Goal: Task Accomplishment & Management: Use online tool/utility

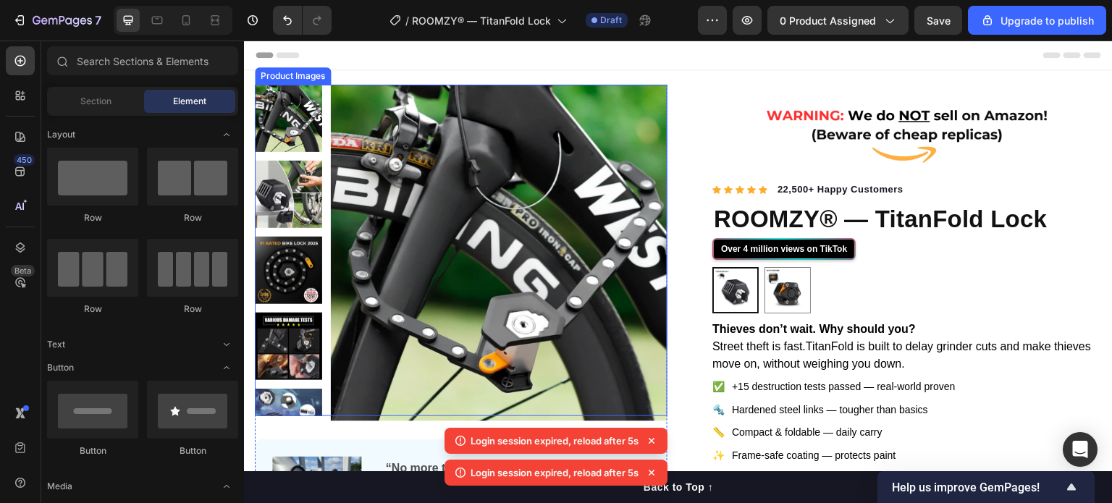
scroll to position [171, 0]
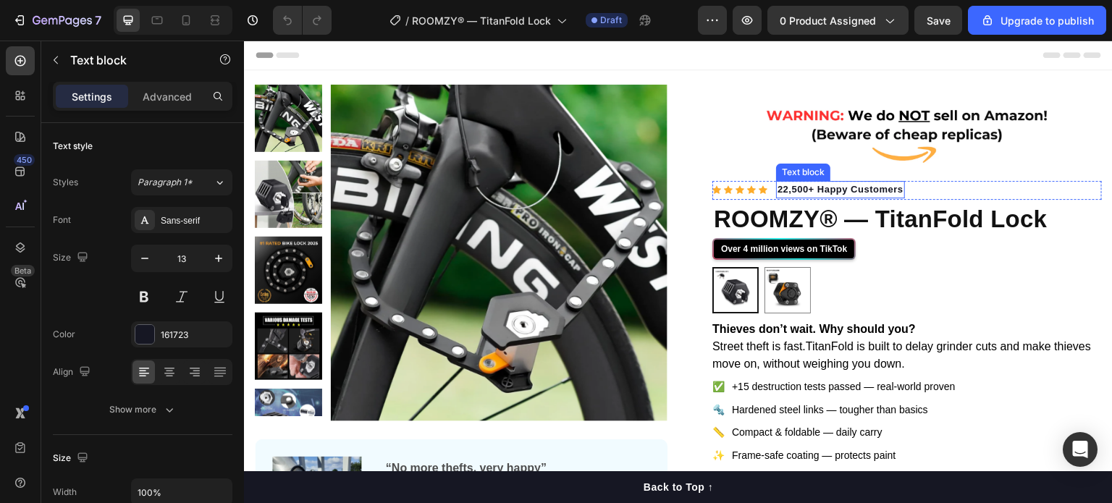
click at [849, 190] on strong "22,500+ Happy Customers" at bounding box center [841, 189] width 126 height 11
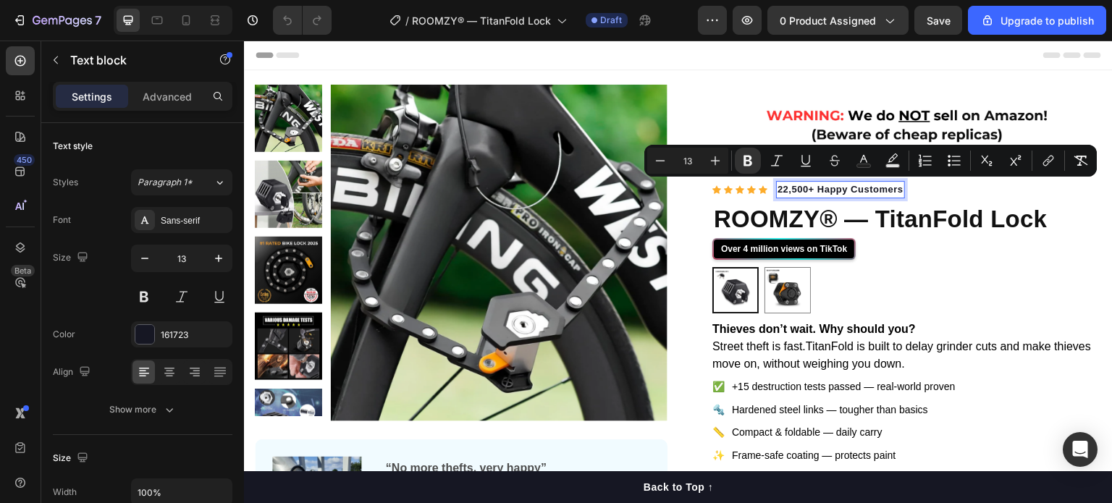
click at [828, 185] on strong "22,500+ Happy Customers" at bounding box center [841, 189] width 126 height 11
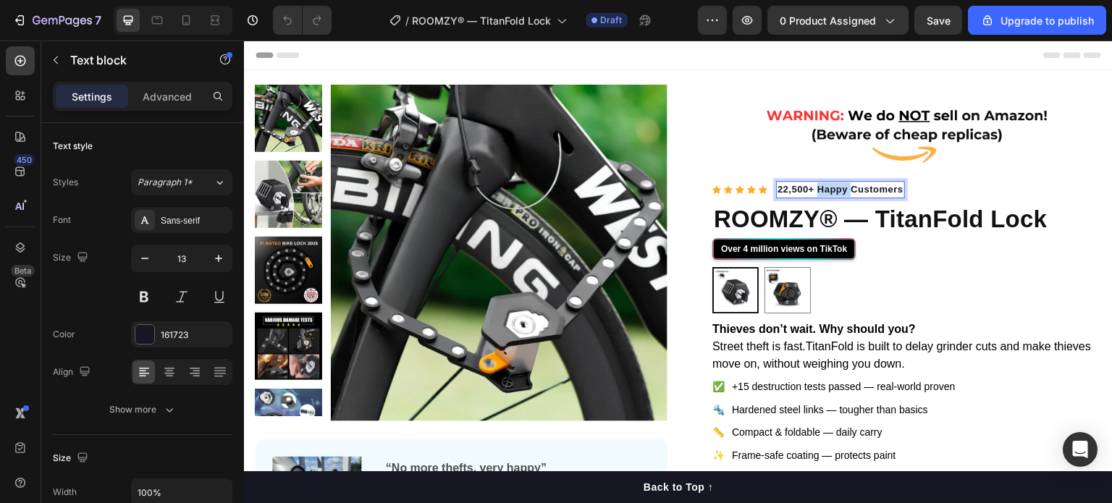
click at [828, 185] on strong "22,500+ Happy Customers" at bounding box center [841, 189] width 126 height 11
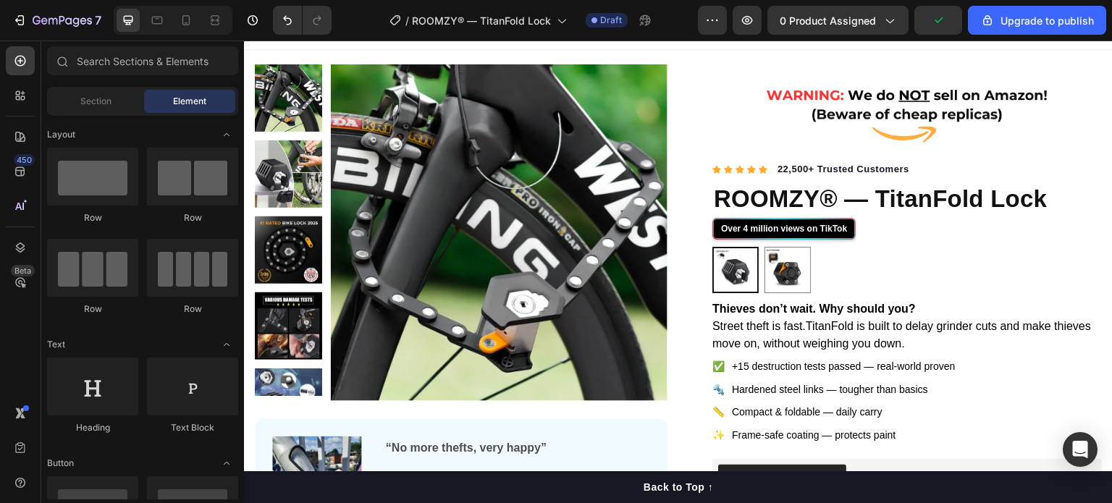
scroll to position [25, 0]
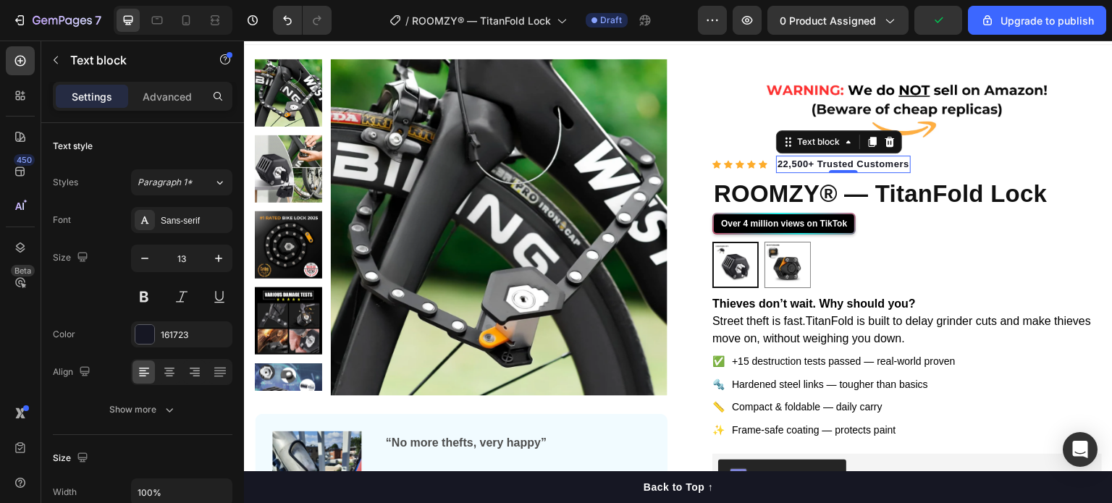
click at [778, 159] on strong "22,500+ Trusted Customers" at bounding box center [844, 164] width 132 height 11
click at [781, 161] on strong "22,500+ Trusted Customers" at bounding box center [844, 164] width 132 height 11
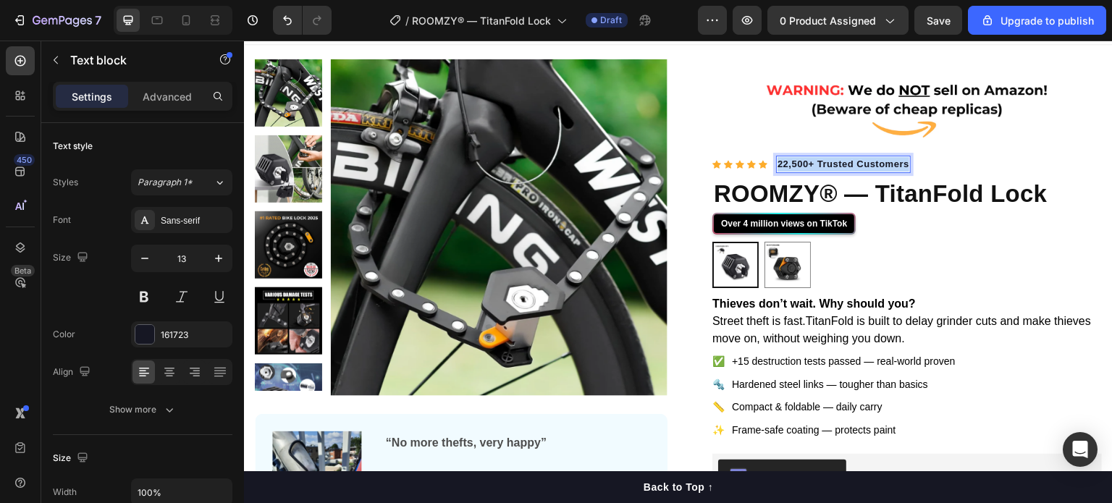
click at [781, 161] on strong "22,500+ Trusted Customers" at bounding box center [844, 164] width 132 height 11
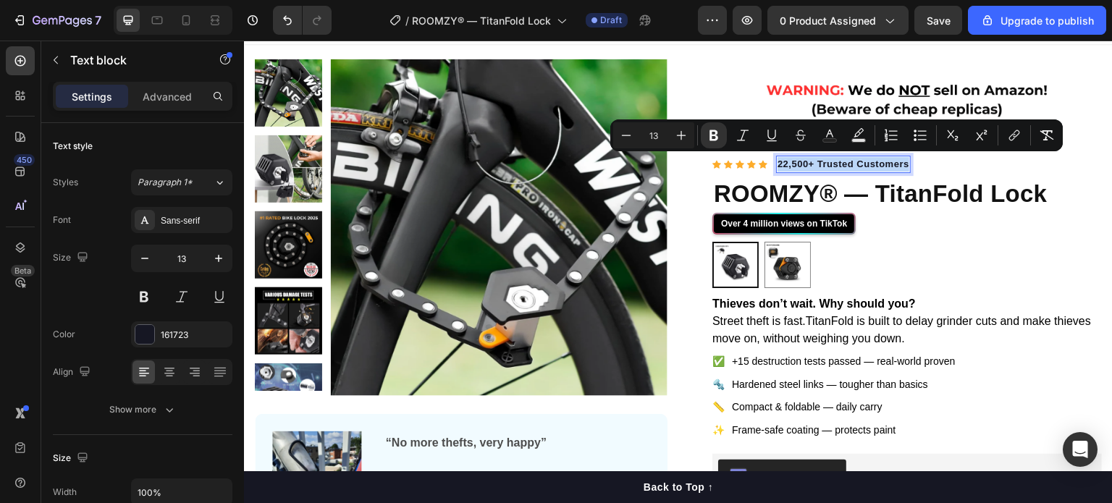
click at [781, 161] on strong "22,500+ Trusted Customers" at bounding box center [844, 164] width 132 height 11
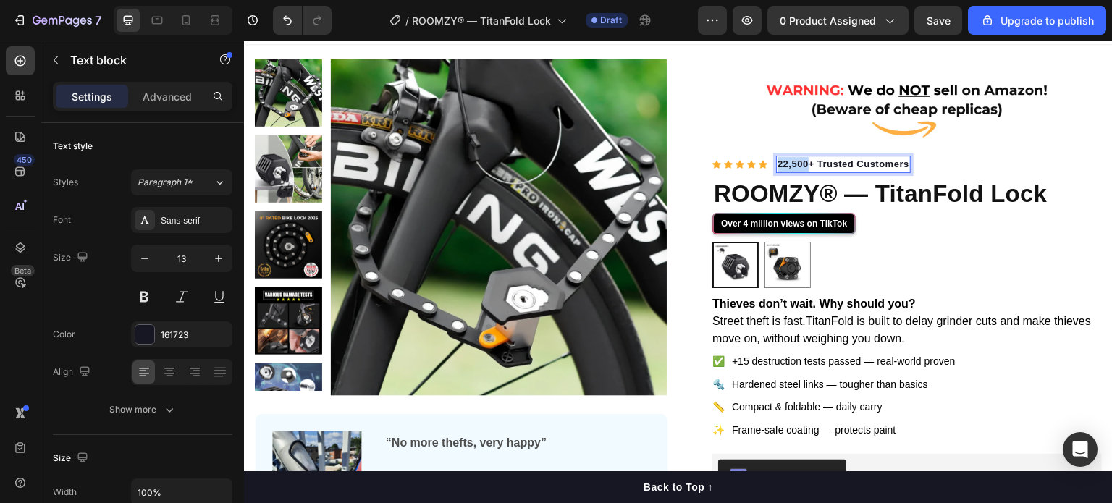
click at [781, 161] on strong "22,500+ Trusted Customers" at bounding box center [844, 164] width 132 height 11
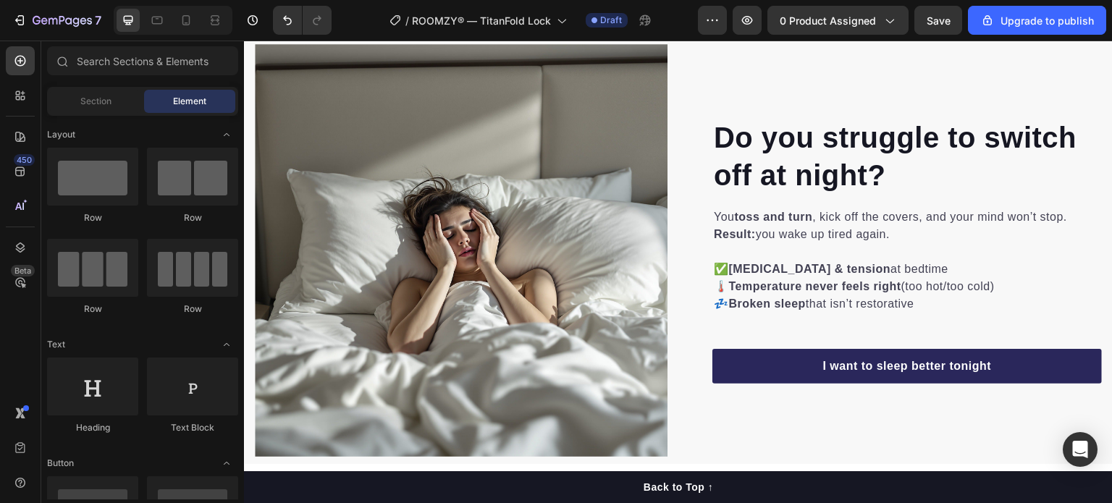
scroll to position [723, 0]
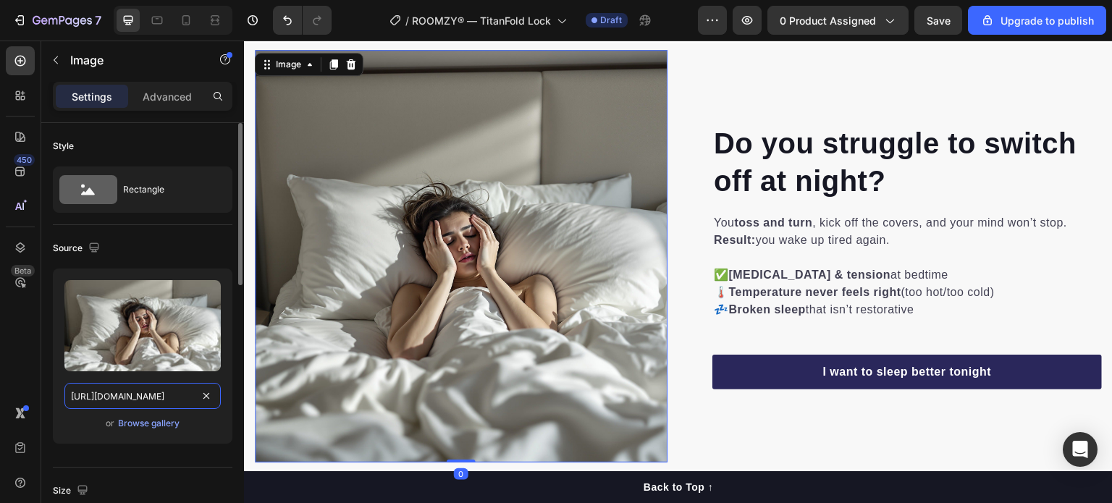
click at [139, 396] on input "[URL][DOMAIN_NAME]" at bounding box center [142, 396] width 156 height 26
paste input "videos/c/o/v/44e133ce6c7749759ac995c1921aee9f.mp4"
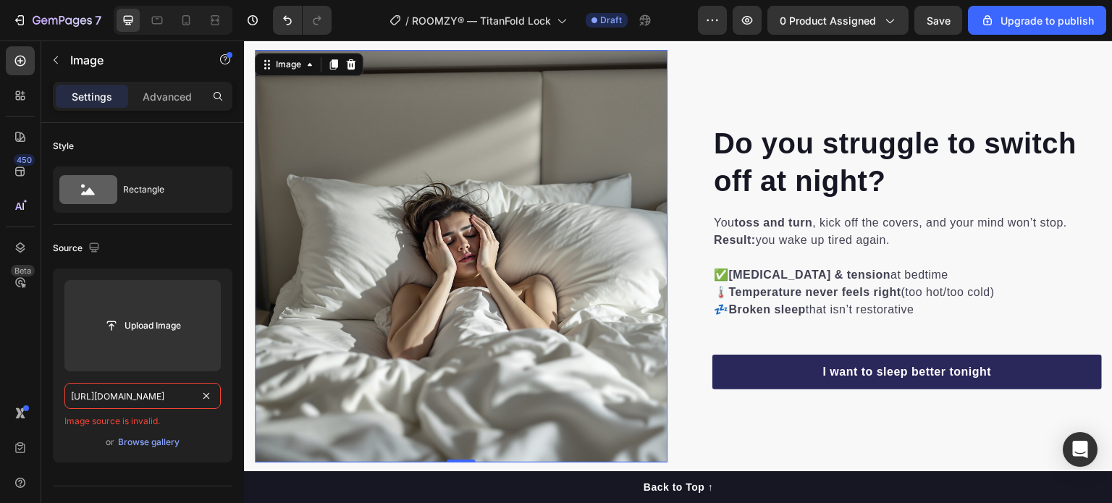
type input "[URL][DOMAIN_NAME]"
click at [350, 61] on icon at bounding box center [351, 64] width 9 height 10
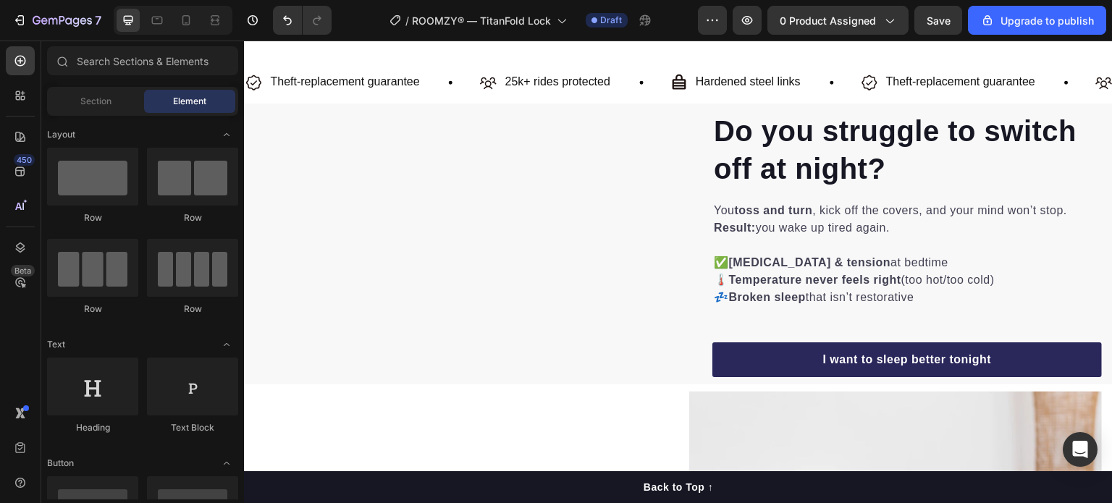
scroll to position [653, 0]
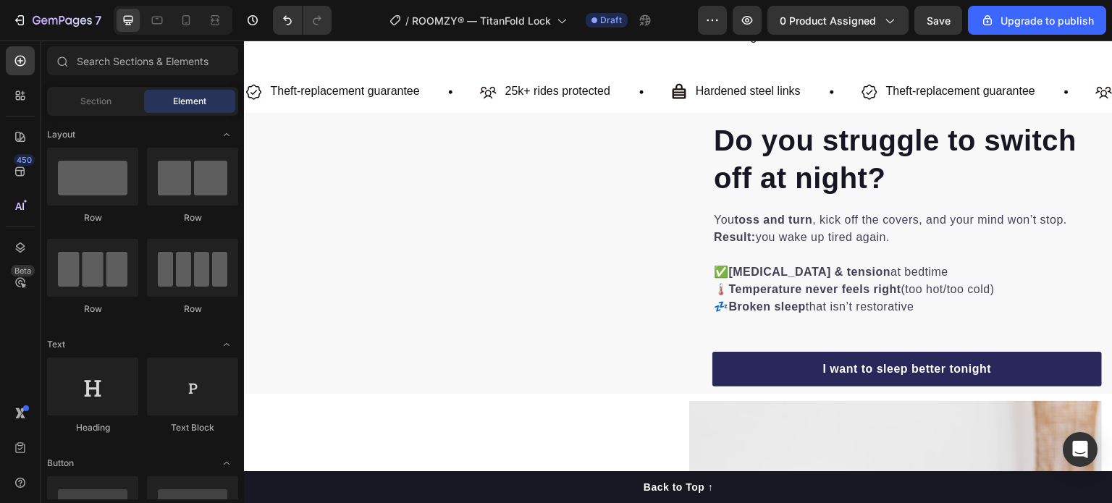
click at [147, 324] on div "Row Row Row Row" at bounding box center [142, 238] width 191 height 181
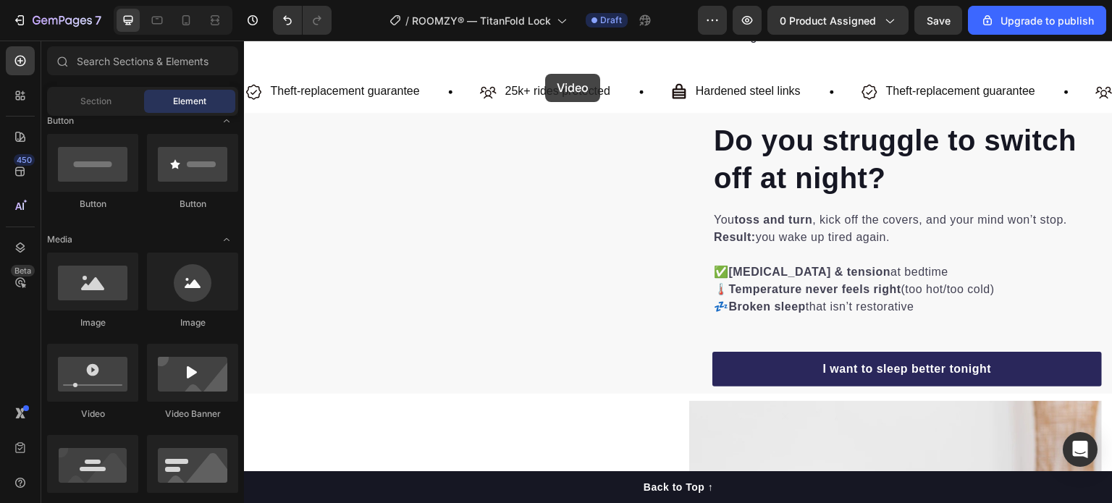
scroll to position [581, 0]
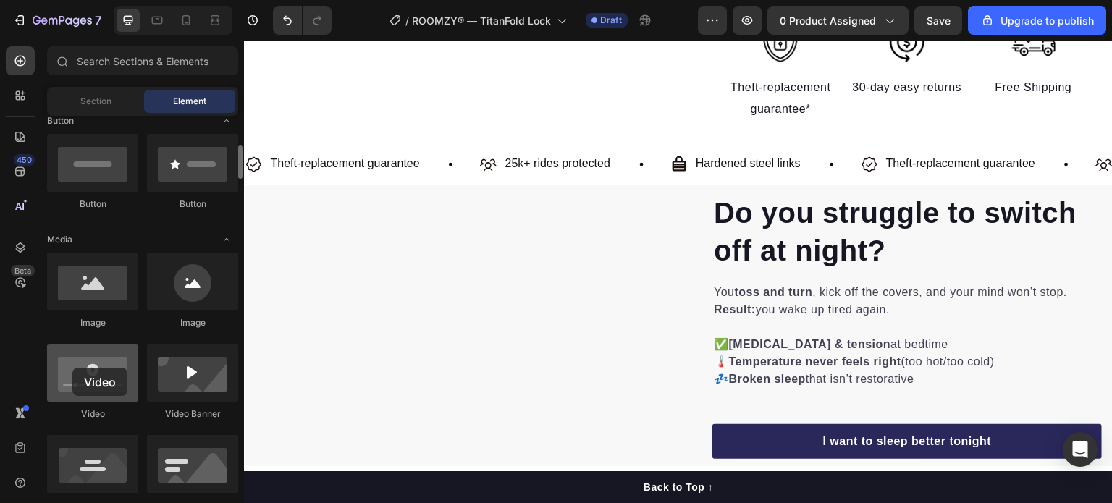
drag, startPoint x: 97, startPoint y: 372, endPoint x: 72, endPoint y: 368, distance: 25.0
click at [72, 368] on div at bounding box center [92, 373] width 91 height 58
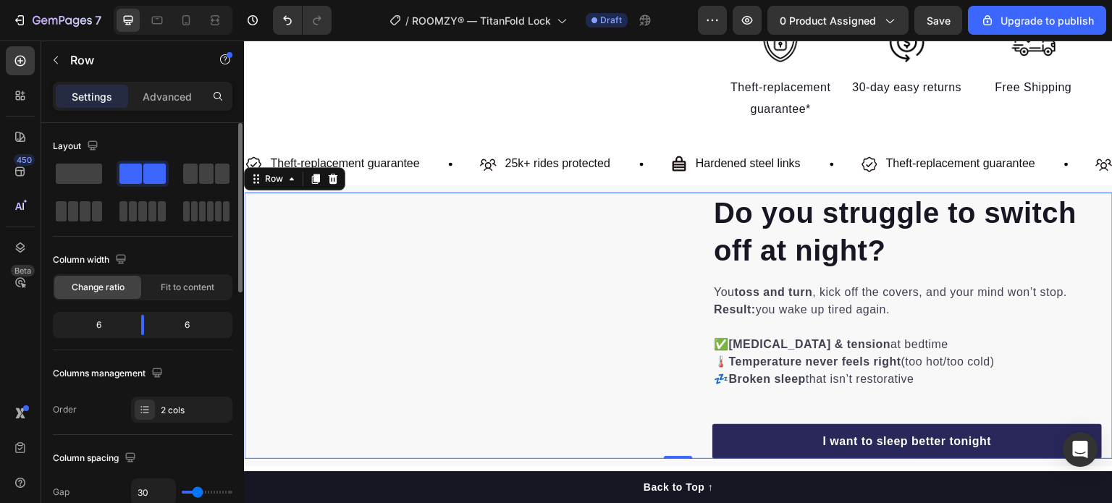
click at [129, 177] on span at bounding box center [130, 174] width 22 height 20
click at [290, 16] on icon "Undo/Redo" at bounding box center [287, 20] width 14 height 14
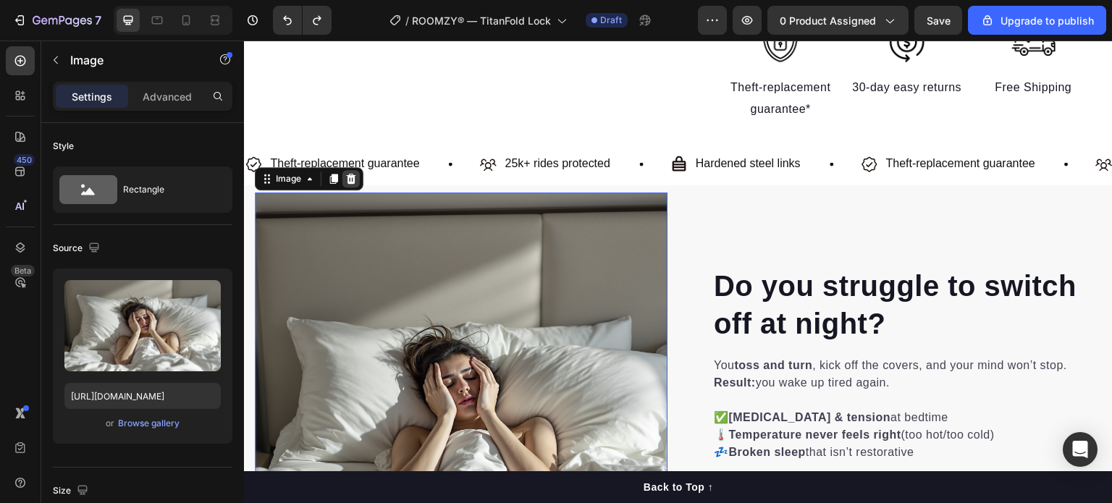
click at [348, 178] on icon at bounding box center [351, 179] width 9 height 10
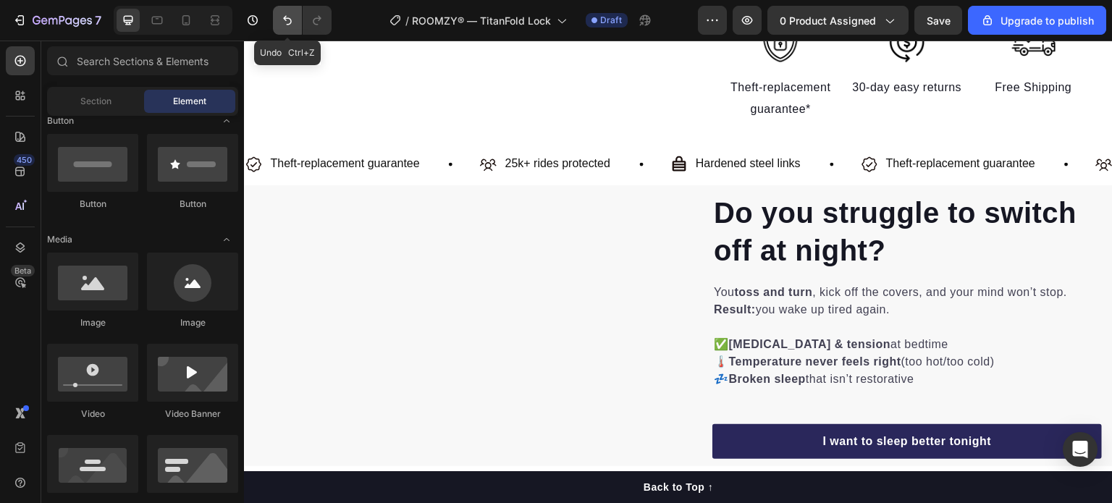
click at [295, 31] on button "Undo/Redo" at bounding box center [287, 20] width 29 height 29
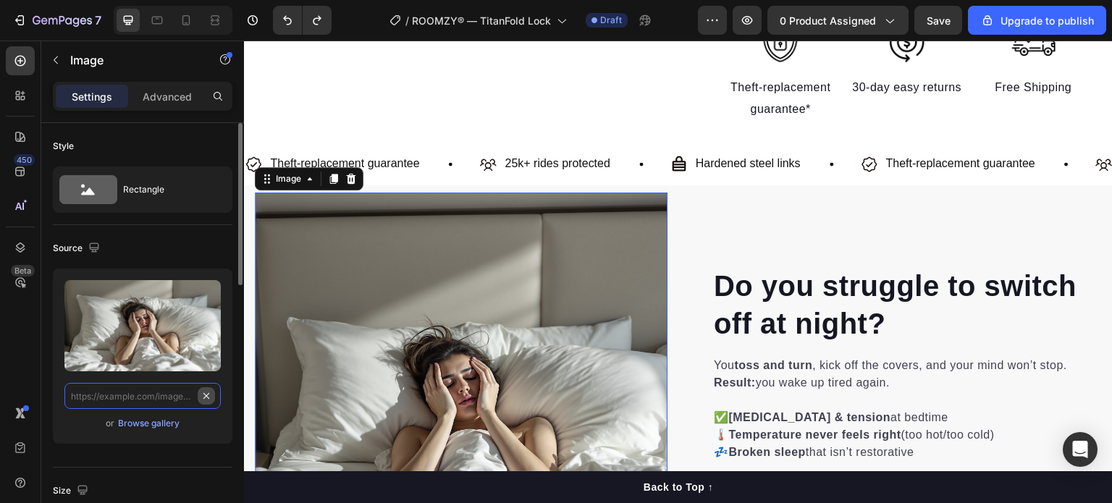
scroll to position [0, 0]
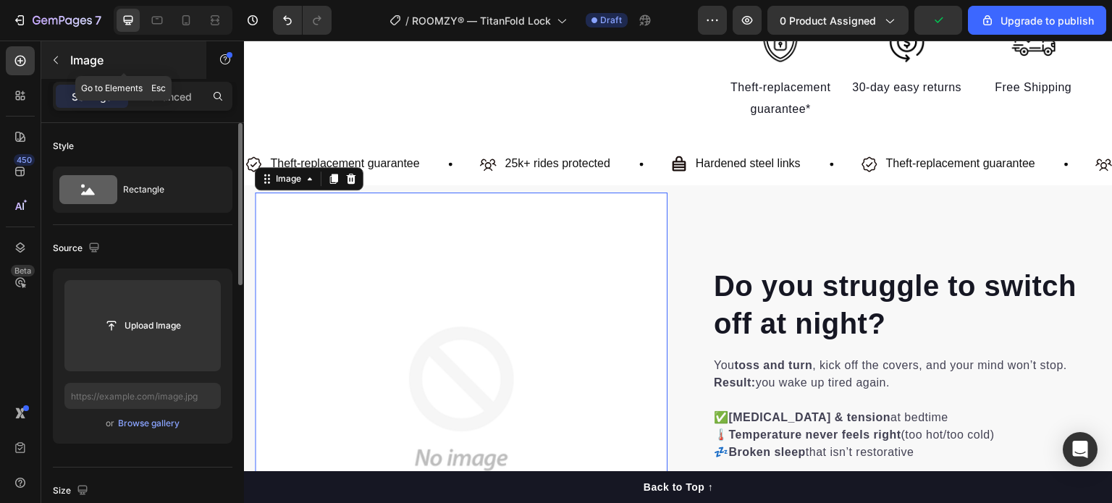
click at [57, 67] on button "button" at bounding box center [55, 60] width 23 height 23
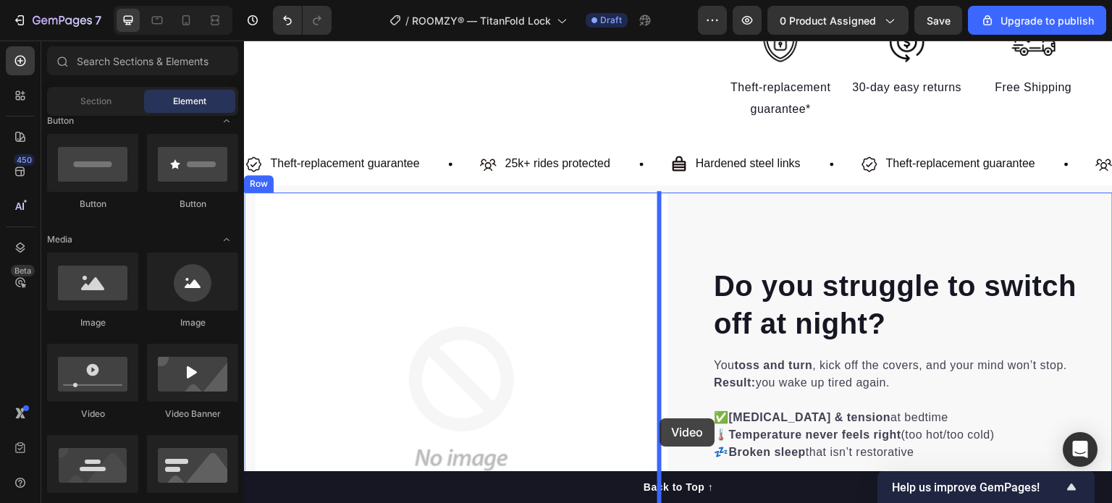
drag, startPoint x: 323, startPoint y: 428, endPoint x: 660, endPoint y: 418, distance: 336.8
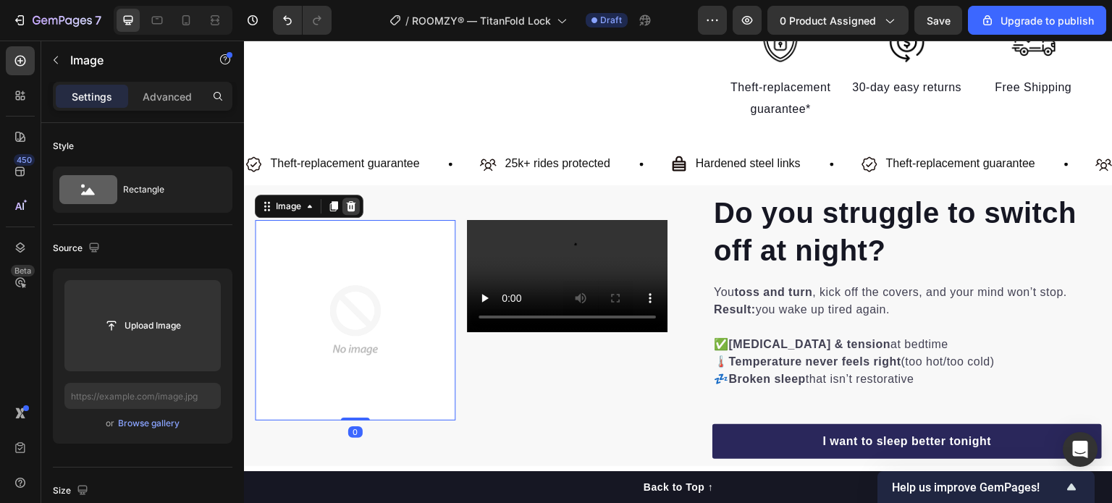
click at [358, 205] on div at bounding box center [350, 206] width 17 height 17
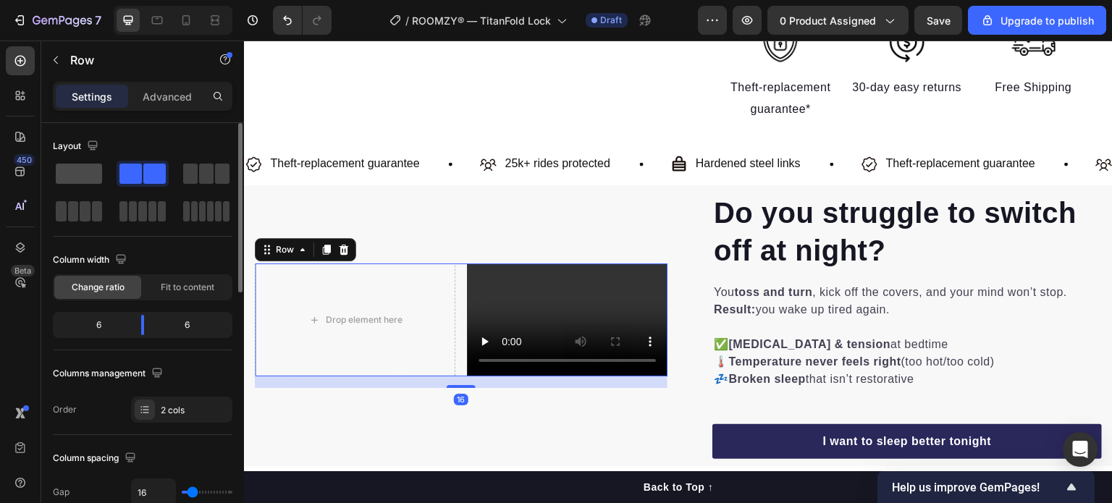
click at [92, 161] on div at bounding box center [79, 174] width 52 height 26
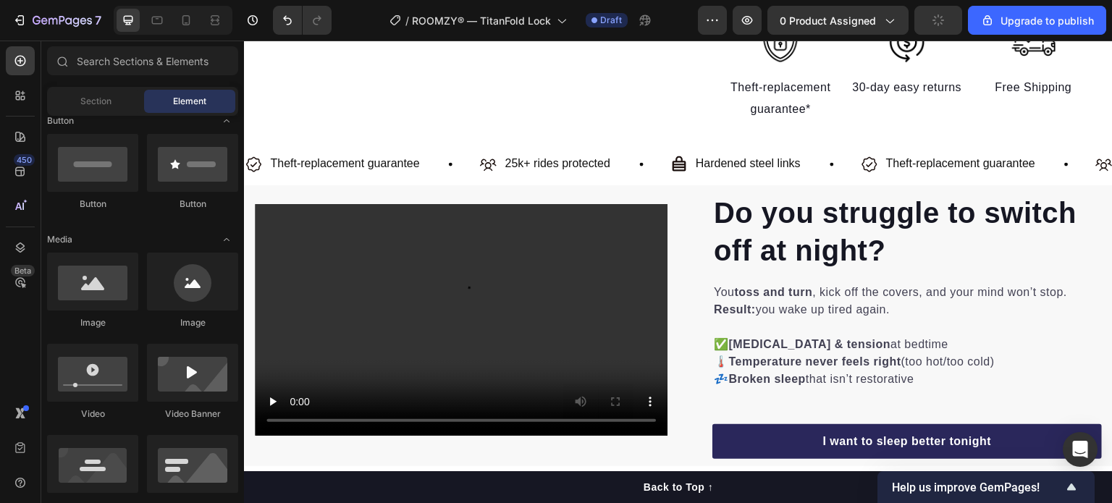
scroll to position [678, 0]
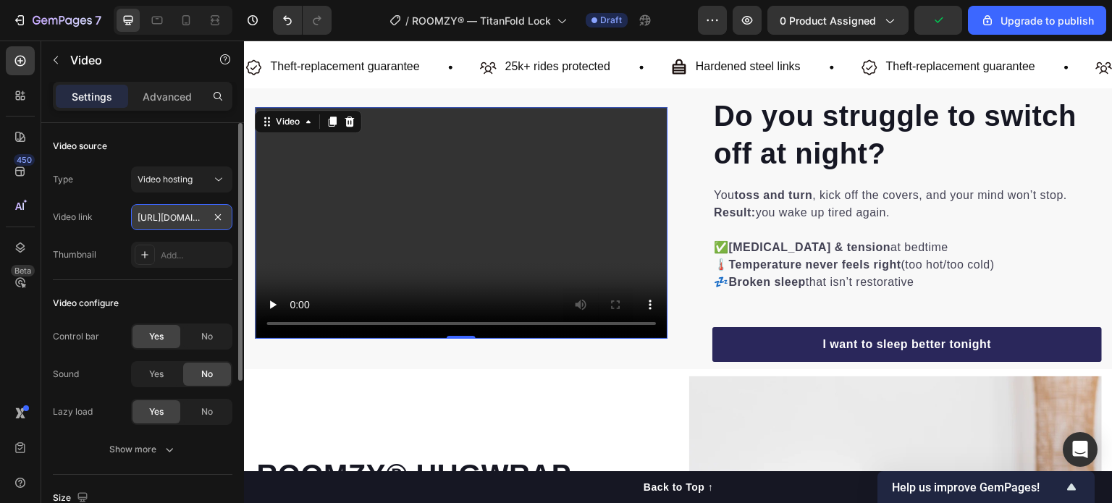
click at [190, 222] on input "[URL][DOMAIN_NAME]" at bounding box center [181, 217] width 101 height 26
type input "[URL][DOMAIN_NAME]"
click at [111, 202] on div "Type Video hosting Video link [URL][DOMAIN_NAME] Thumbnail Add..." at bounding box center [143, 217] width 180 height 101
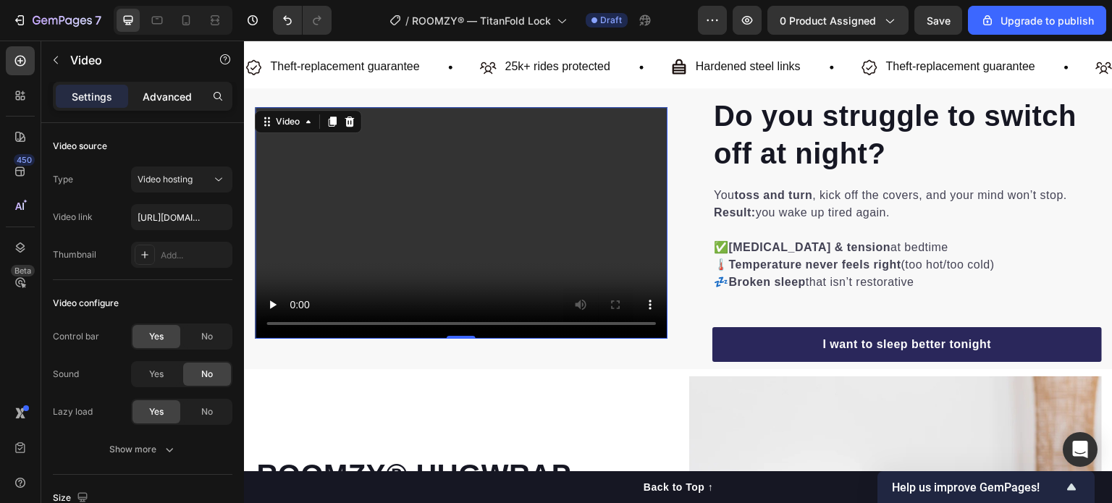
click at [174, 93] on p "Advanced" at bounding box center [167, 96] width 49 height 15
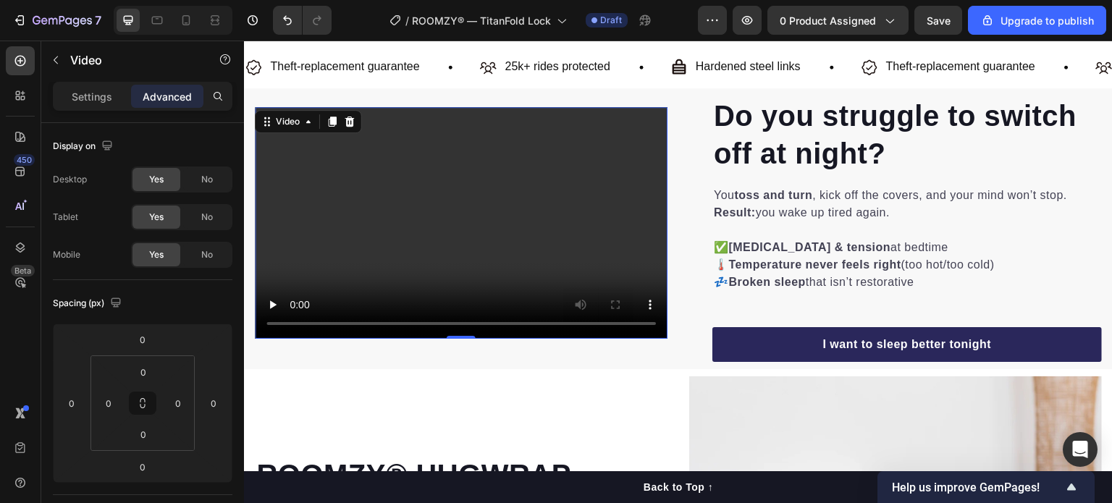
click at [105, 109] on div "Settings Advanced" at bounding box center [143, 96] width 180 height 29
click at [106, 102] on p "Settings" at bounding box center [92, 96] width 41 height 15
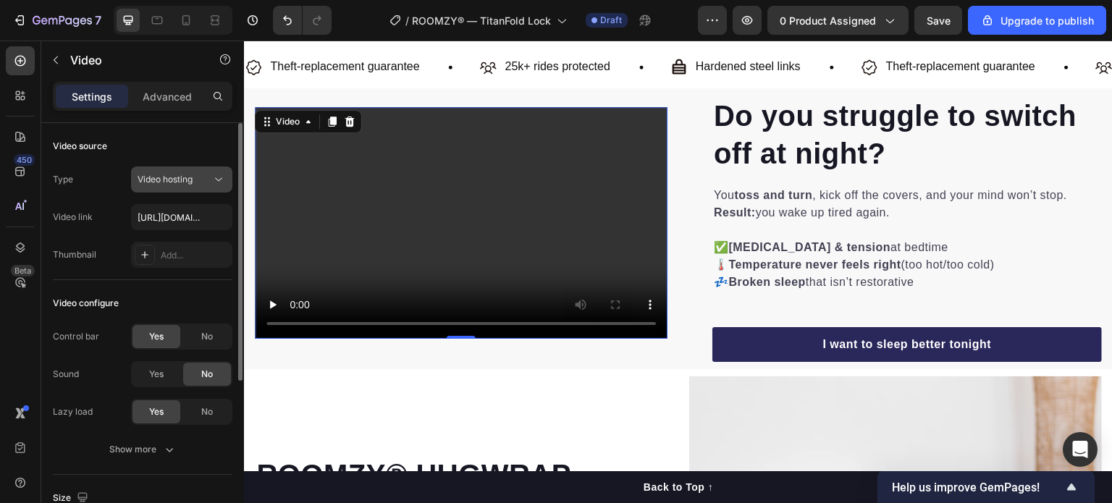
click at [180, 174] on span "Video hosting" at bounding box center [165, 179] width 55 height 11
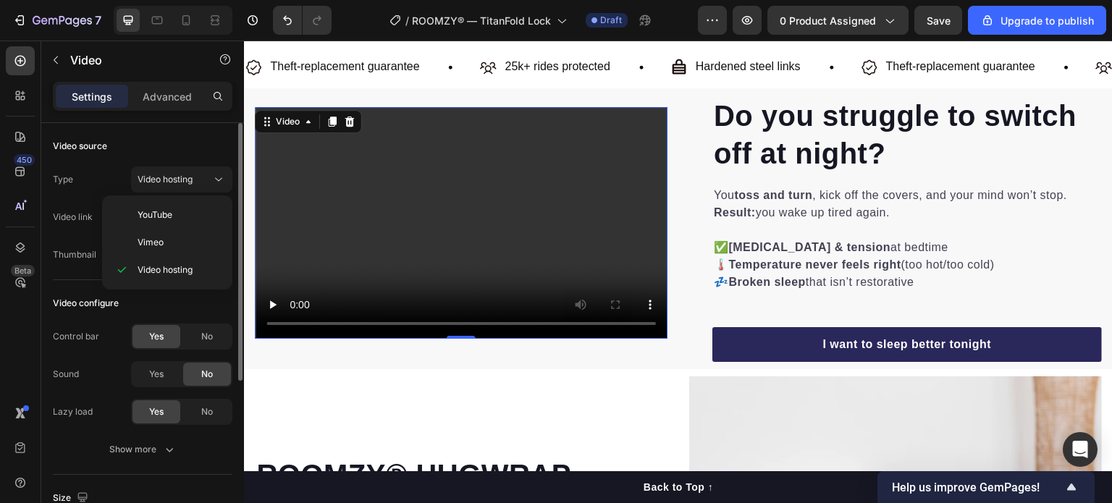
click at [121, 178] on div "Type Video hosting" at bounding box center [143, 180] width 180 height 26
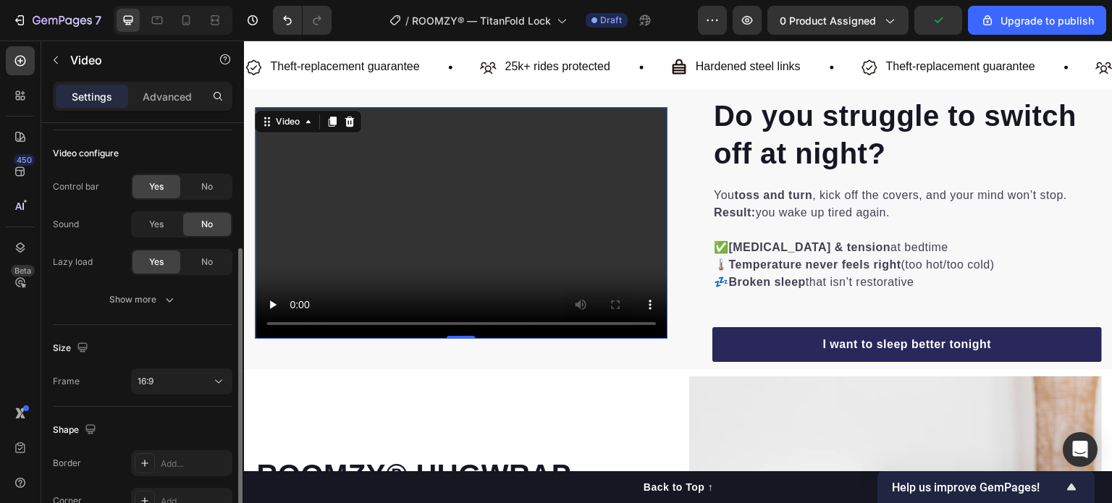
scroll to position [266, 0]
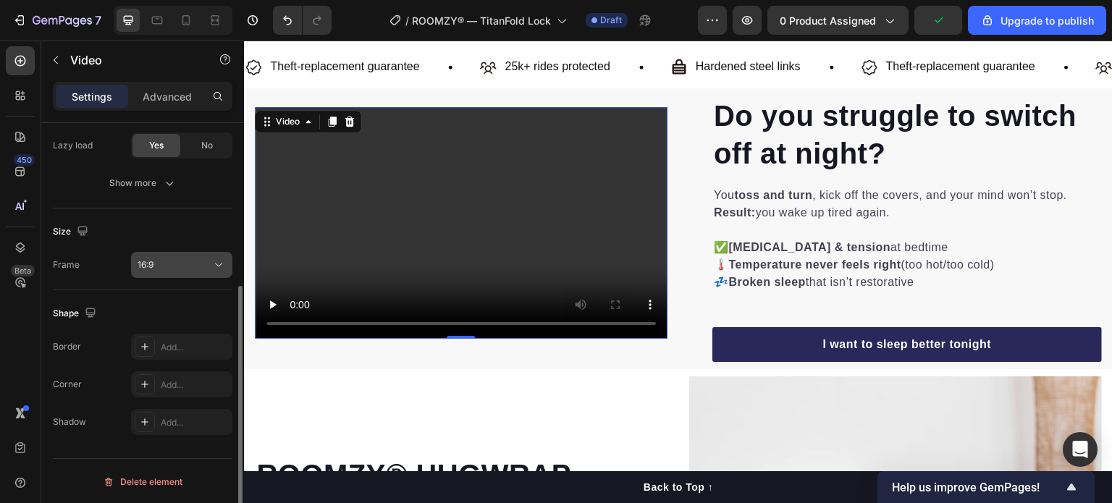
click at [182, 260] on div "16:9" at bounding box center [175, 264] width 74 height 13
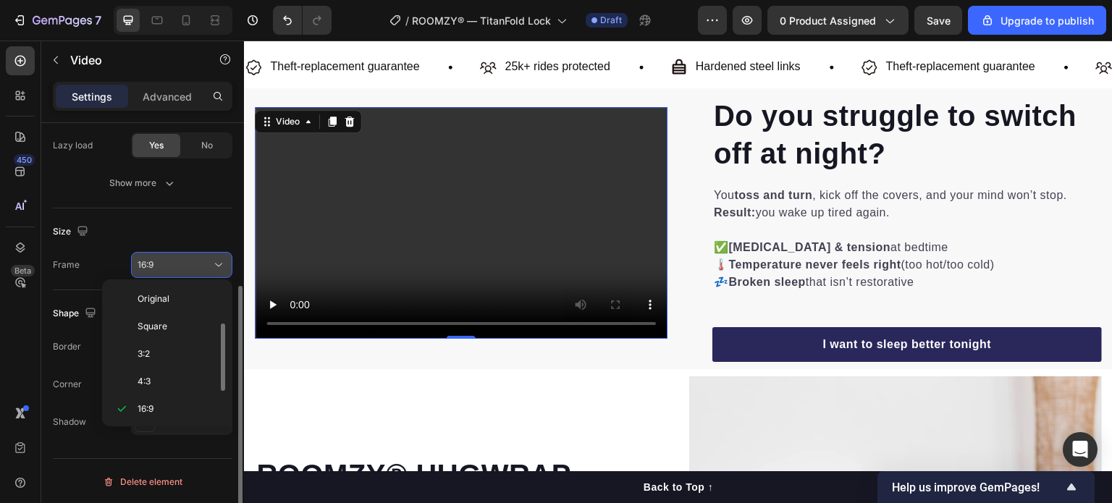
scroll to position [26, 0]
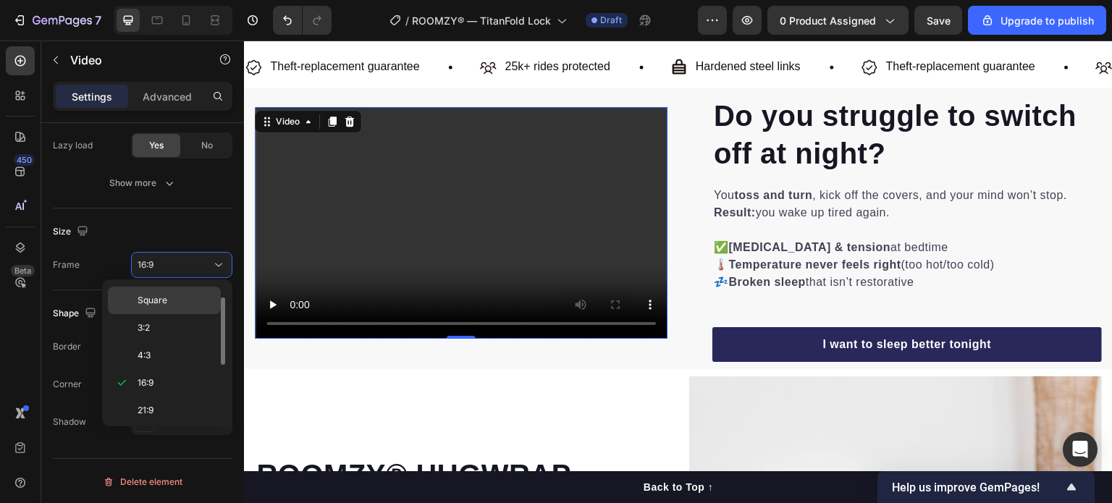
click at [183, 298] on p "Square" at bounding box center [176, 300] width 77 height 13
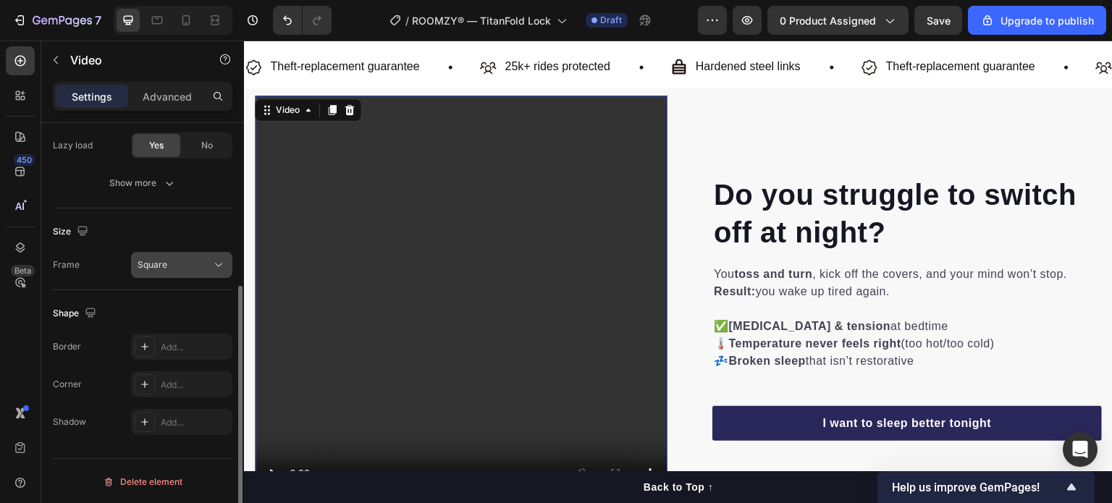
click at [168, 269] on div "Square" at bounding box center [175, 264] width 74 height 13
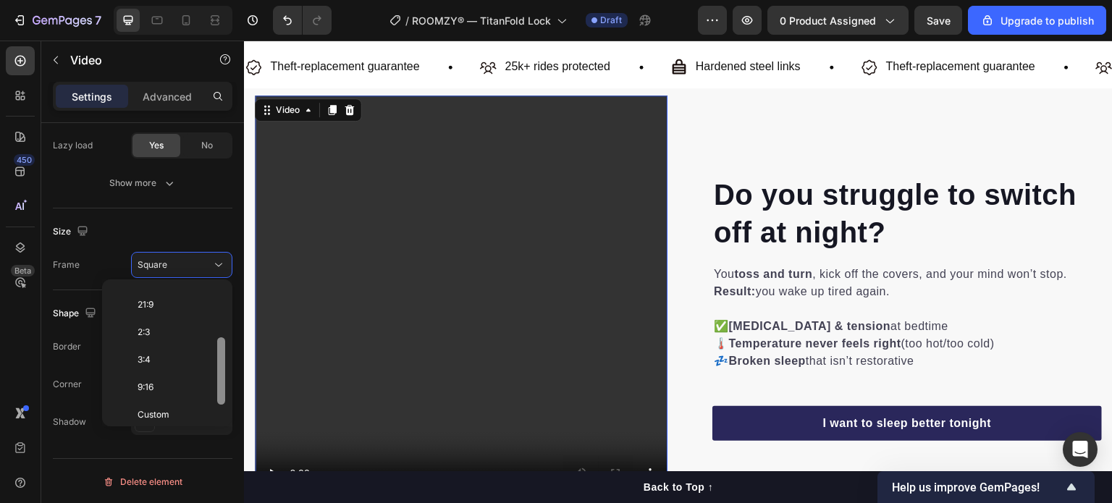
scroll to position [136, 0]
drag, startPoint x: 222, startPoint y: 350, endPoint x: 222, endPoint y: 422, distance: 72.4
click at [222, 422] on div "Original Square 3:2 4:3 16:9 21:9 2:3 3:4 9:16 Custom" at bounding box center [167, 352] width 130 height 147
click at [182, 407] on p "Custom" at bounding box center [176, 410] width 77 height 13
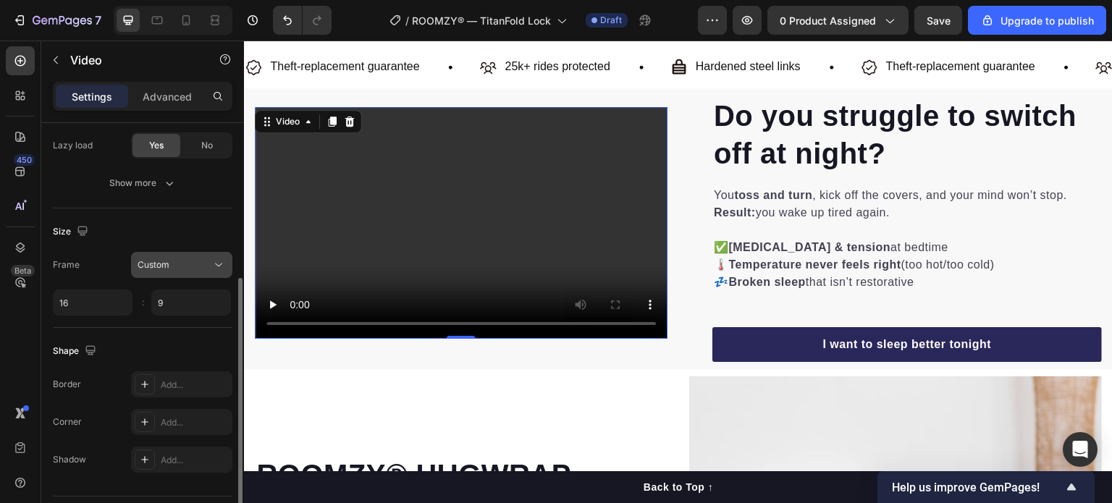
click at [188, 258] on div "Custom" at bounding box center [175, 264] width 74 height 13
click at [80, 300] on input "16" at bounding box center [93, 303] width 80 height 26
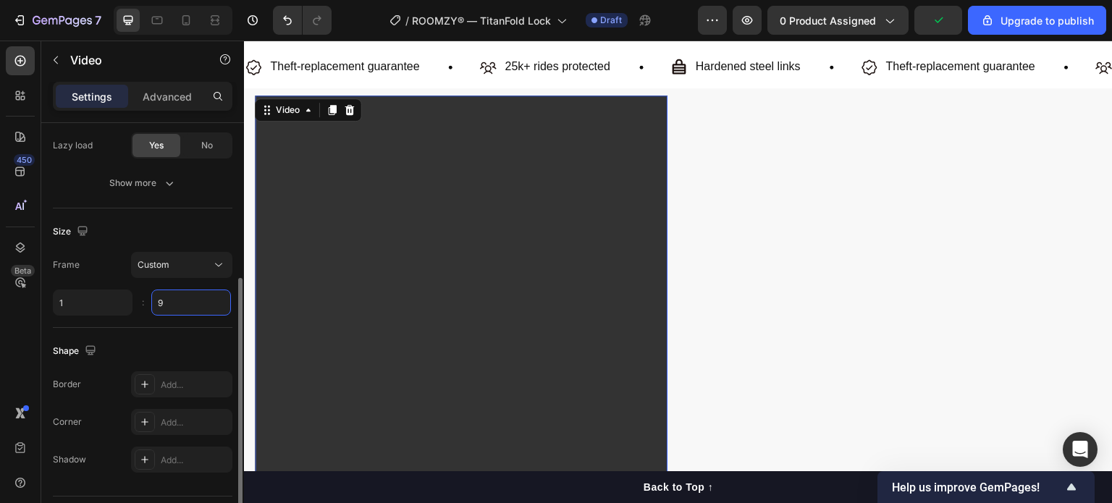
type input "1"
click at [184, 314] on input "9" at bounding box center [191, 303] width 80 height 26
type input "1"
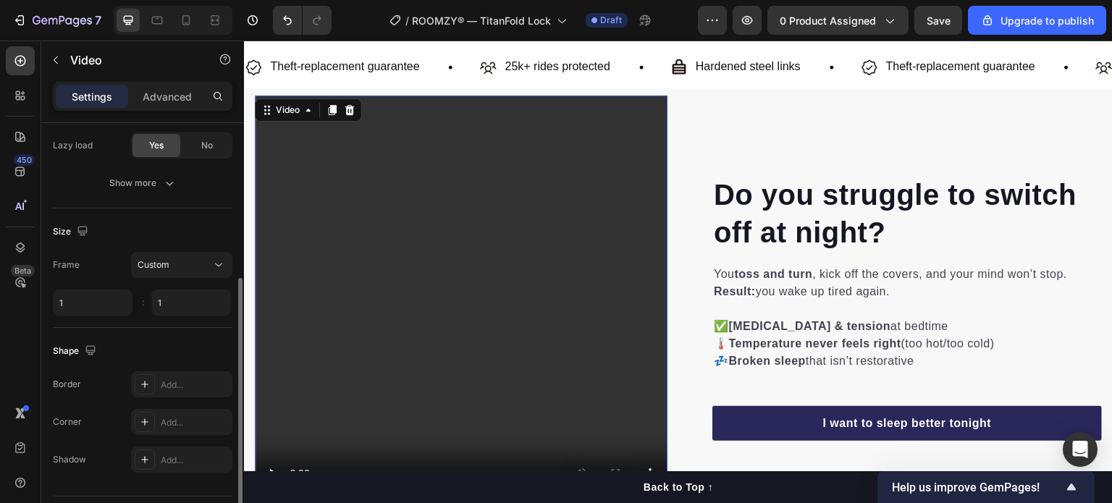
click at [181, 234] on div "Size" at bounding box center [143, 231] width 180 height 23
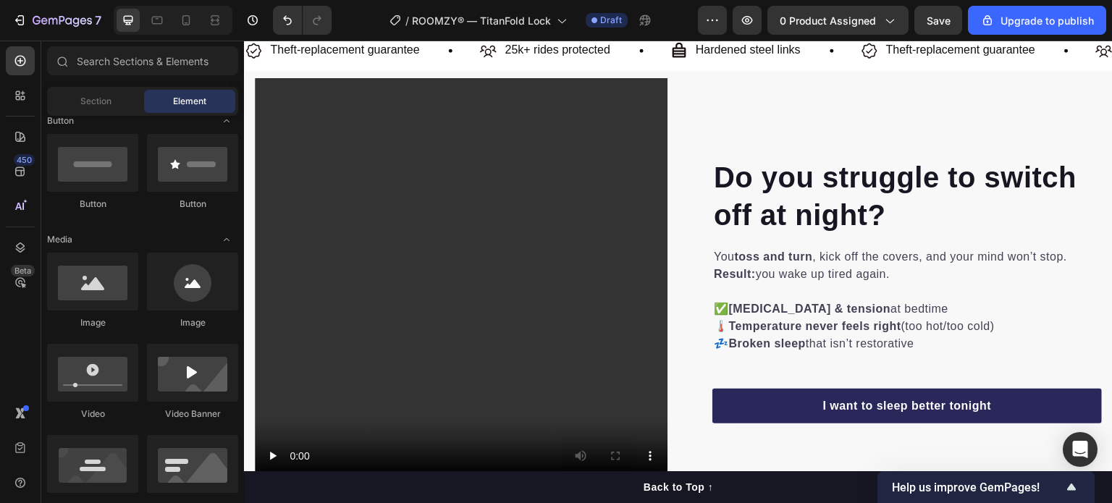
scroll to position [684, 0]
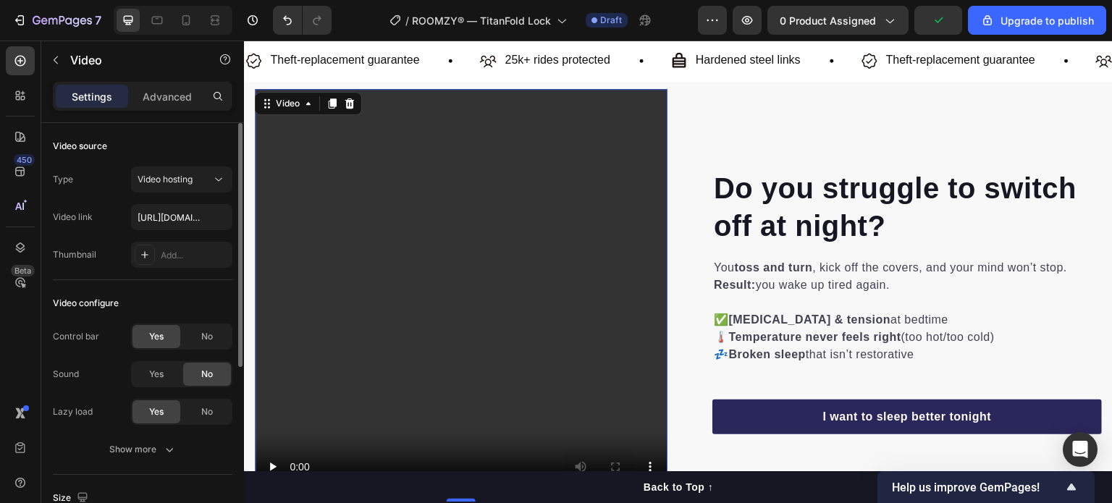
click at [190, 269] on div "Video source Type Video hosting Video link [URL][DOMAIN_NAME] Thumbnail Add..." at bounding box center [143, 201] width 180 height 157
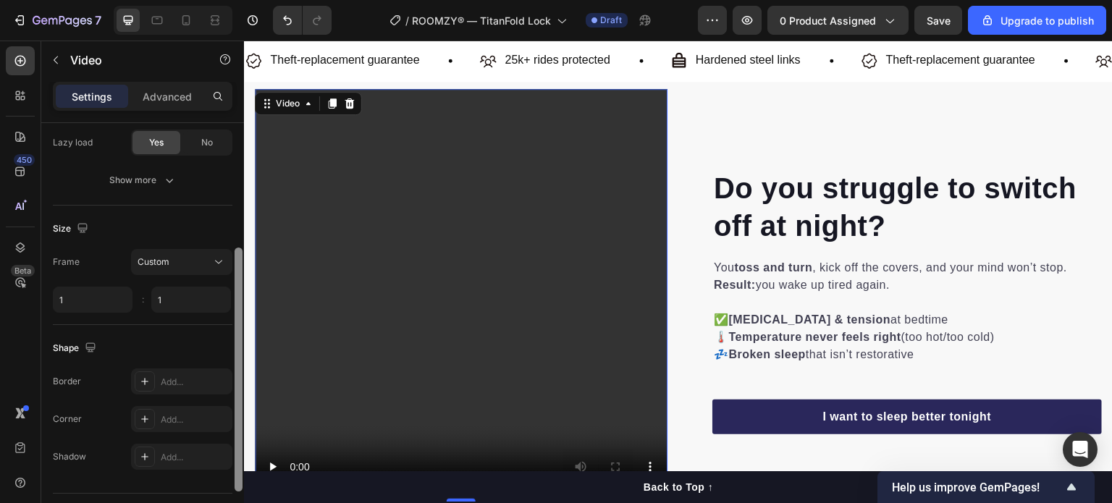
scroll to position [304, 0]
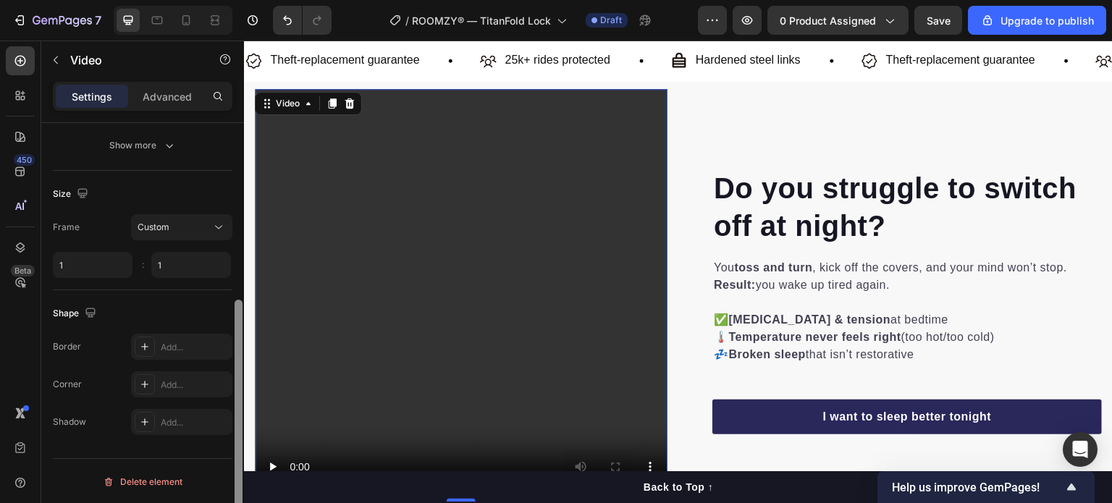
drag, startPoint x: 239, startPoint y: 266, endPoint x: 238, endPoint y: 475, distance: 209.2
click at [238, 475] on div at bounding box center [239, 422] width 8 height 244
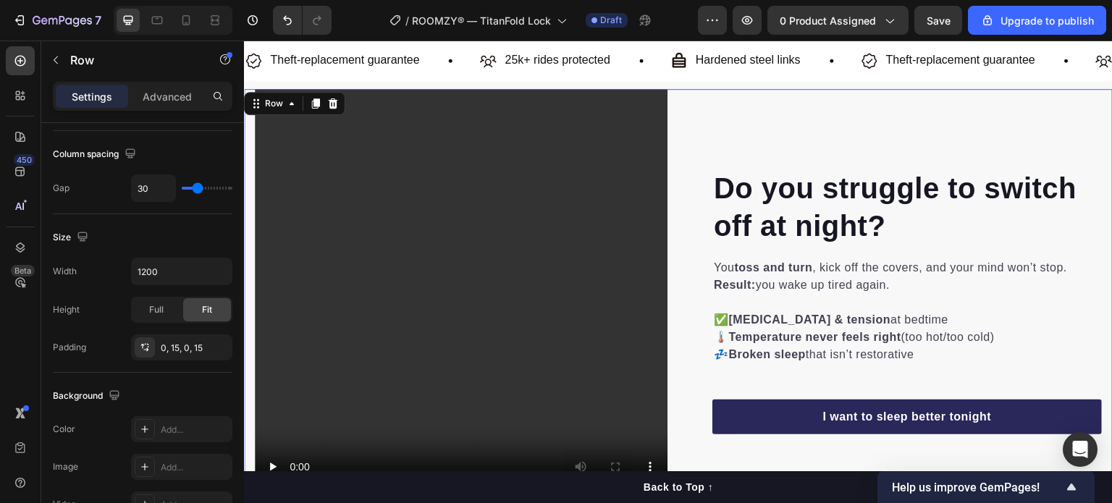
scroll to position [0, 0]
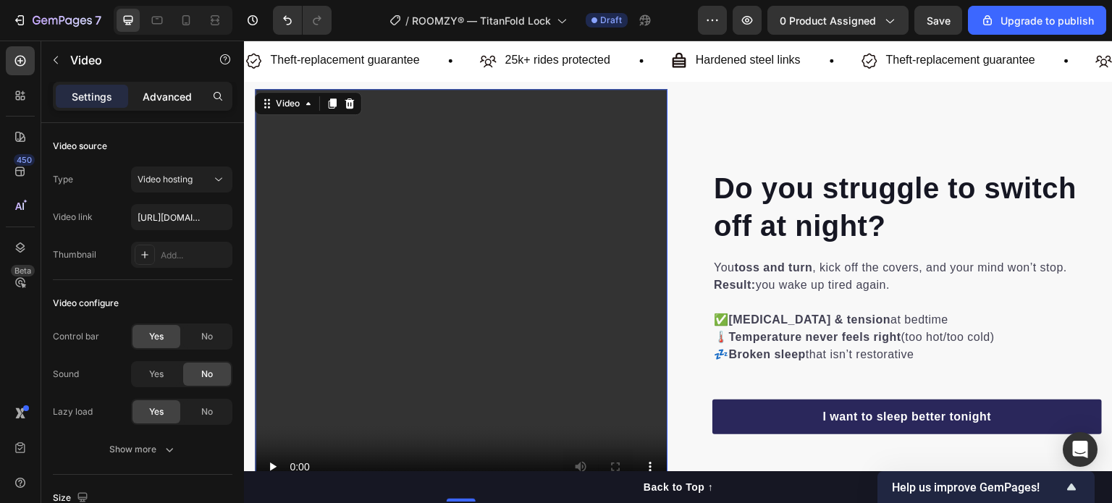
click at [164, 89] on p "Advanced" at bounding box center [167, 96] width 49 height 15
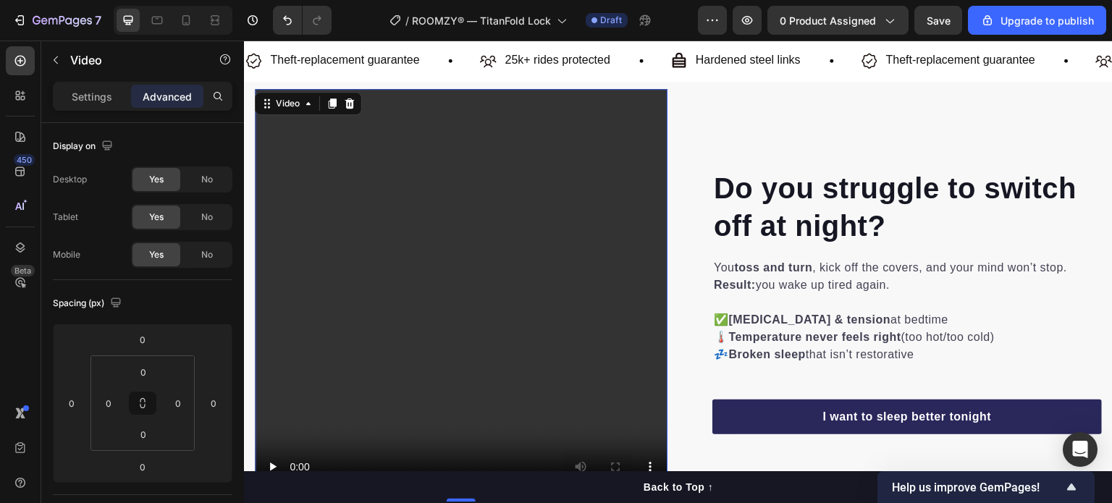
click at [164, 89] on p "Advanced" at bounding box center [167, 96] width 49 height 15
click at [90, 98] on p "Settings" at bounding box center [92, 96] width 41 height 15
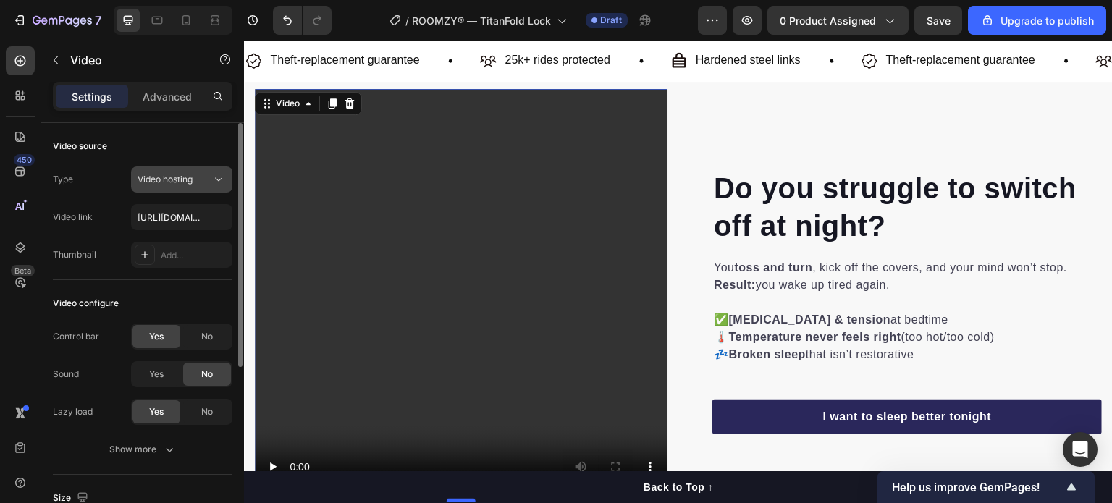
click at [168, 176] on span "Video hosting" at bounding box center [165, 179] width 55 height 11
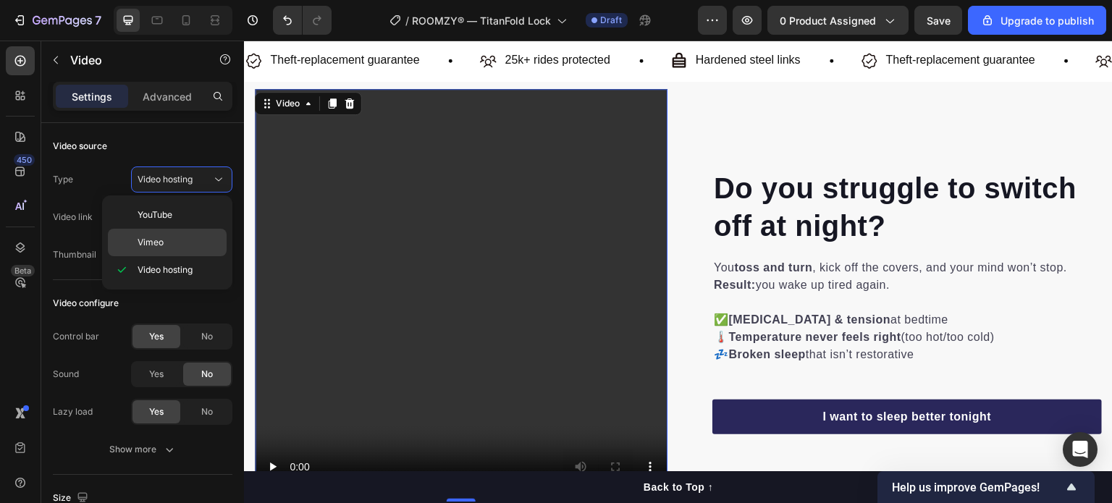
click at [179, 245] on p "Vimeo" at bounding box center [179, 242] width 83 height 13
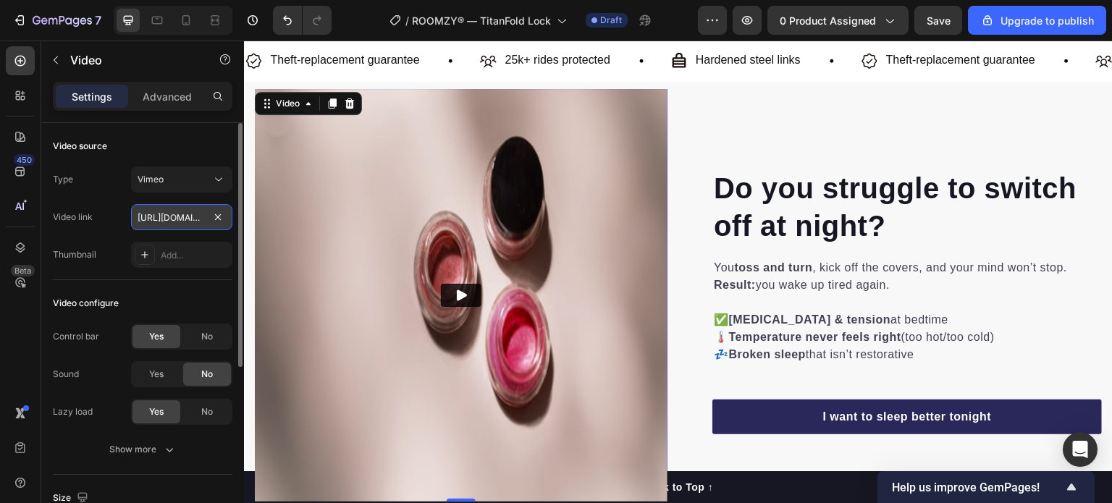
click at [183, 216] on input "[URL][DOMAIN_NAME]" at bounding box center [181, 217] width 101 height 26
paste input "[DOMAIN_NAME][URL]"
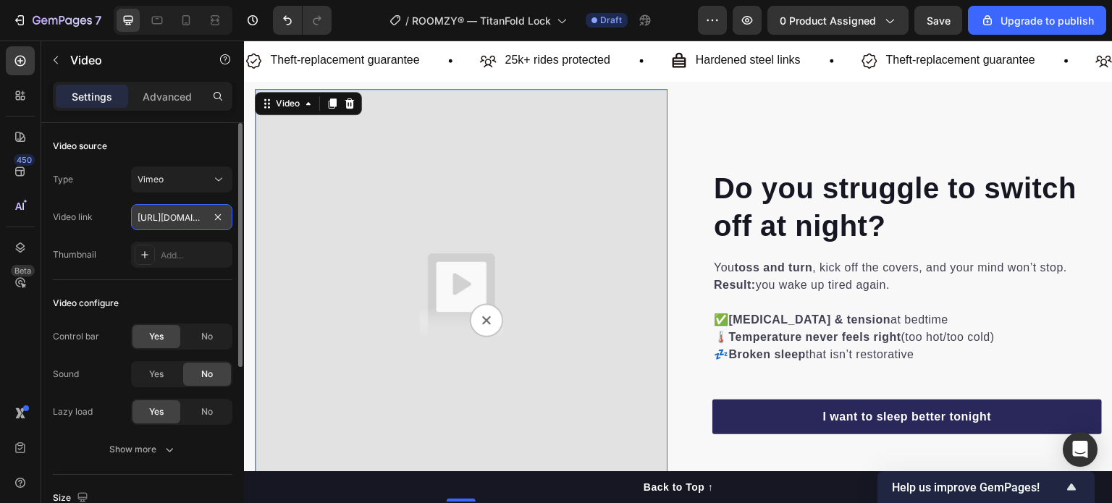
scroll to position [0, 268]
type input "[URL][DOMAIN_NAME]"
click at [174, 178] on div "Vimeo" at bounding box center [175, 179] width 74 height 13
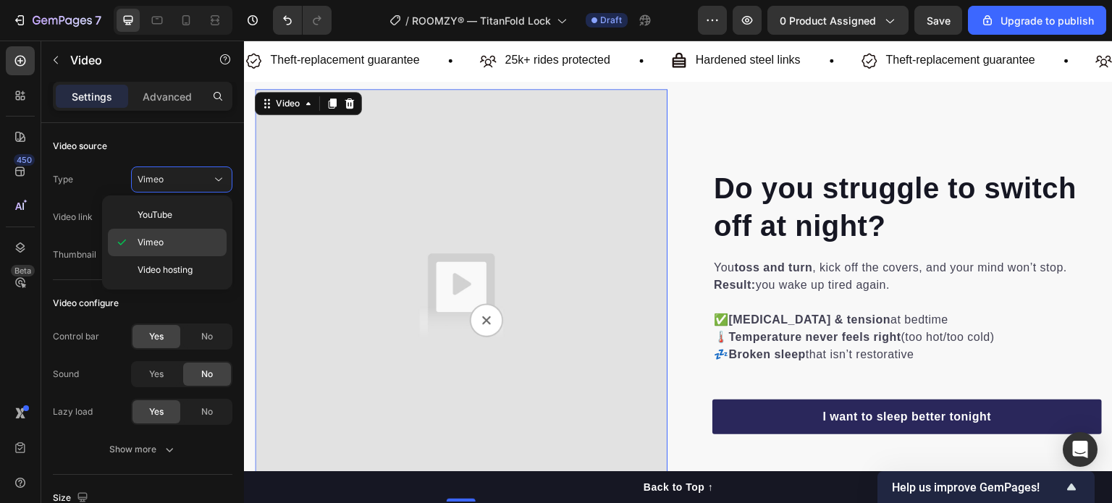
click at [187, 251] on div "Vimeo" at bounding box center [167, 243] width 119 height 28
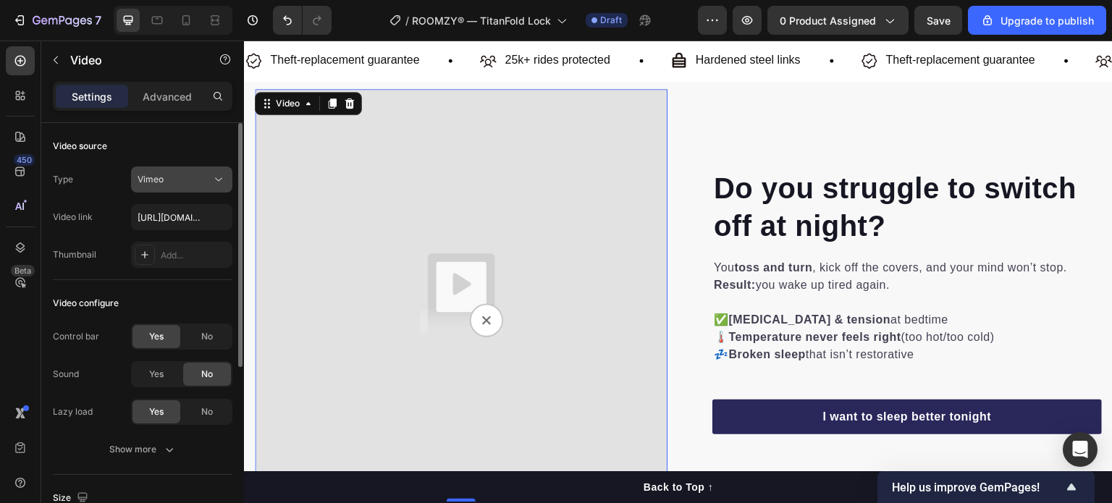
click at [170, 190] on button "Vimeo" at bounding box center [181, 180] width 101 height 26
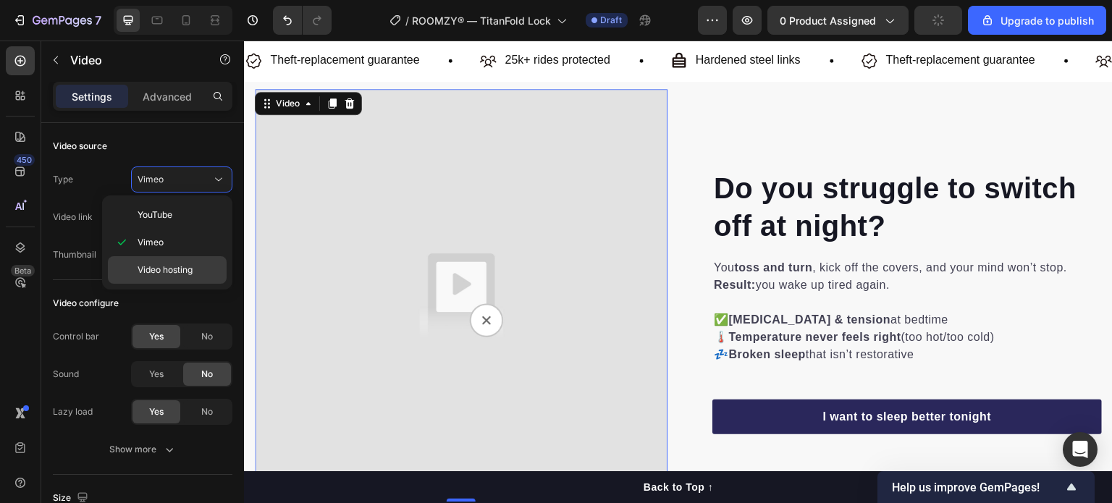
click at [182, 271] on span "Video hosting" at bounding box center [165, 270] width 55 height 13
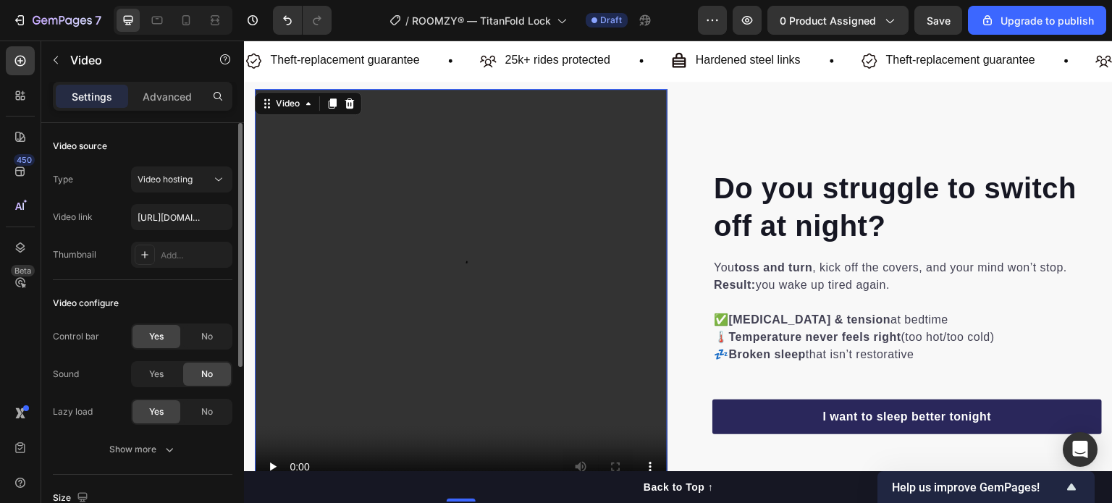
click at [109, 233] on div "Type Video hosting Video link [URL][DOMAIN_NAME] Thumbnail Add..." at bounding box center [143, 217] width 180 height 101
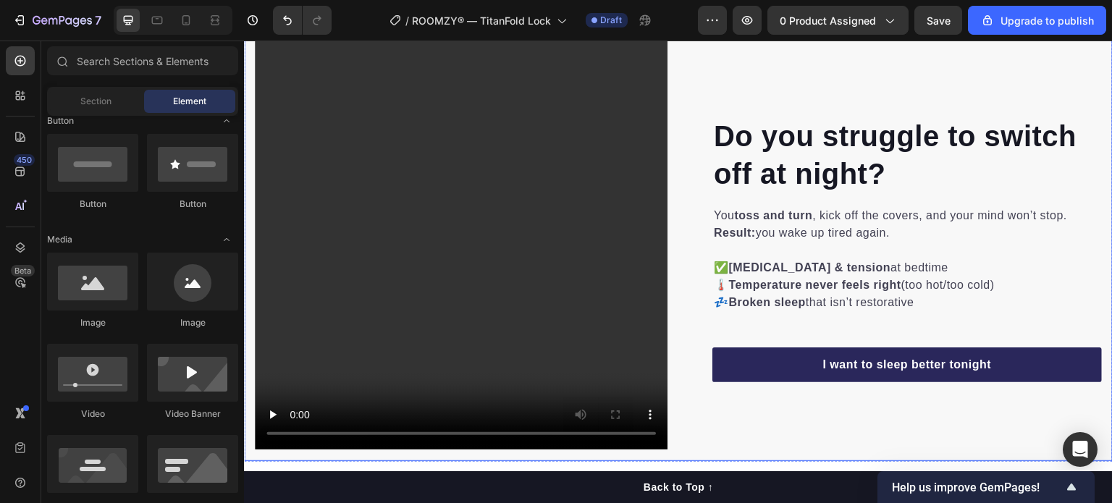
scroll to position [689, 0]
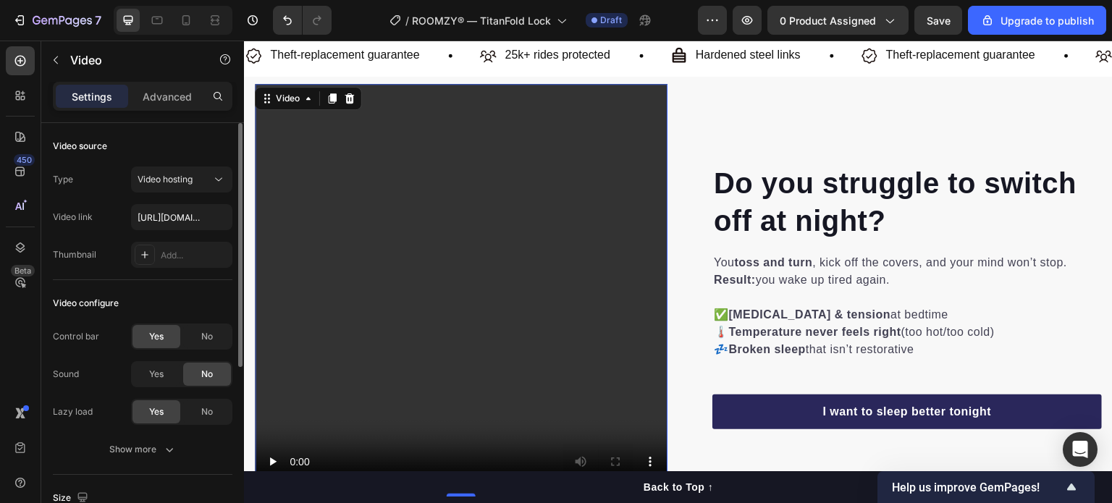
click at [193, 292] on div "Video configure" at bounding box center [143, 303] width 180 height 23
click at [168, 460] on button "Show more" at bounding box center [143, 450] width 180 height 26
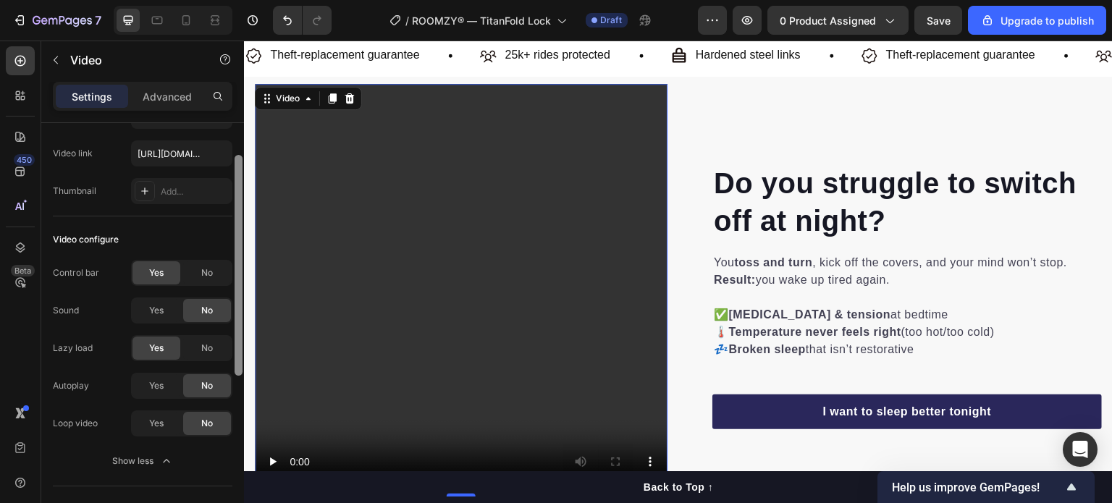
scroll to position [72, 0]
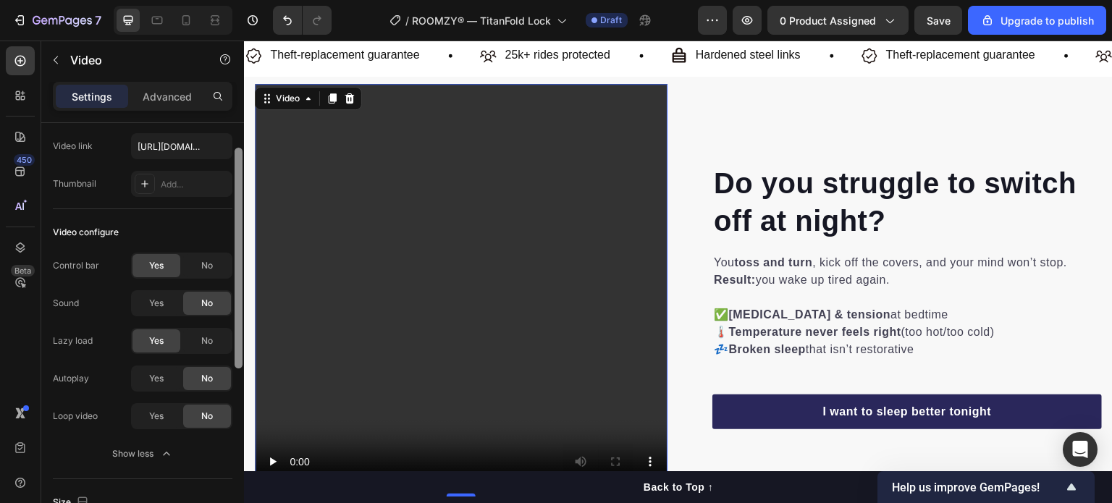
drag, startPoint x: 240, startPoint y: 339, endPoint x: 241, endPoint y: 381, distance: 42.0
click at [241, 381] on div at bounding box center [238, 325] width 11 height 421
click at [151, 379] on span "Yes" at bounding box center [156, 377] width 14 height 13
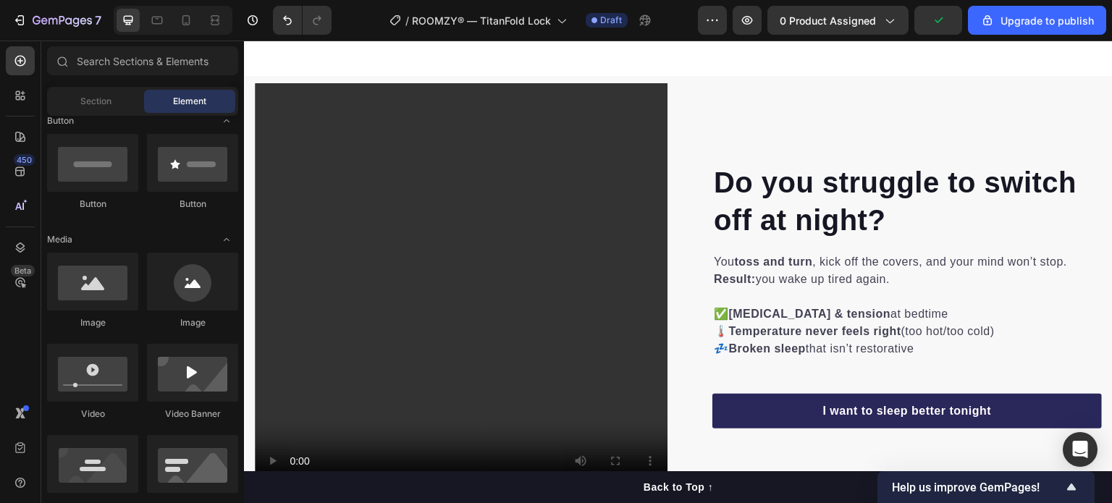
scroll to position [756, 0]
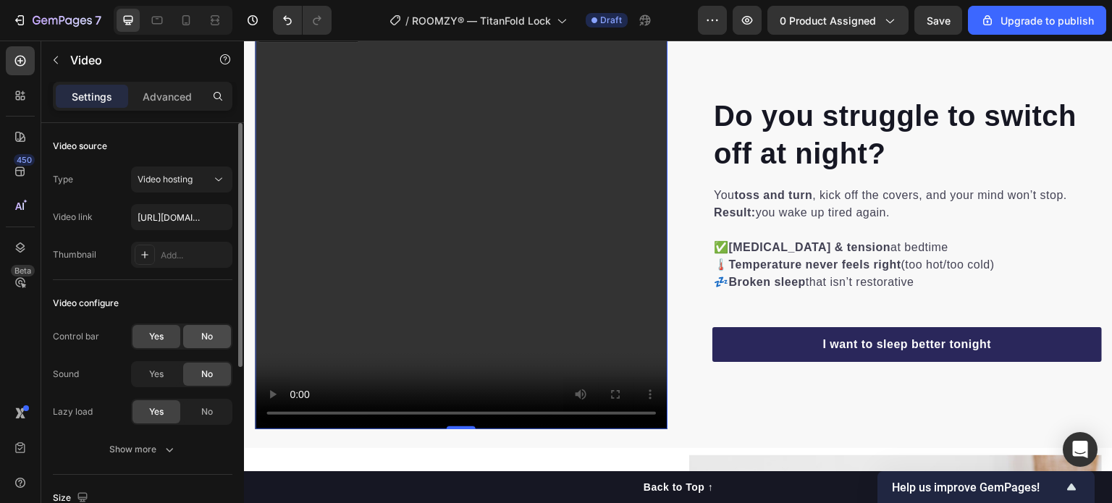
click at [209, 329] on div "No" at bounding box center [207, 336] width 48 height 23
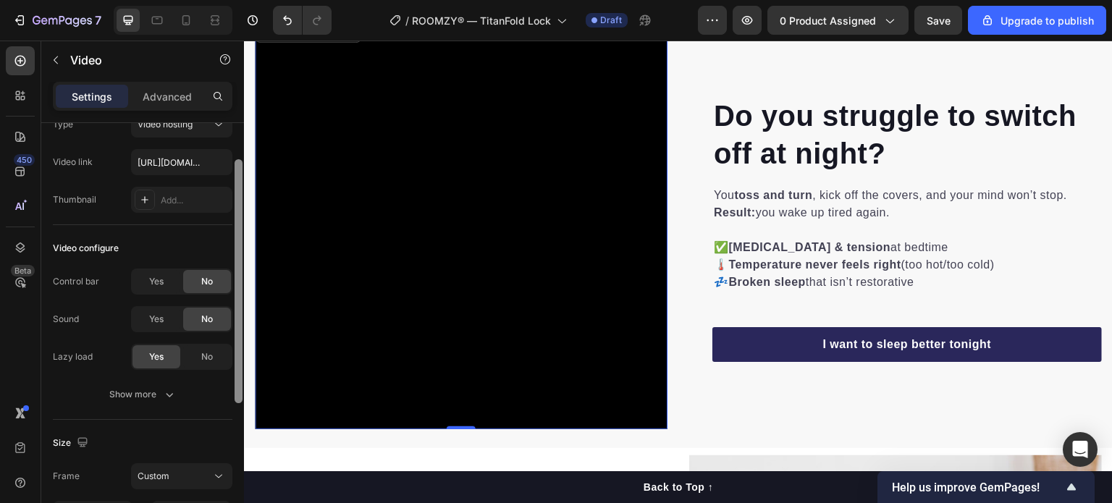
scroll to position [58, 0]
drag, startPoint x: 239, startPoint y: 301, endPoint x: 242, endPoint y: 335, distance: 34.1
click at [242, 335] on div at bounding box center [239, 278] width 8 height 244
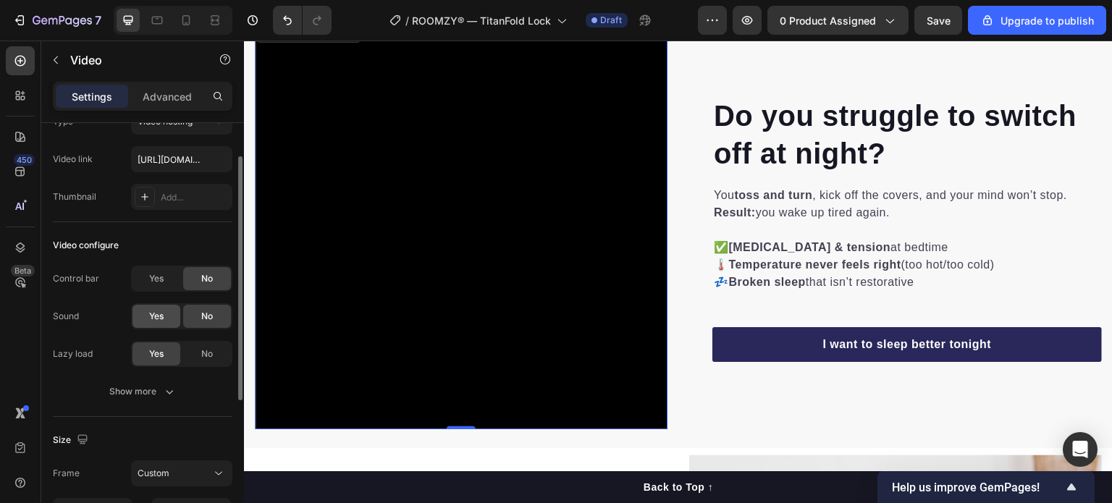
click at [162, 313] on span "Yes" at bounding box center [156, 316] width 14 height 13
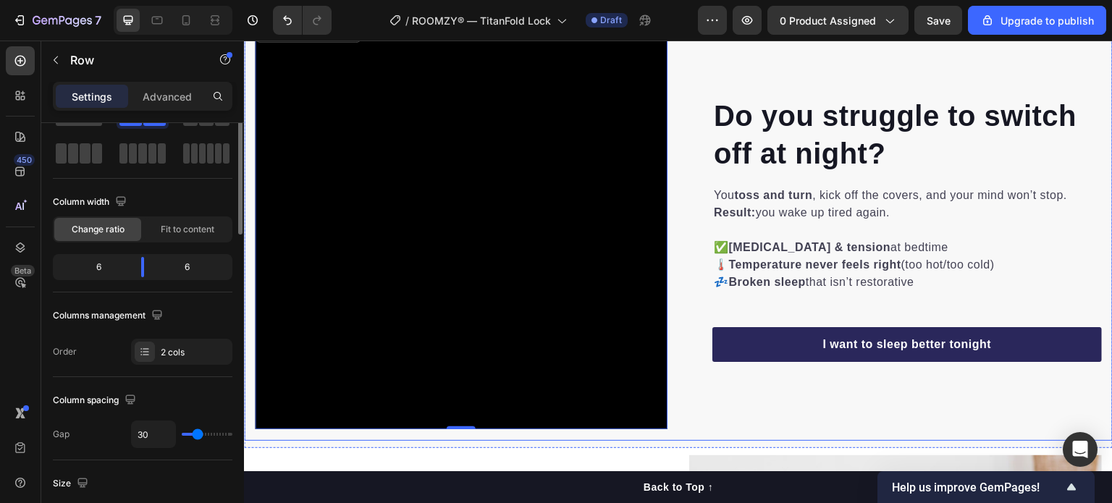
scroll to position [0, 0]
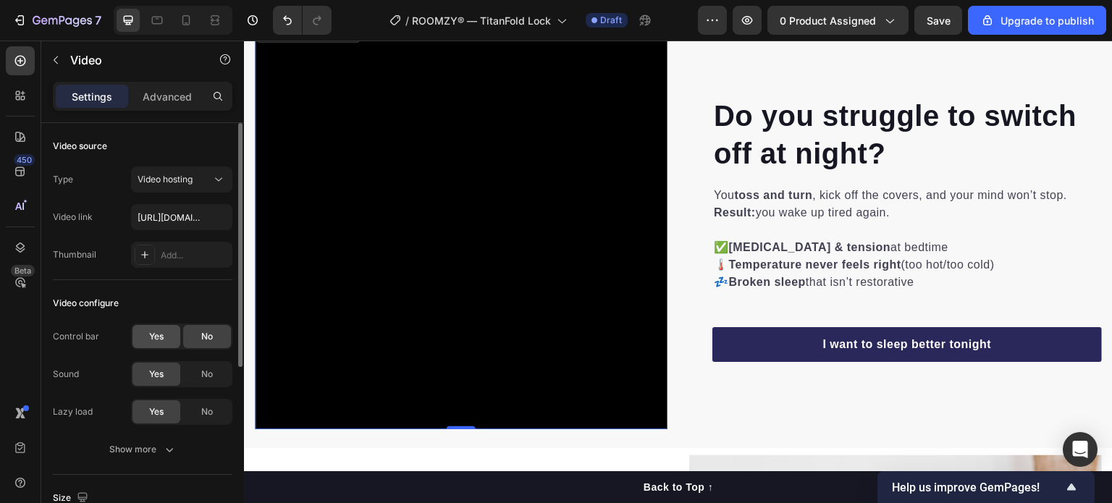
click at [180, 342] on div "Yes" at bounding box center [156, 336] width 48 height 23
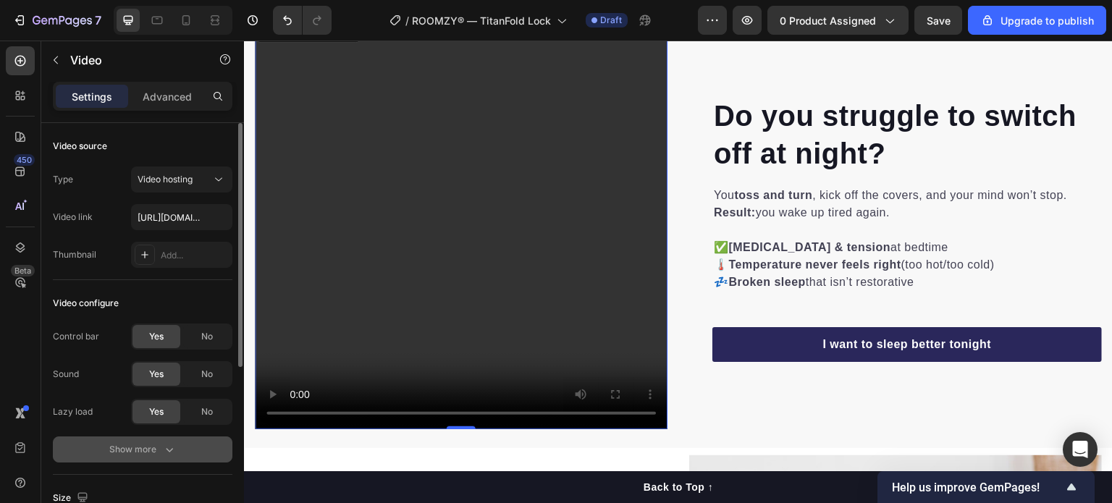
click at [162, 444] on icon "button" at bounding box center [169, 449] width 14 height 14
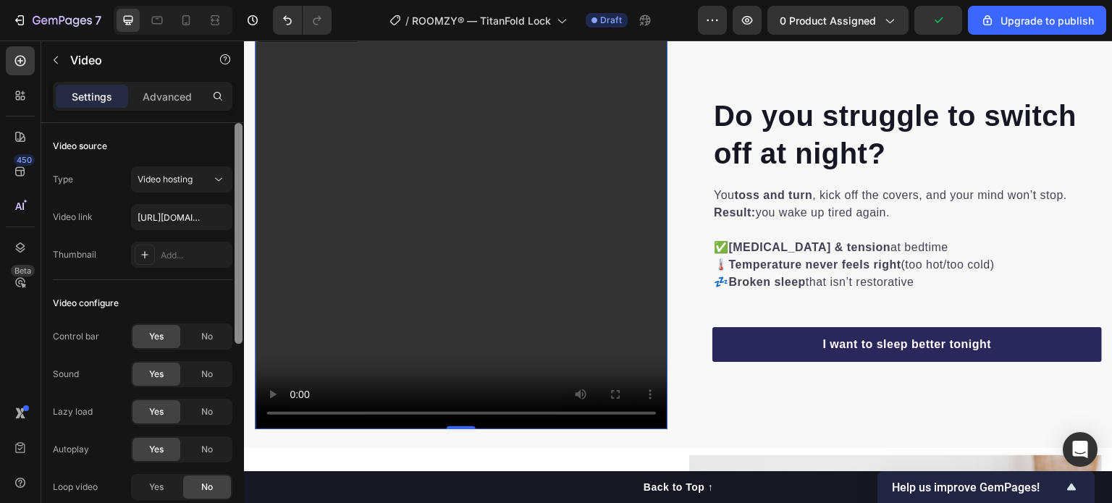
click at [238, 324] on div at bounding box center [239, 233] width 8 height 221
click at [203, 328] on div "No" at bounding box center [207, 336] width 48 height 23
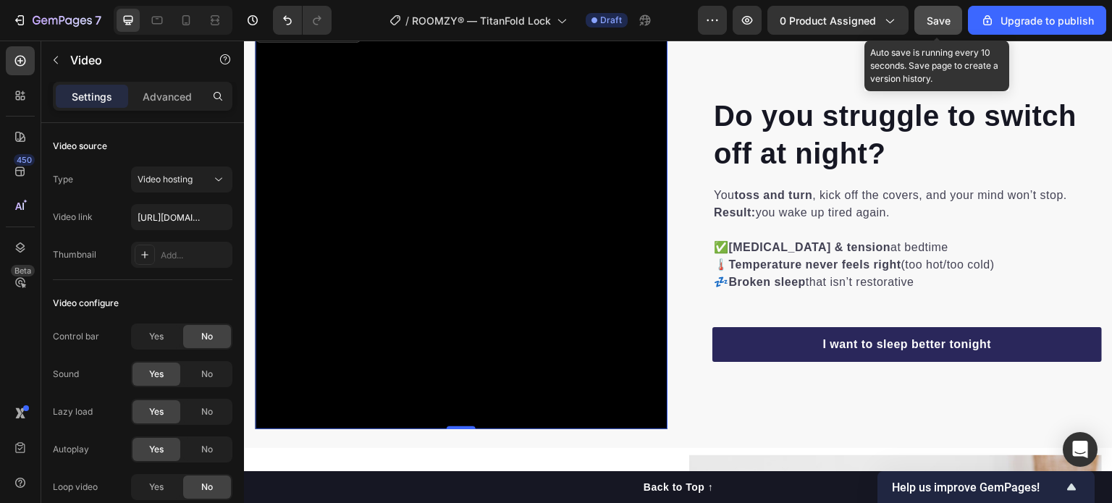
click at [931, 26] on div "Save" at bounding box center [939, 20] width 24 height 15
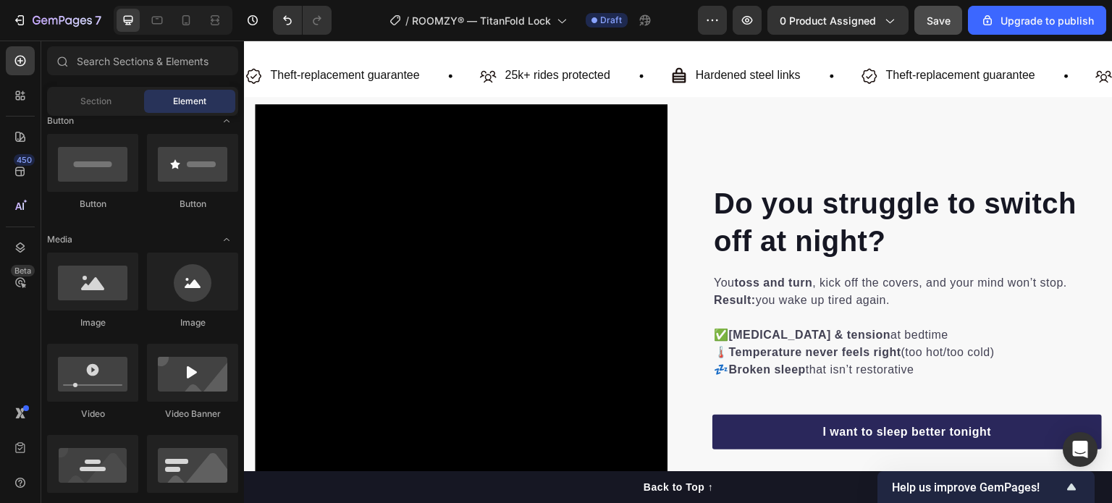
scroll to position [653, 0]
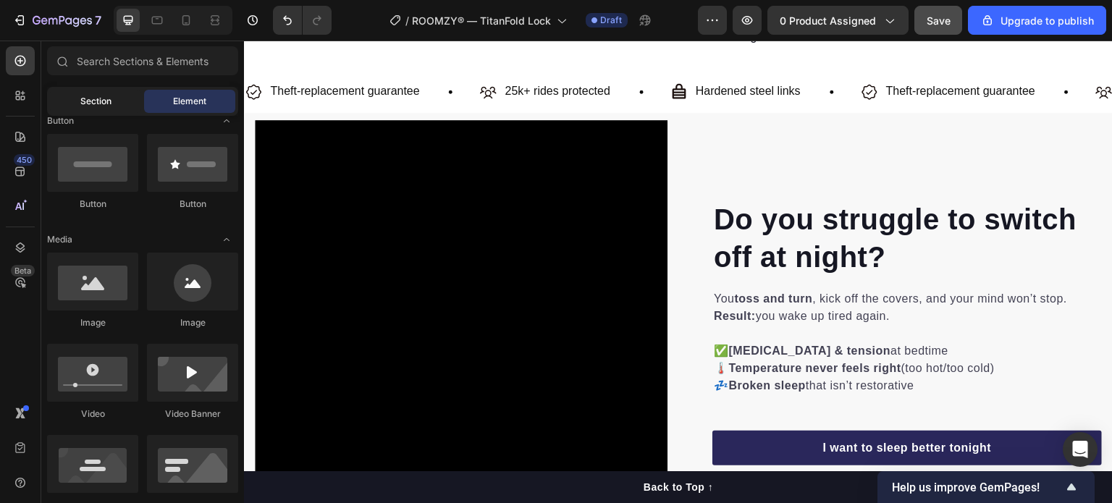
click at [85, 104] on span "Section" at bounding box center [95, 101] width 31 height 13
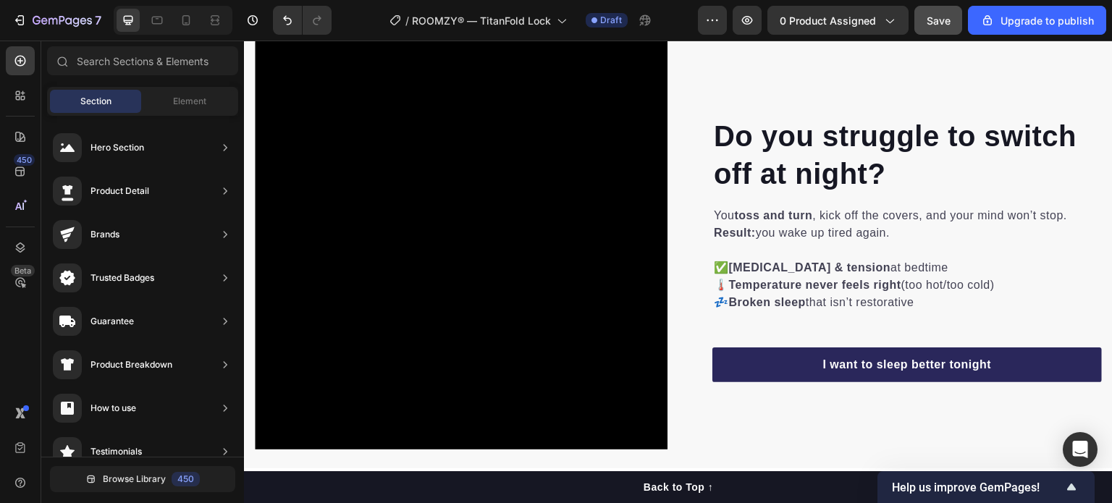
scroll to position [669, 0]
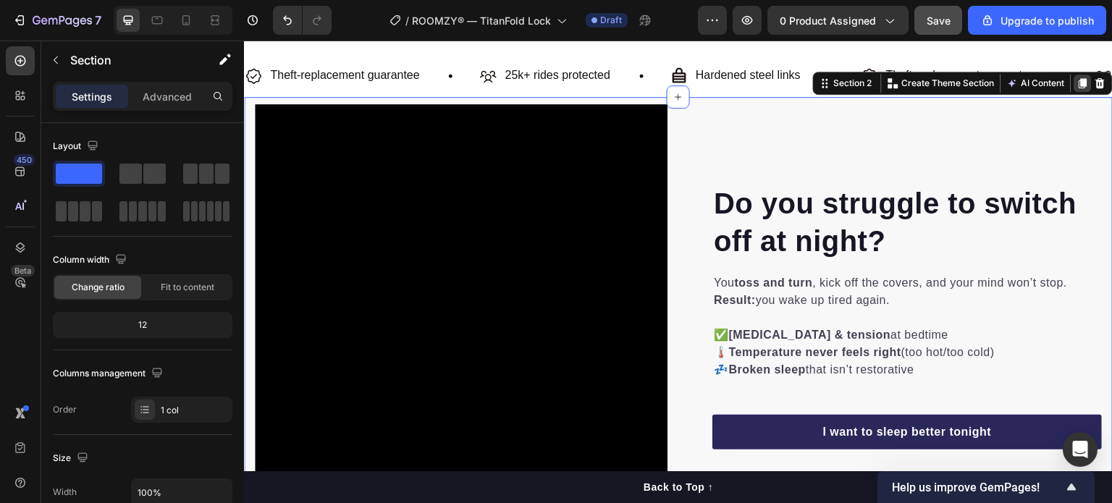
click at [1074, 79] on div at bounding box center [1082, 83] width 17 height 17
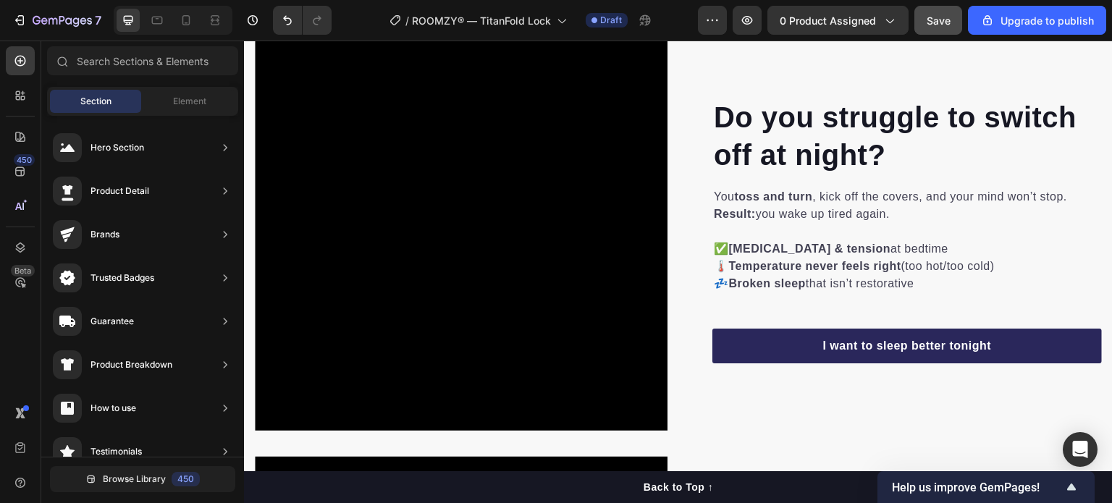
scroll to position [720, 0]
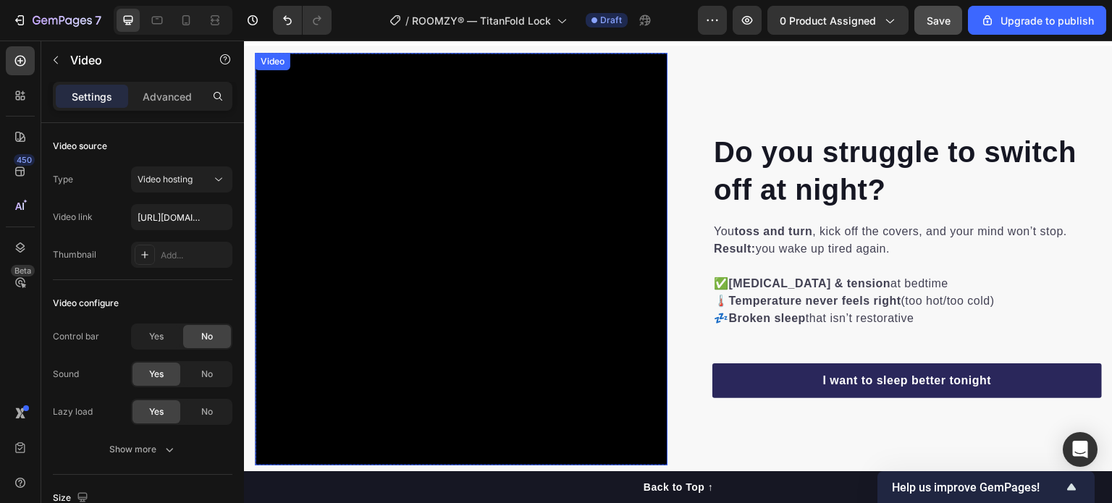
click at [586, 141] on video at bounding box center [461, 259] width 413 height 413
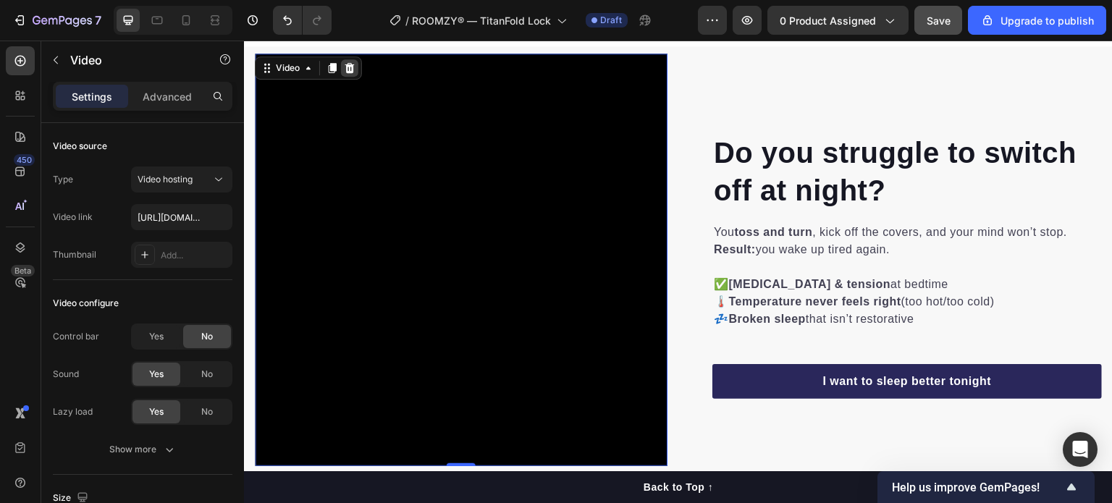
click at [345, 72] on icon at bounding box center [350, 68] width 12 height 12
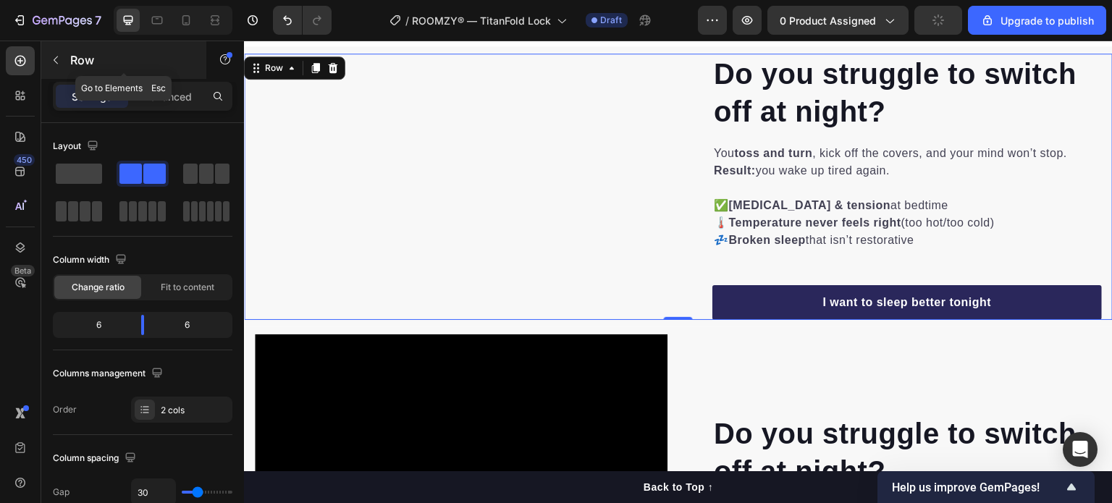
click at [56, 64] on icon "button" at bounding box center [56, 60] width 12 height 12
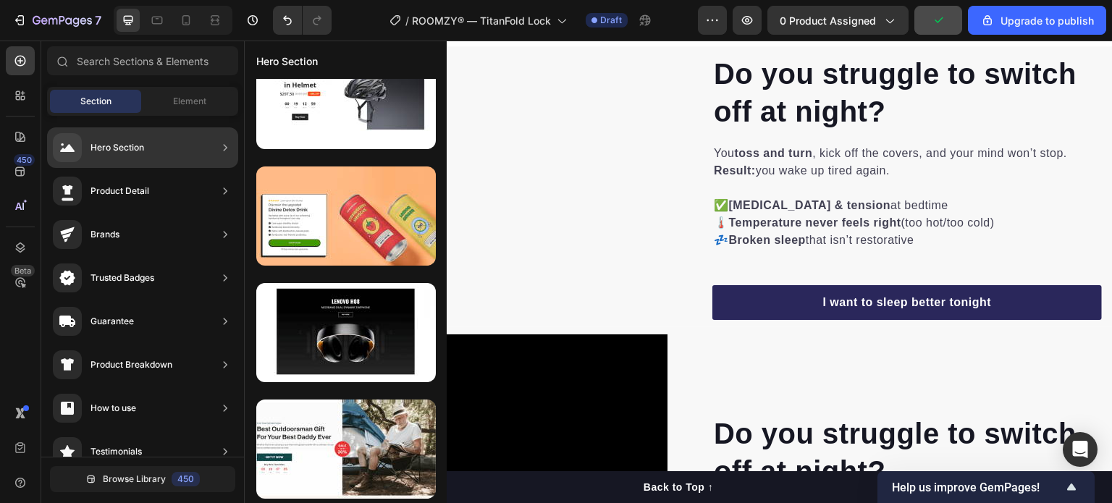
scroll to position [150, 0]
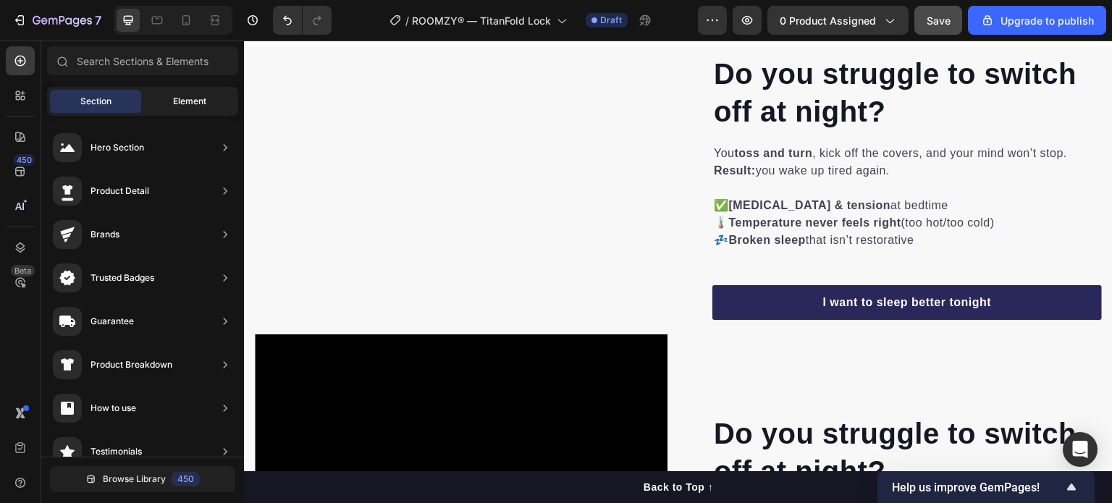
click at [187, 101] on span "Element" at bounding box center [189, 101] width 33 height 13
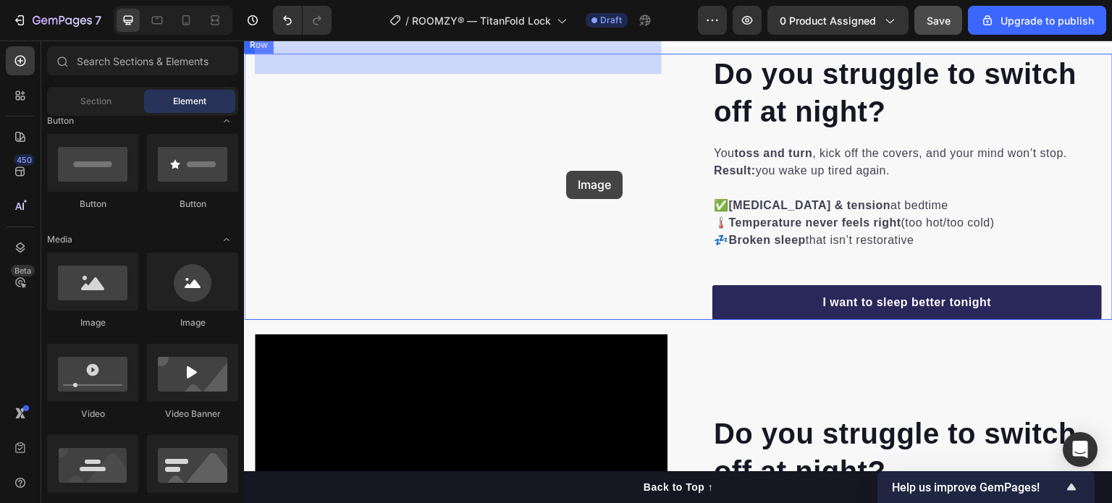
drag, startPoint x: 335, startPoint y: 337, endPoint x: 597, endPoint y: 171, distance: 310.5
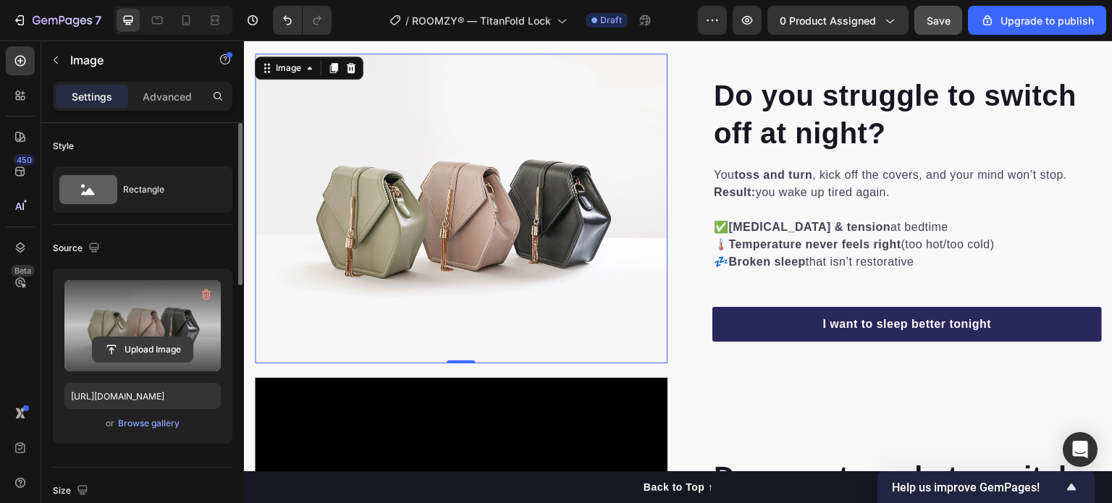
click at [161, 344] on input "file" at bounding box center [143, 349] width 100 height 25
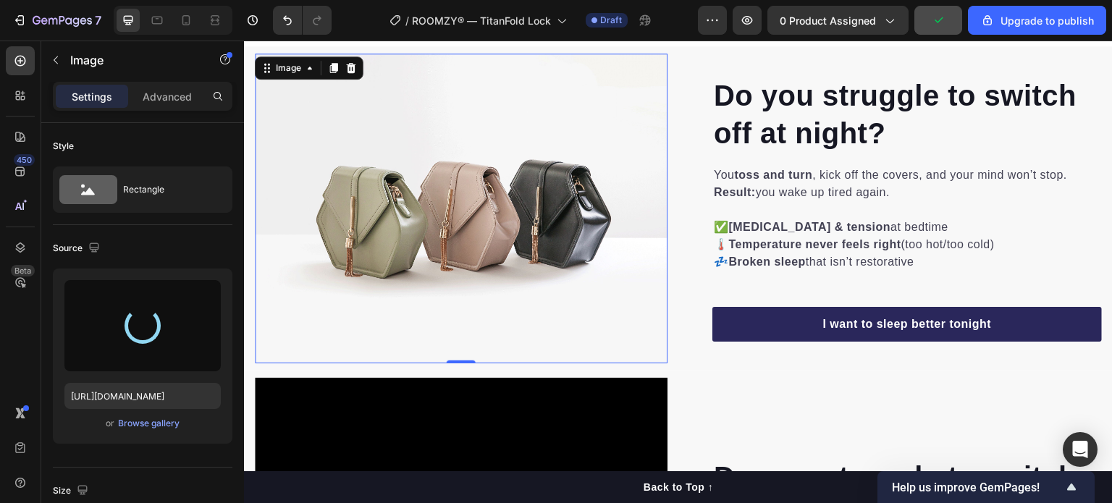
type input "[URL][DOMAIN_NAME]"
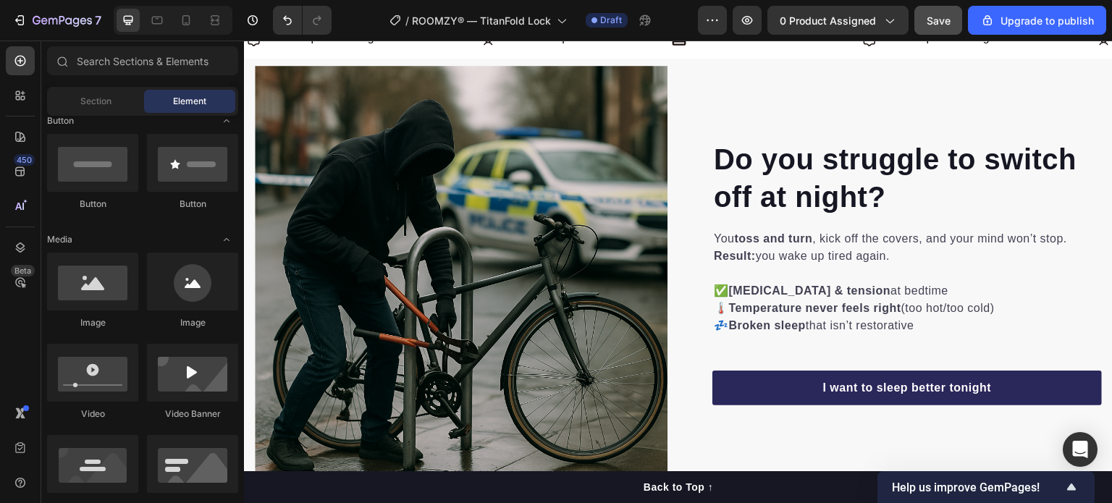
scroll to position [718, 0]
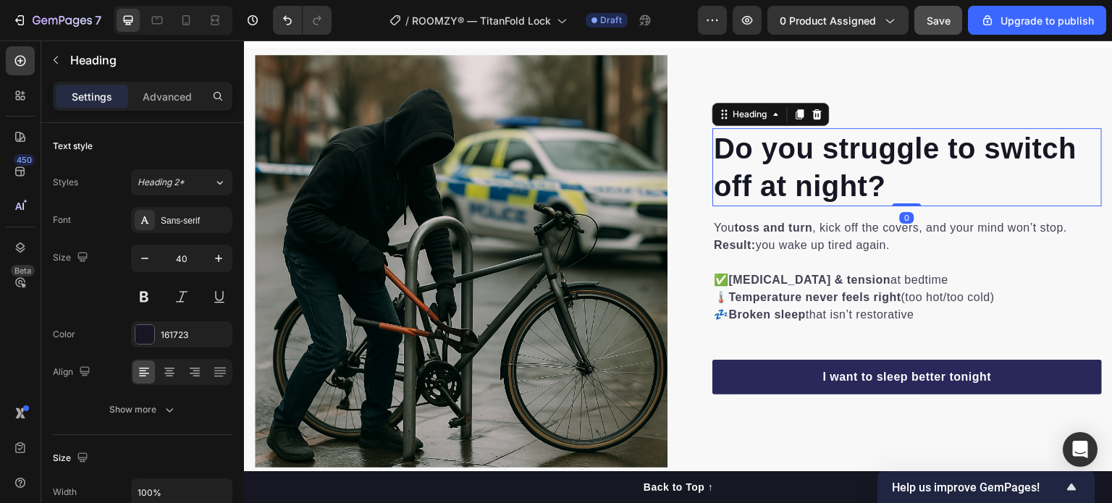
click at [775, 154] on h2 "Do you struggle to switch off at night?" at bounding box center [906, 167] width 389 height 78
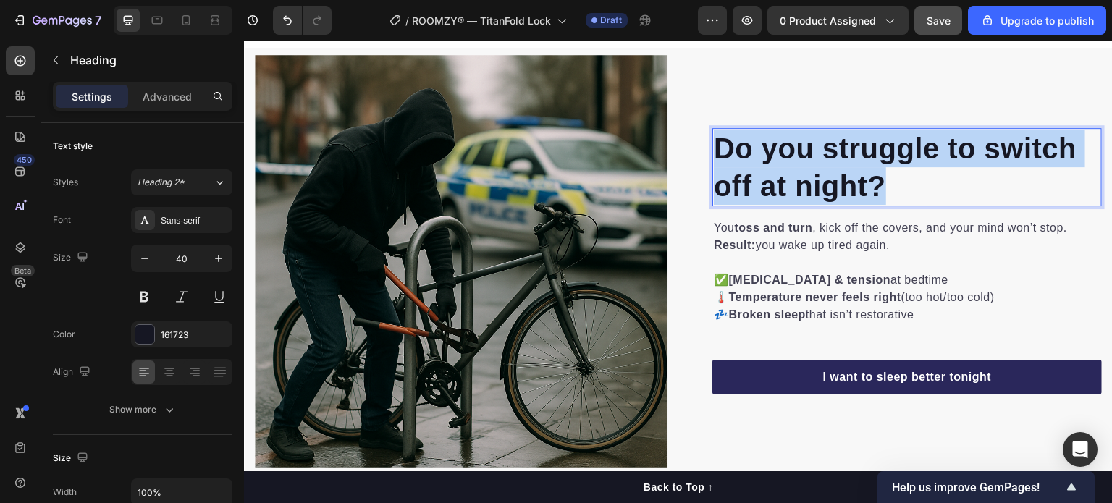
click at [775, 154] on p "Do you struggle to switch off at night?" at bounding box center [907, 167] width 387 height 75
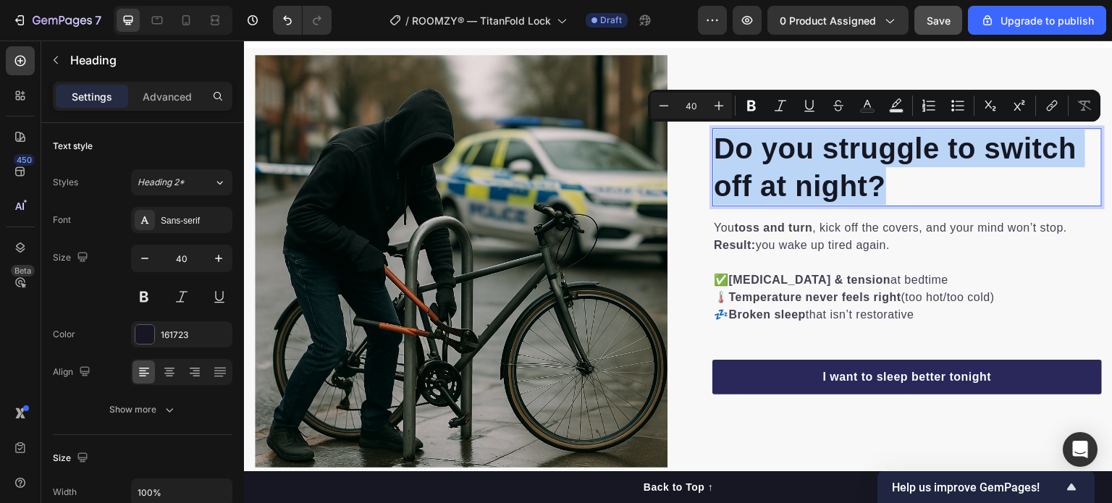
click at [775, 154] on p "Do you struggle to switch off at night?" at bounding box center [907, 167] width 387 height 75
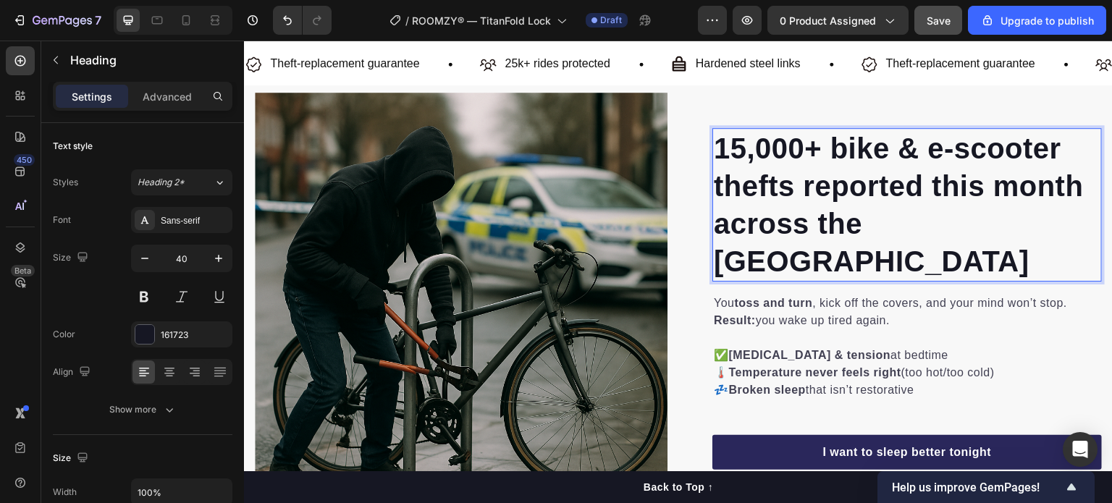
scroll to position [699, 0]
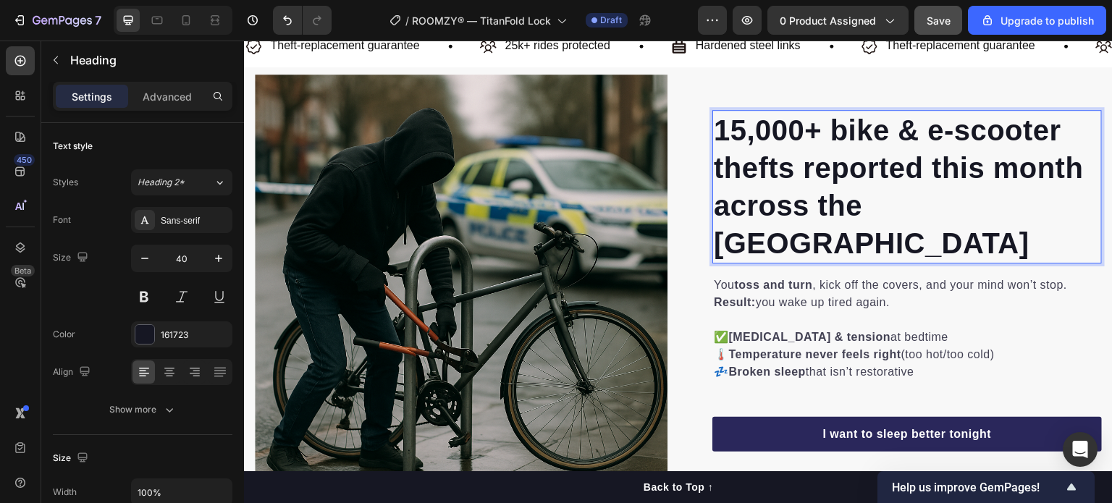
click at [775, 154] on strong "15,000+ bike & e-scooter thefts reported this month across the [GEOGRAPHIC_DATA]" at bounding box center [899, 186] width 370 height 145
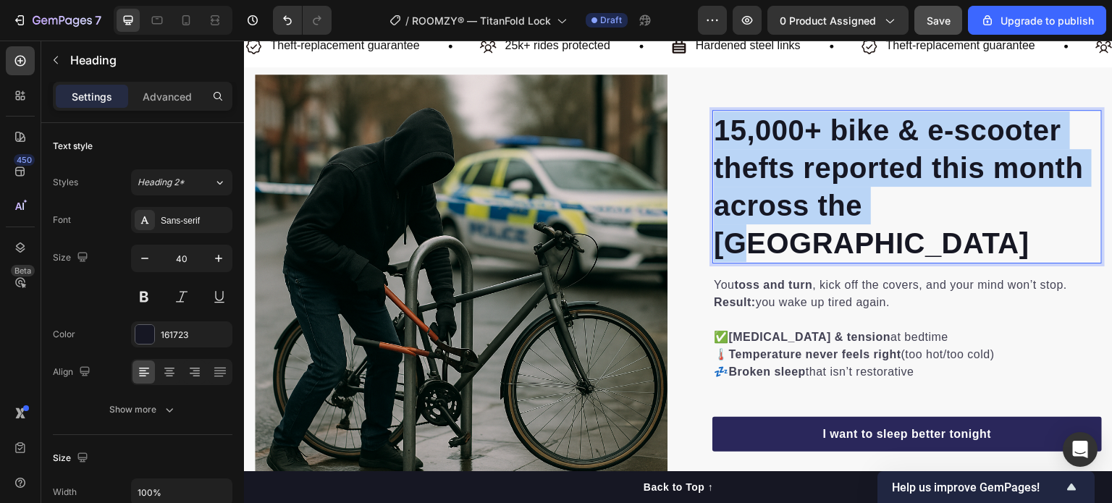
click at [775, 154] on strong "15,000+ bike & e-scooter thefts reported this month across the [GEOGRAPHIC_DATA]" at bounding box center [899, 186] width 370 height 145
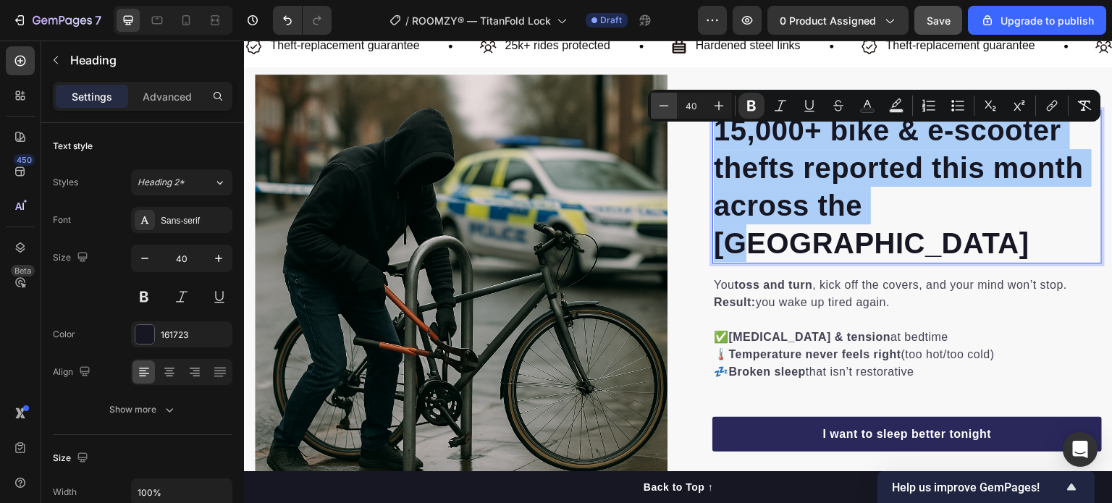
click at [671, 99] on button "Minus" at bounding box center [664, 106] width 26 height 26
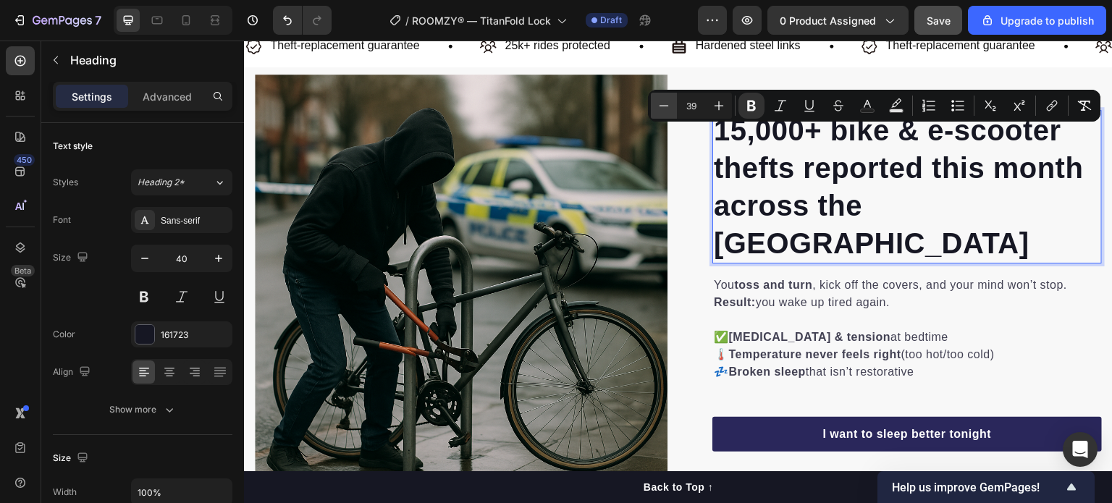
click at [671, 99] on button "Minus" at bounding box center [664, 106] width 26 height 26
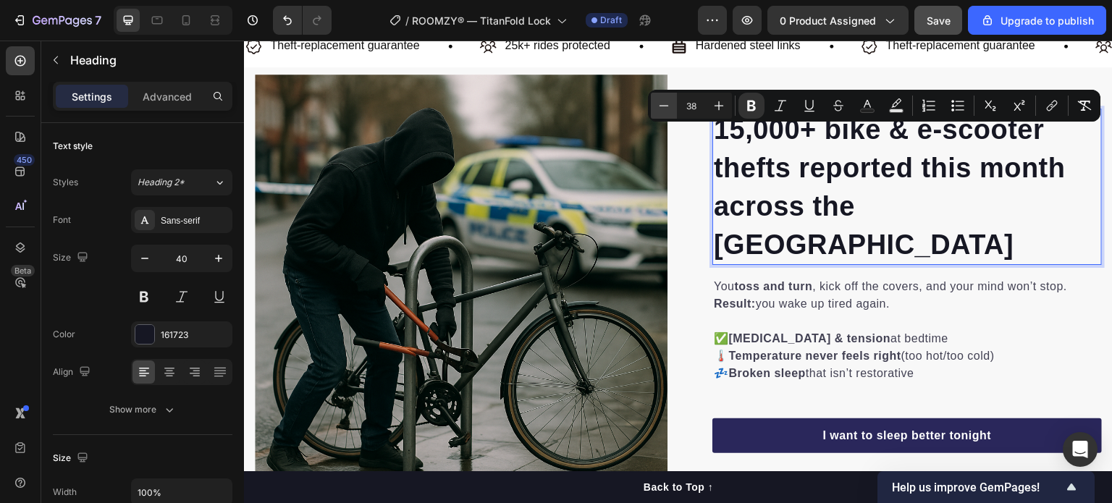
click at [671, 99] on button "Minus" at bounding box center [664, 106] width 26 height 26
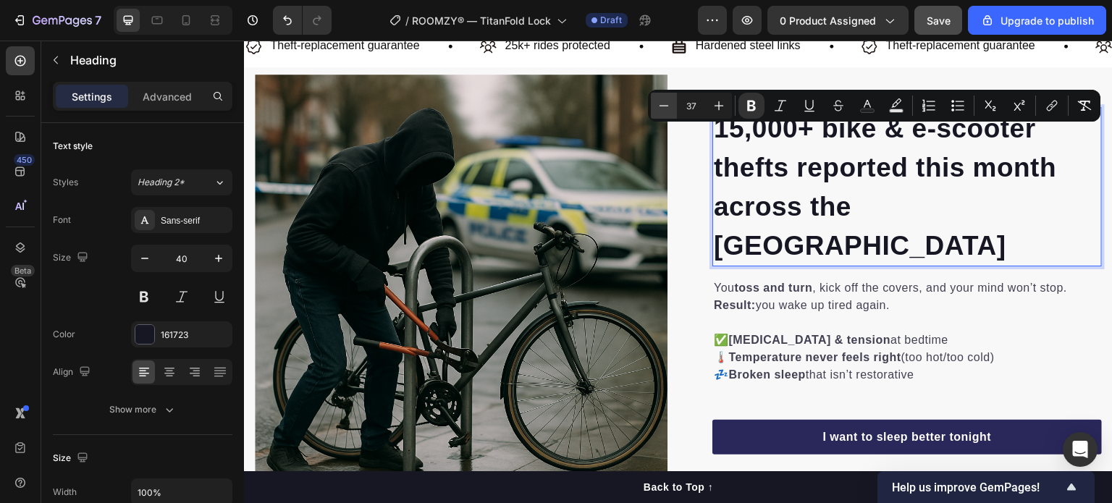
click at [671, 99] on button "Minus" at bounding box center [664, 106] width 26 height 26
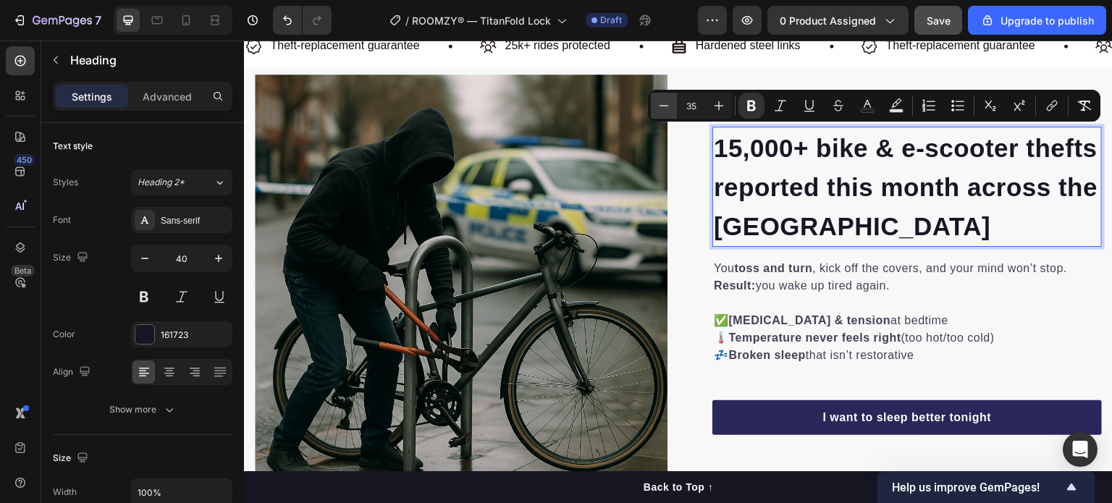
click at [671, 99] on button "Minus" at bounding box center [664, 106] width 26 height 26
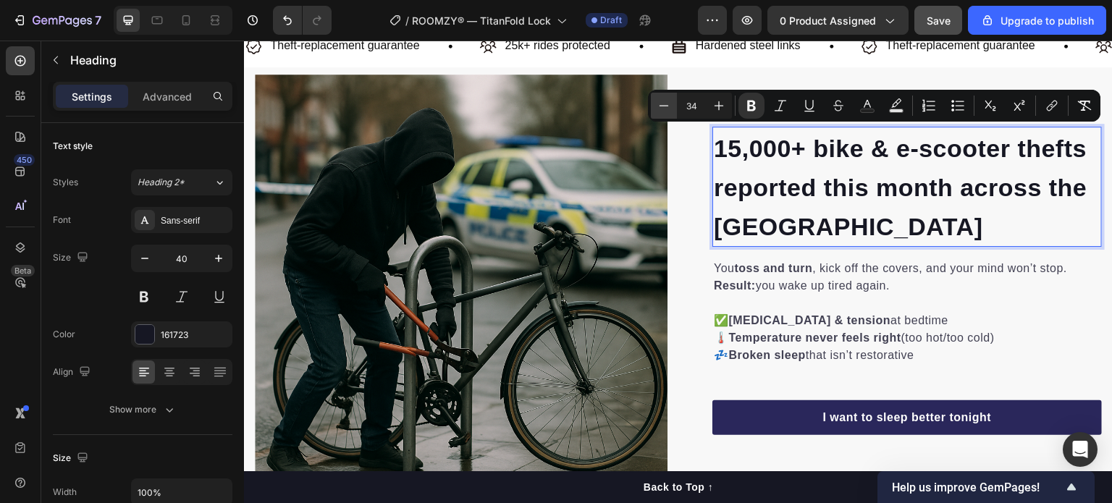
click at [671, 99] on button "Minus" at bounding box center [664, 106] width 26 height 26
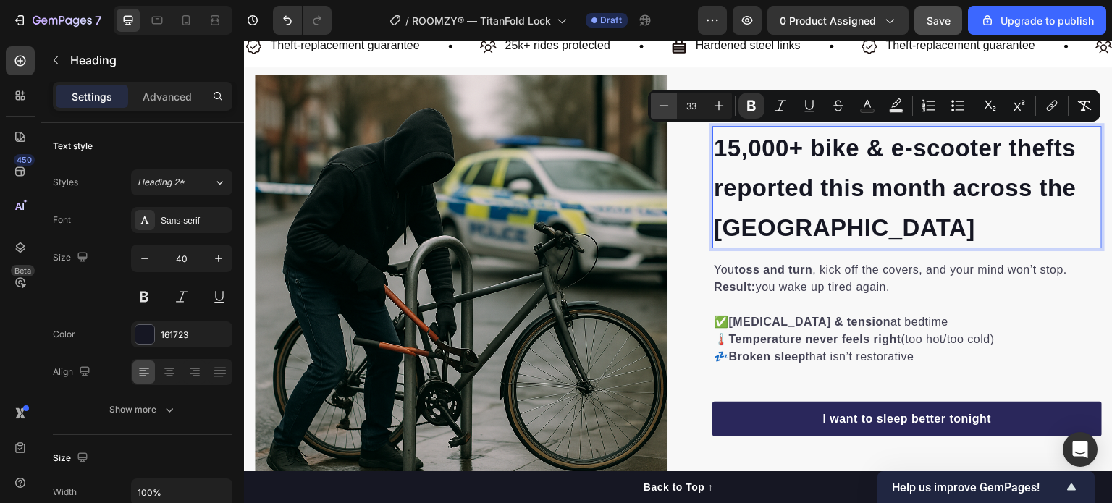
click at [671, 99] on button "Minus" at bounding box center [664, 106] width 26 height 26
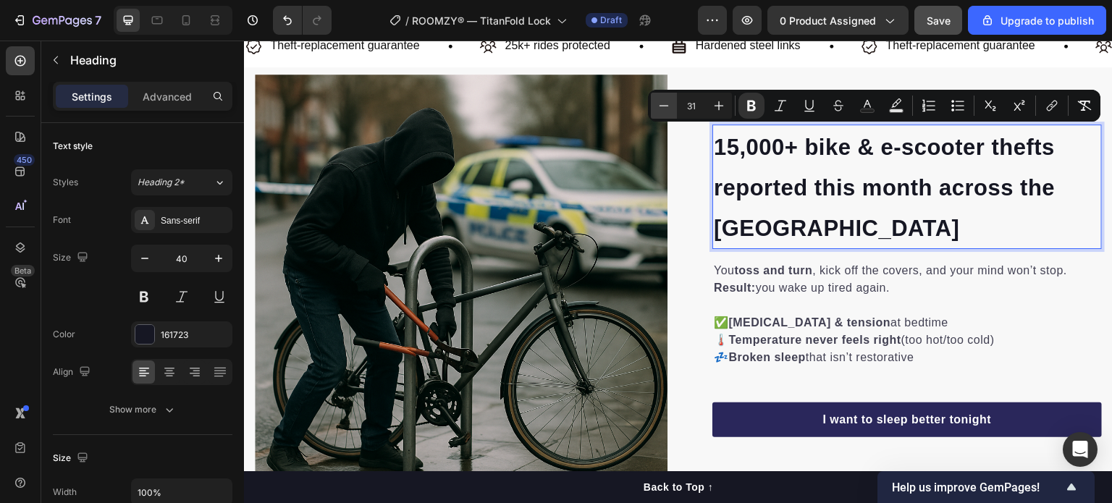
click at [671, 99] on button "Minus" at bounding box center [664, 106] width 26 height 26
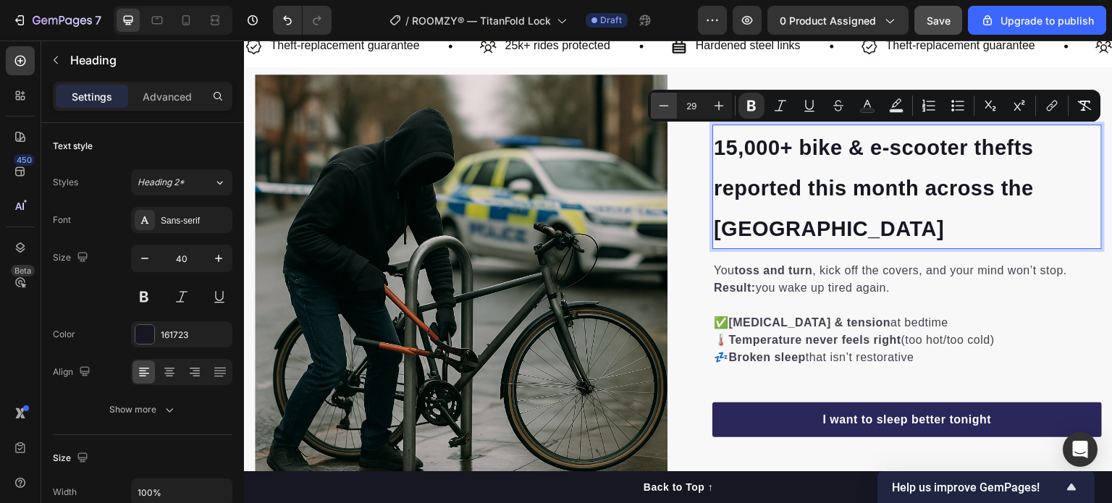
click at [671, 99] on button "Minus" at bounding box center [664, 106] width 26 height 26
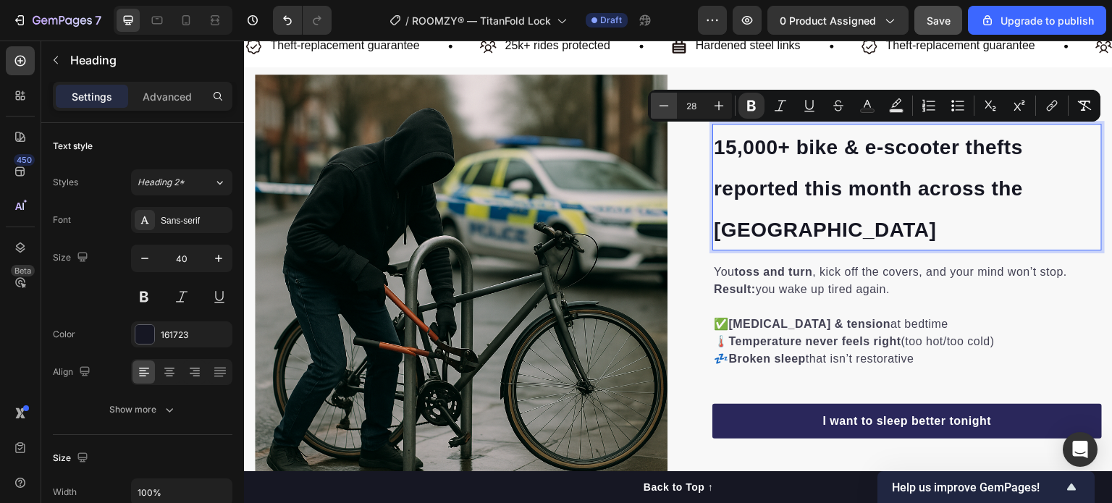
click at [671, 99] on button "Minus" at bounding box center [664, 106] width 26 height 26
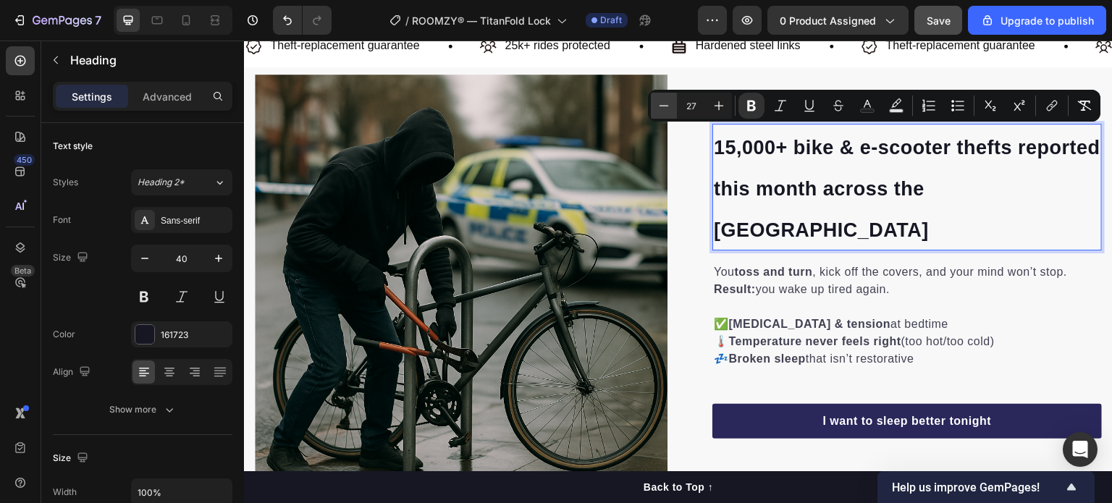
click at [671, 99] on button "Minus" at bounding box center [664, 106] width 26 height 26
type input "25"
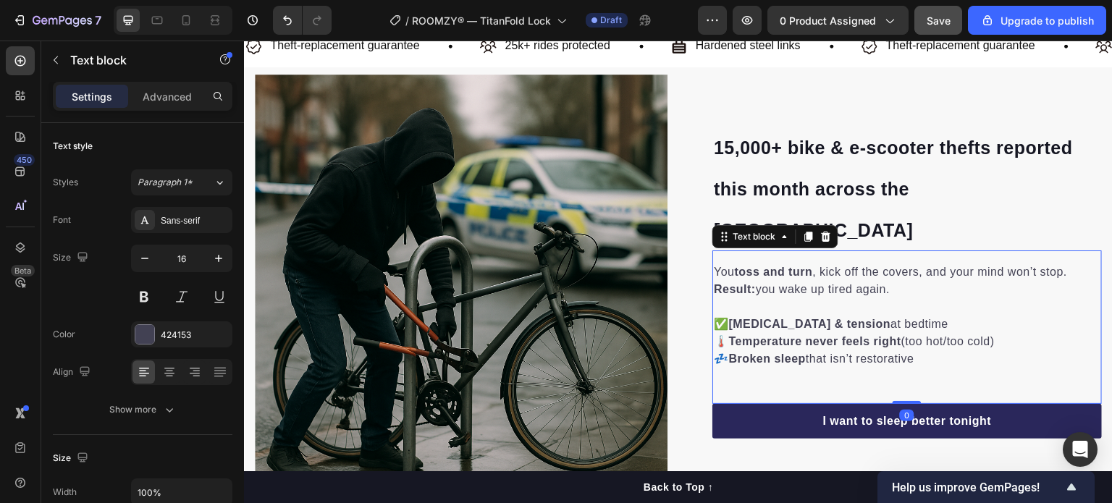
click at [768, 264] on p "You toss and turn , kick off the covers, and your mind won’t stop. Result: you …" at bounding box center [907, 281] width 387 height 35
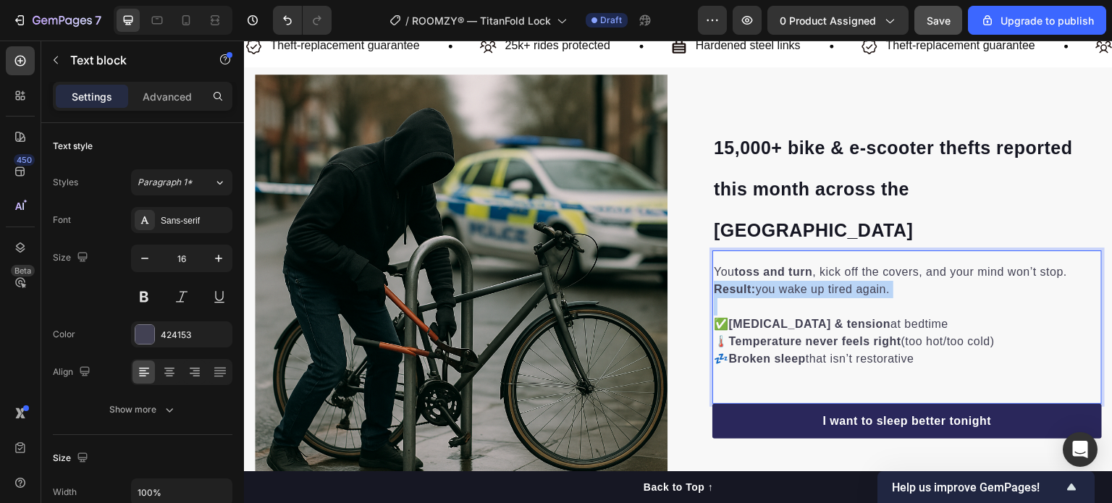
click at [768, 264] on p "You toss and turn , kick off the covers, and your mind won’t stop. Result: you …" at bounding box center [907, 281] width 387 height 35
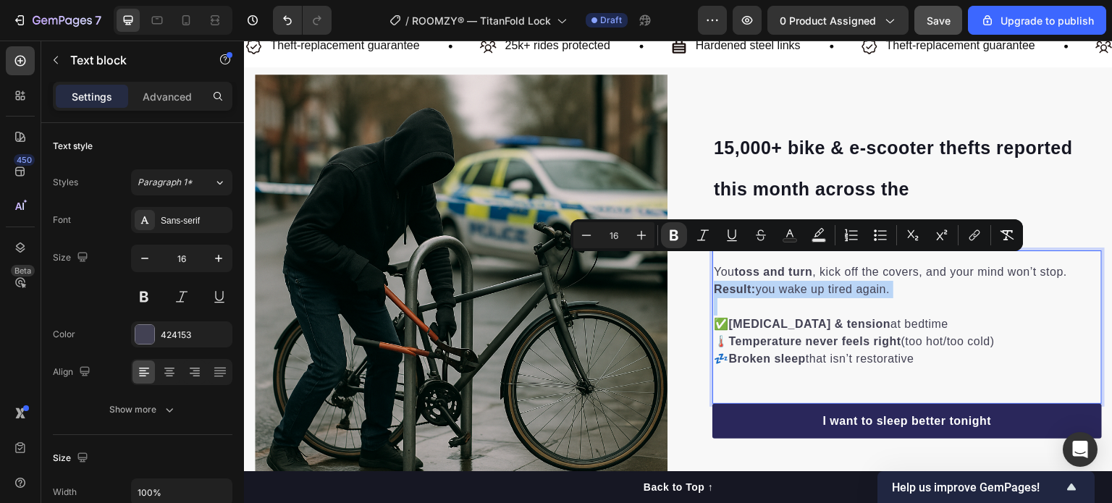
click at [768, 264] on p "You toss and turn , kick off the covers, and your mind won’t stop. Result: you …" at bounding box center [907, 281] width 387 height 35
click at [856, 269] on p "You toss and turn , kick off the covers, and your mind won’t stop. Result: you …" at bounding box center [907, 281] width 387 height 35
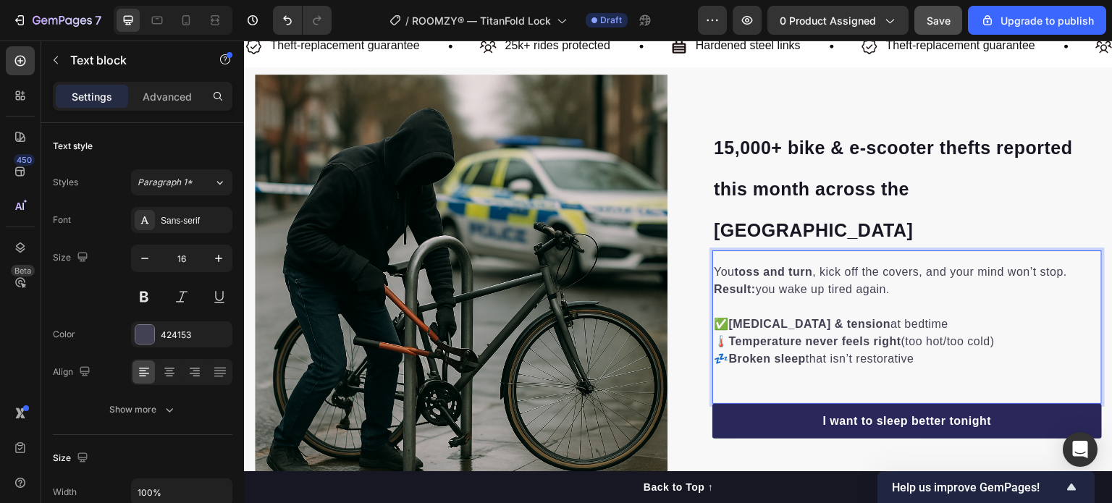
drag, startPoint x: 903, startPoint y: 269, endPoint x: 707, endPoint y: 241, distance: 198.2
click at [712, 262] on div "You toss and turn , kick off the covers, and your mind won’t stop. Result: you …" at bounding box center [906, 315] width 389 height 107
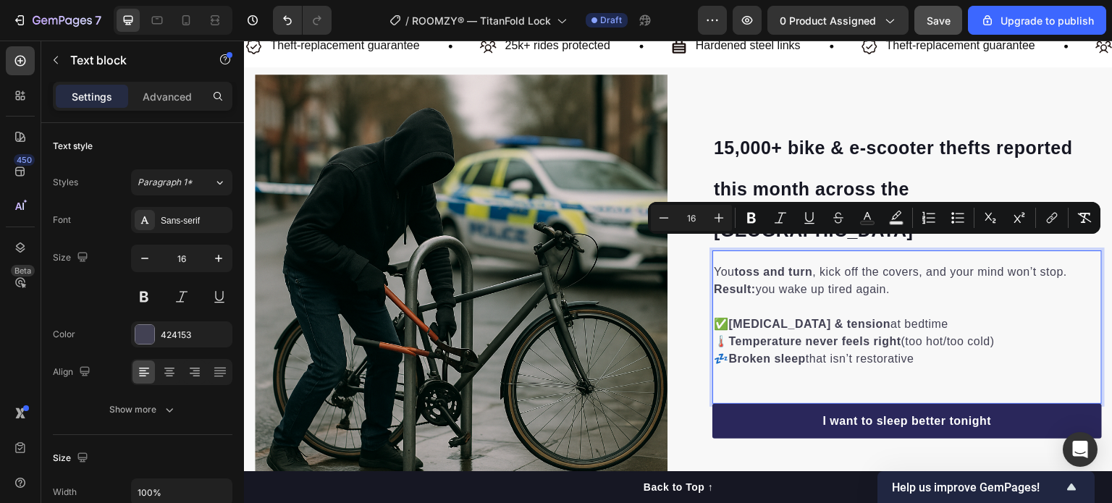
scroll to position [681, 0]
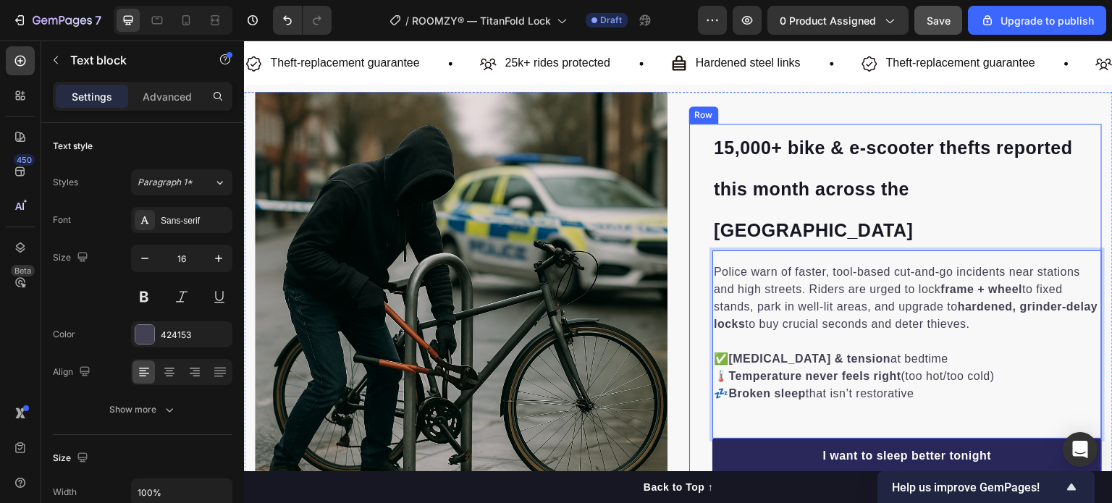
drag, startPoint x: 921, startPoint y: 365, endPoint x: 699, endPoint y: 336, distance: 224.1
click at [699, 336] on div "⁠⁠⁠⁠⁠⁠⁠ 15,000+ bike & e-scooter thefts reported this month across the UK Headi…" at bounding box center [895, 299] width 413 height 350
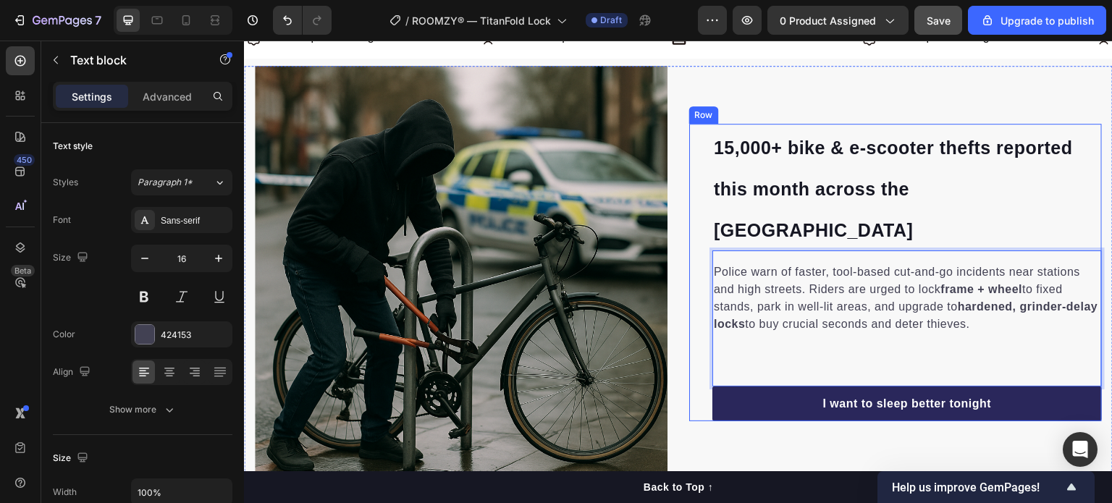
scroll to position [716, 0]
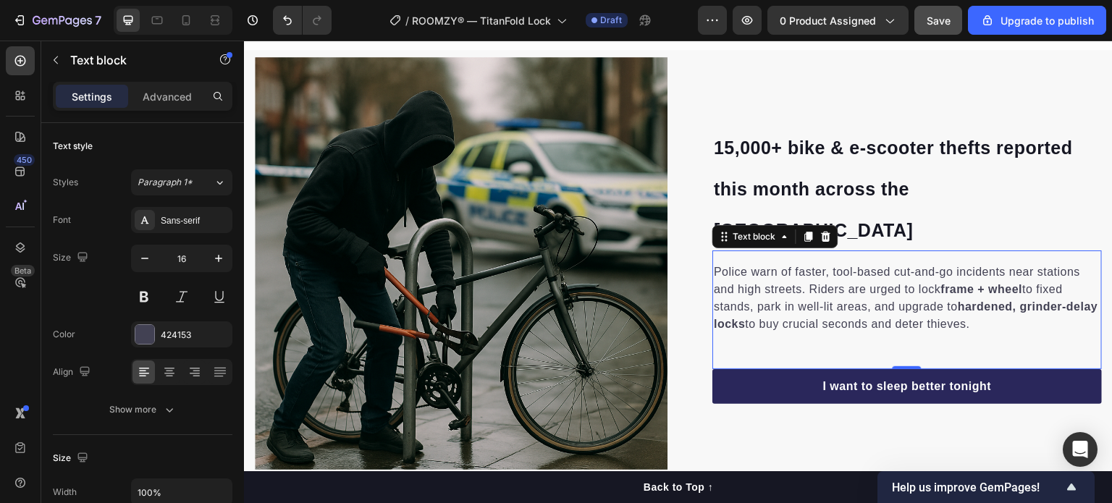
click at [728, 327] on div "Police warn of faster, tool-based cut-and-go incidents near stations and high s…" at bounding box center [906, 309] width 389 height 119
click at [782, 316] on div "Police warn of faster, tool-based cut-and-go incidents near stations and high s…" at bounding box center [906, 309] width 389 height 119
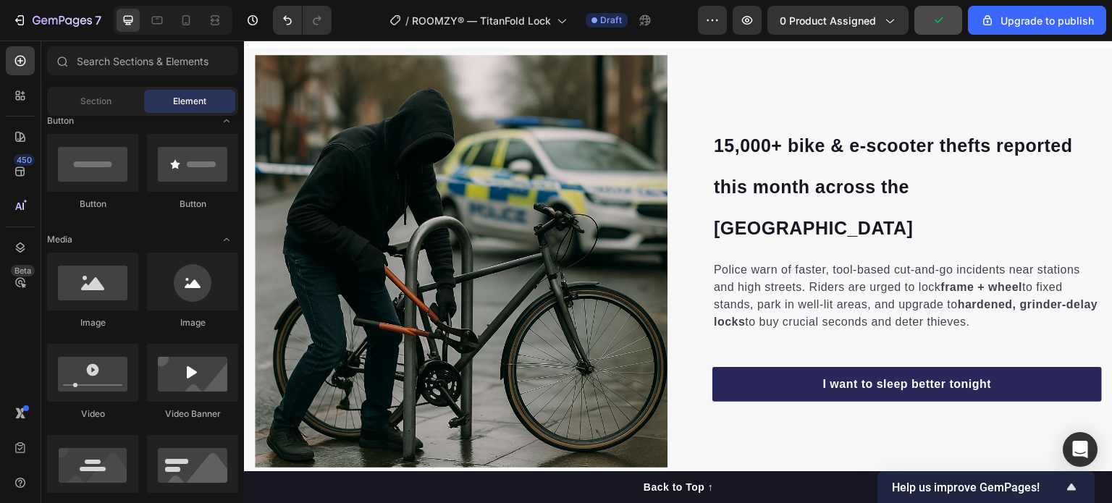
scroll to position [724, 0]
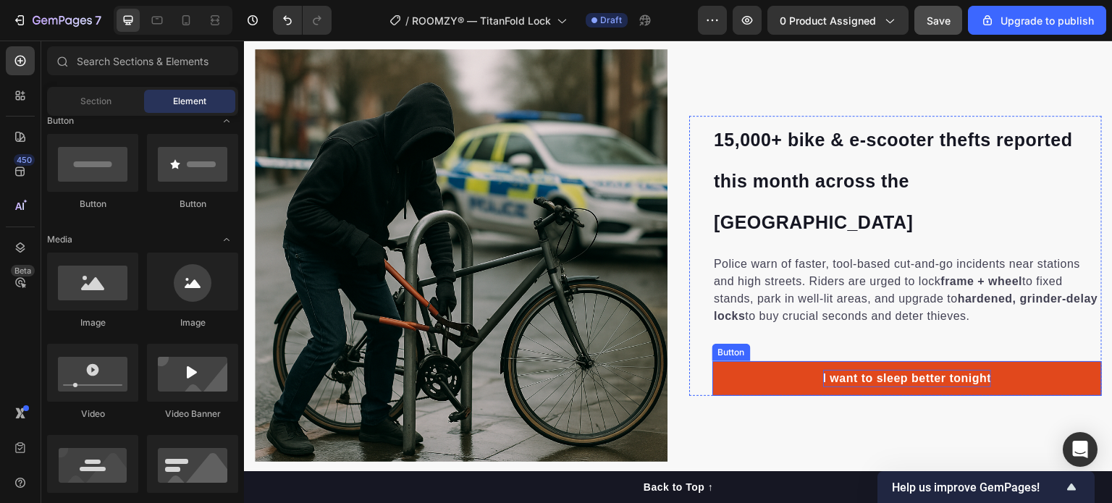
click at [892, 370] on p "I want to sleep better tonight" at bounding box center [907, 378] width 169 height 17
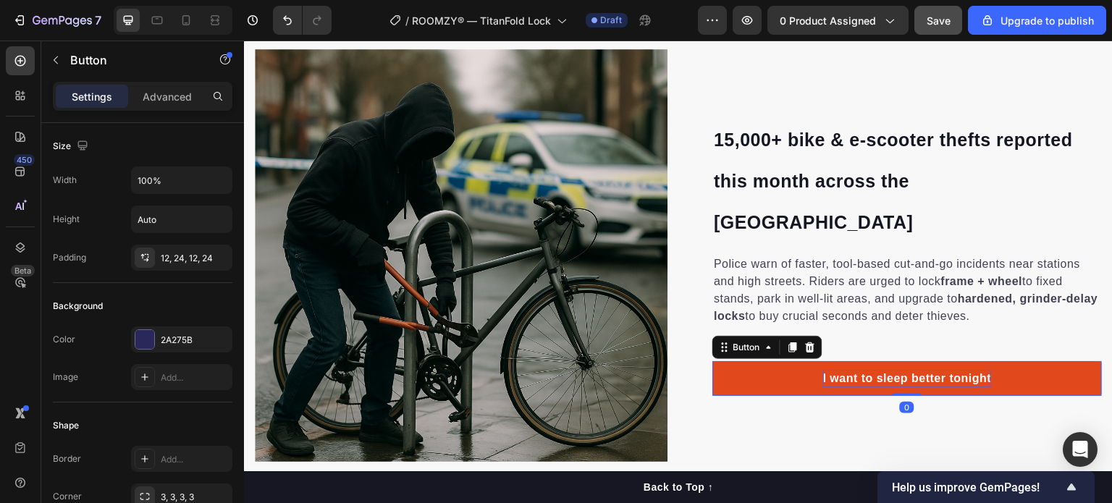
click at [892, 370] on p "I want to sleep better tonight" at bounding box center [907, 378] width 169 height 17
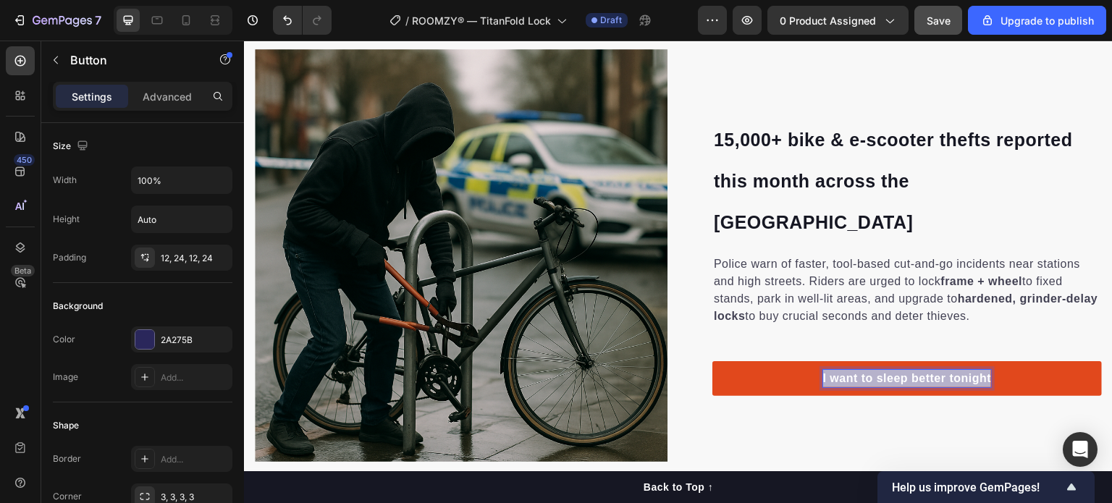
click at [892, 370] on p "I want to sleep better tonight" at bounding box center [907, 378] width 169 height 17
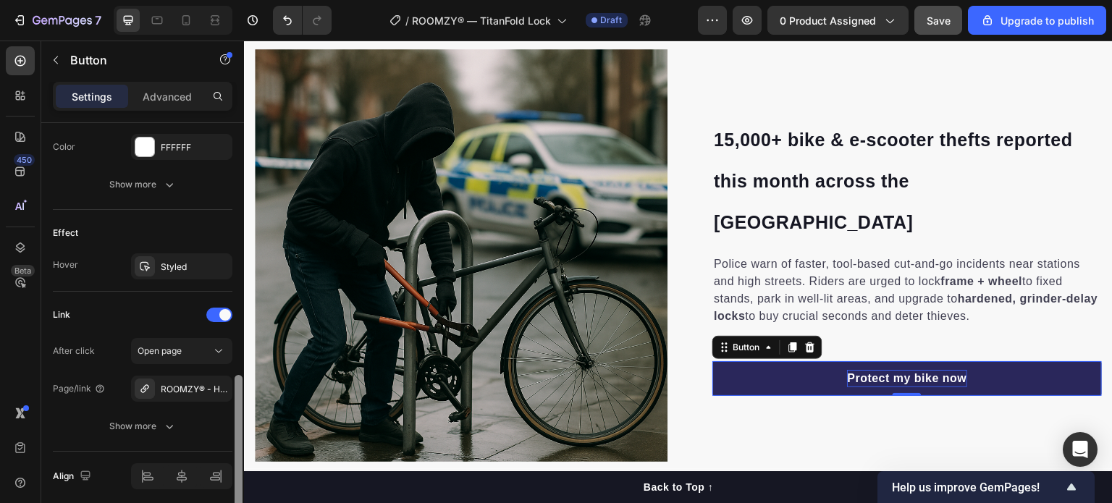
scroll to position [678, 0]
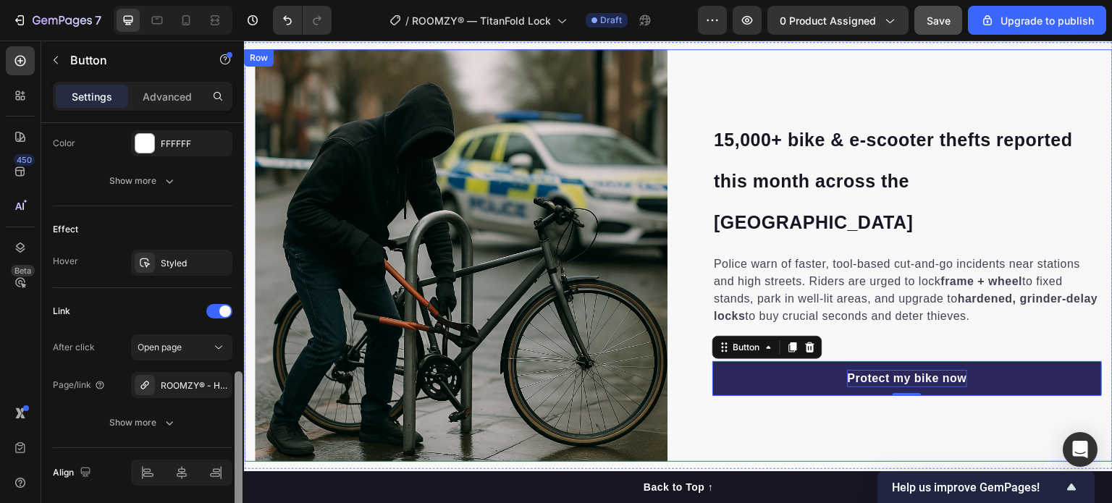
drag, startPoint x: 484, startPoint y: 221, endPoint x: 249, endPoint y: 439, distance: 320.7
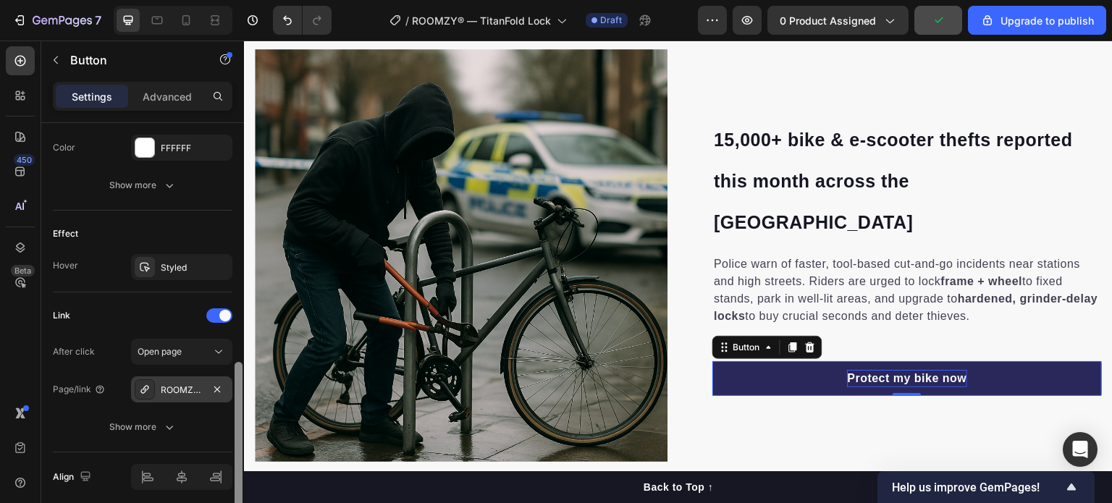
scroll to position [649, 0]
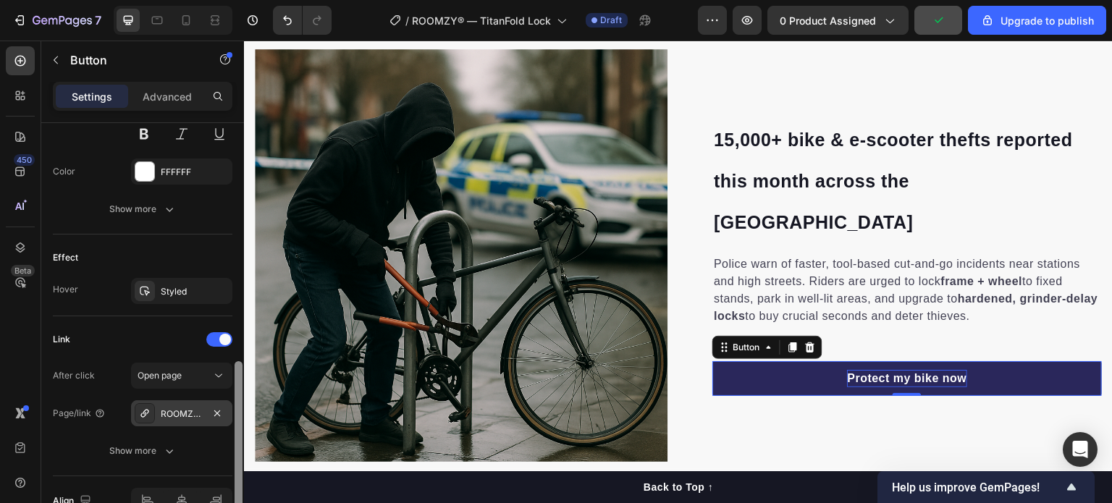
drag, startPoint x: 236, startPoint y: 255, endPoint x: 211, endPoint y: 419, distance: 166.2
click at [211, 419] on div "Size Width 100% Height Auto Padding 12, 24, 12, 24 Background Color 2A275B Imag…" at bounding box center [142, 333] width 203 height 421
click at [211, 419] on div at bounding box center [217, 414] width 17 height 18
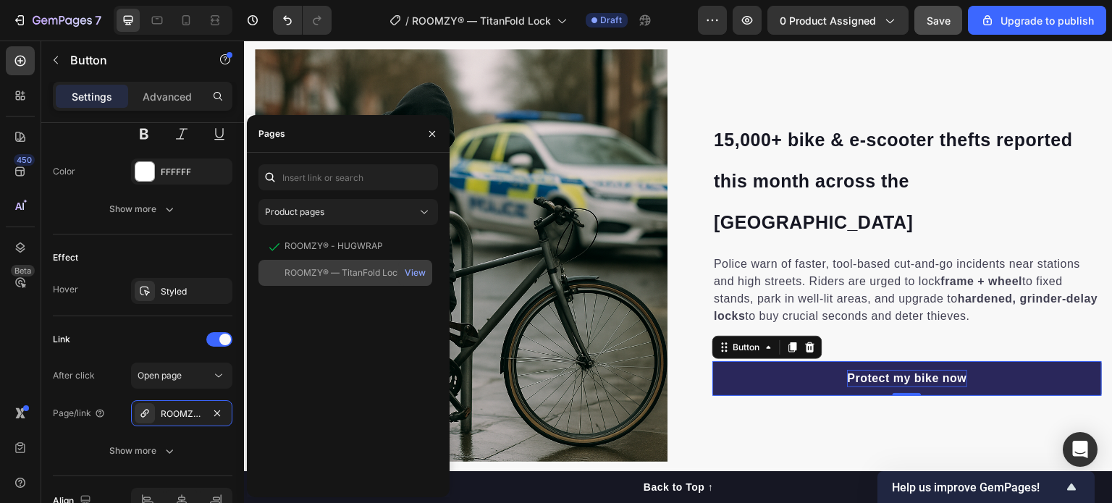
click at [368, 271] on div "ROOMZY® — TitanFold Lock" at bounding box center [344, 272] width 118 height 13
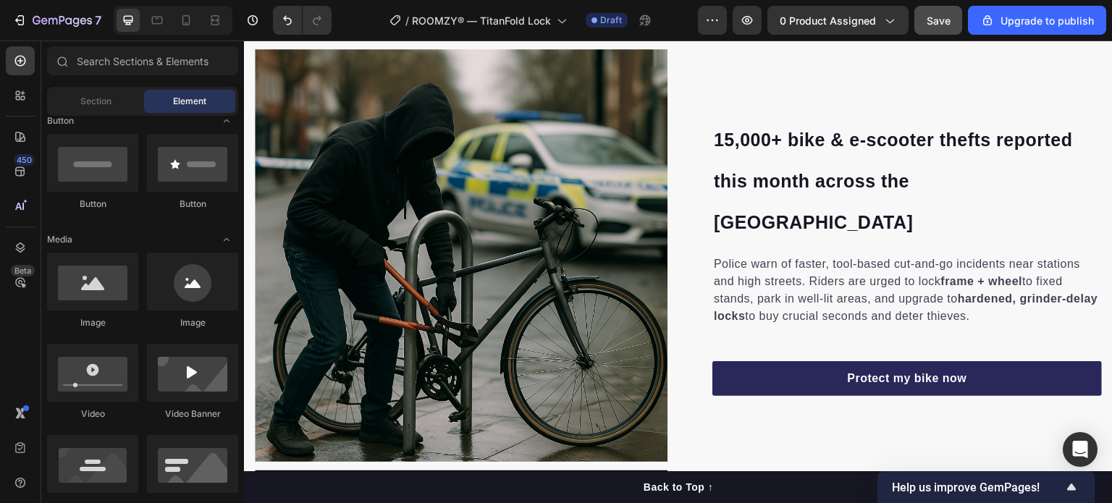
scroll to position [730, 0]
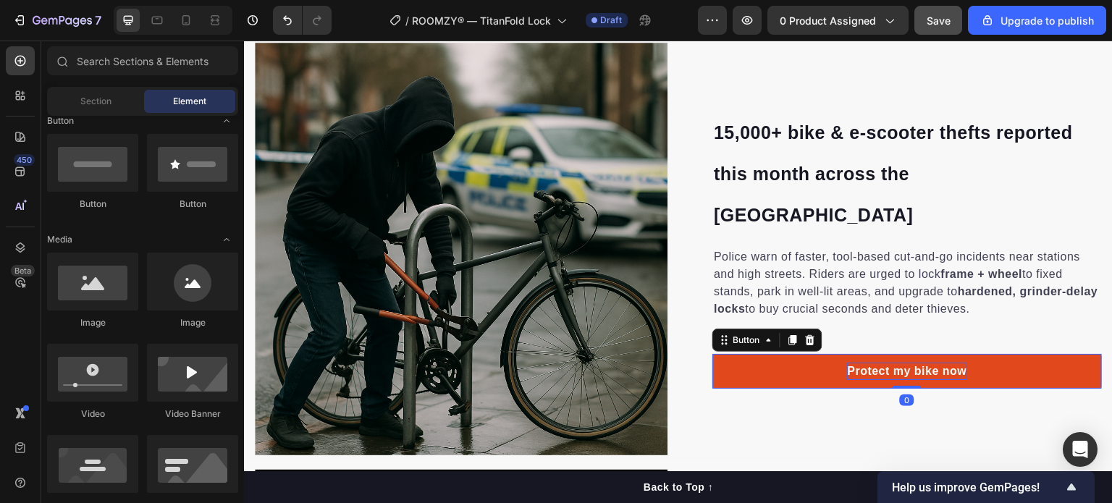
click at [893, 363] on p "Protect my bike now" at bounding box center [906, 371] width 119 height 17
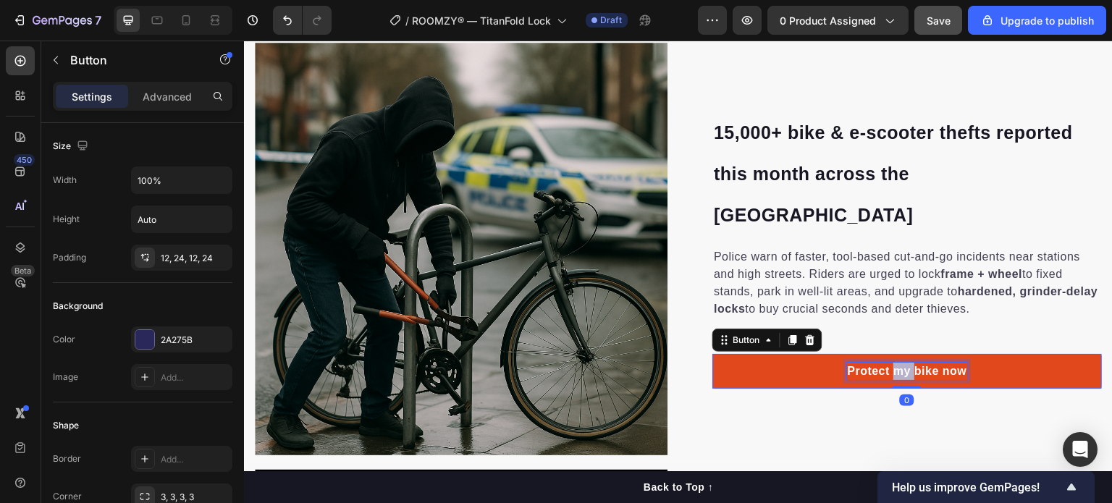
click at [893, 363] on p "Protect my bike now" at bounding box center [906, 371] width 119 height 17
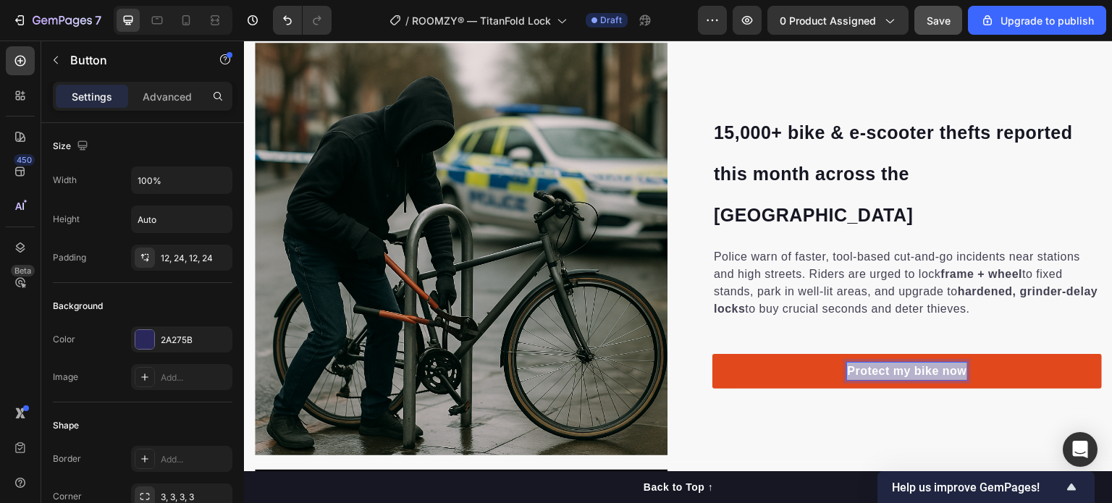
click at [893, 363] on p "Protect my bike now" at bounding box center [906, 371] width 119 height 17
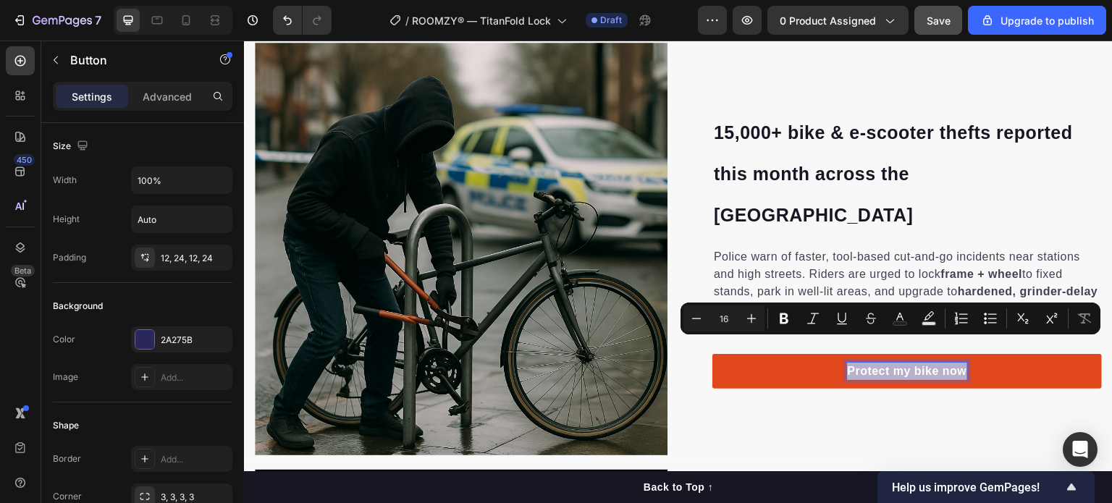
click at [904, 363] on p "Protect my bike now" at bounding box center [906, 371] width 119 height 17
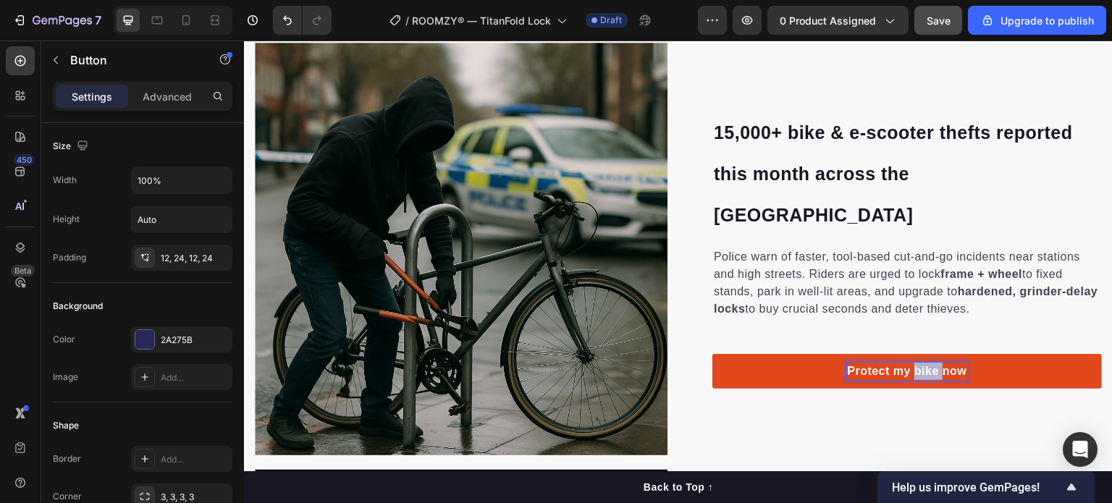
click at [904, 363] on p "Protect my bike now" at bounding box center [906, 371] width 119 height 17
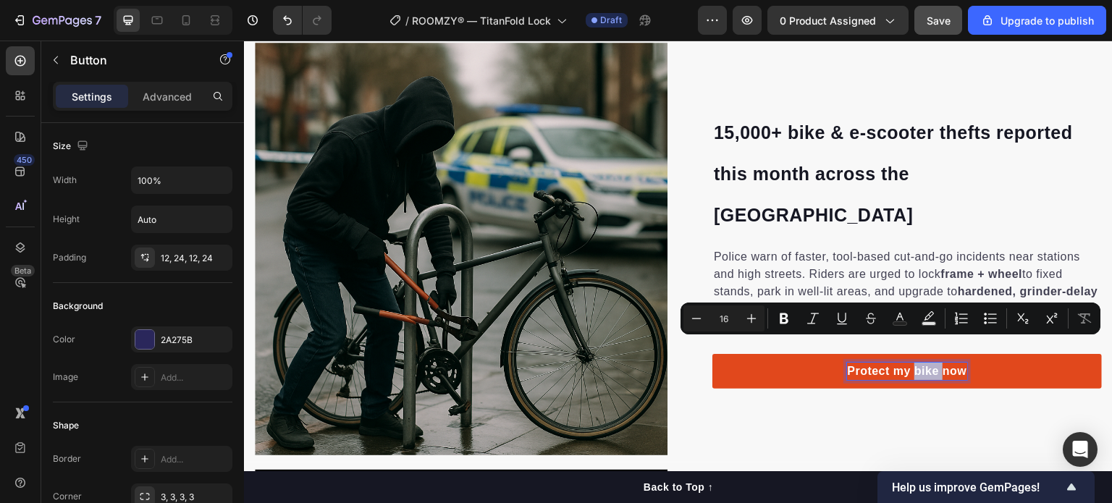
click at [932, 363] on p "Protect my bike now" at bounding box center [906, 371] width 119 height 17
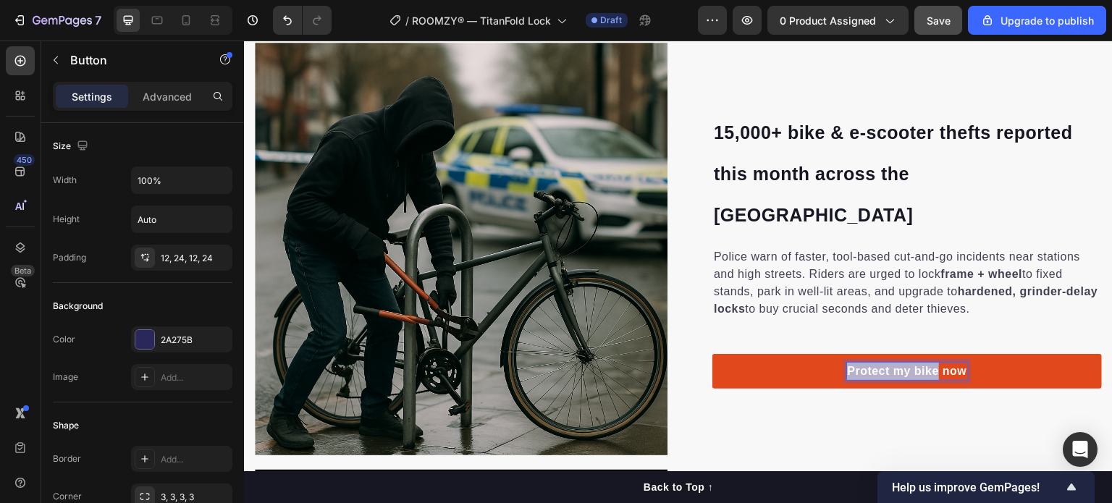
drag, startPoint x: 928, startPoint y: 350, endPoint x: 835, endPoint y: 351, distance: 93.4
click at [835, 354] on link "Protect my bike now" at bounding box center [906, 371] width 389 height 35
click at [838, 365] on strong "Protect my bike/e-scooter" at bounding box center [895, 371] width 151 height 12
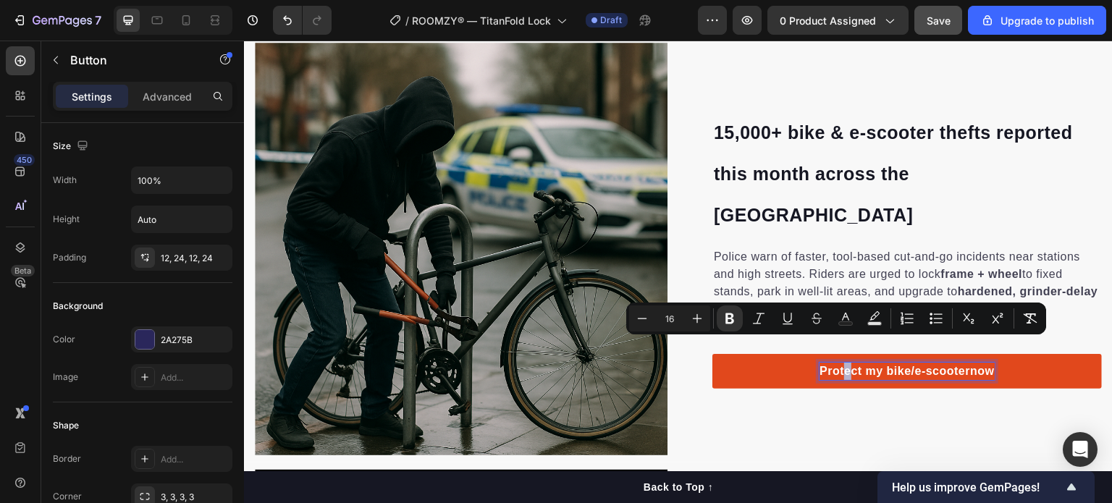
click at [838, 365] on strong "Protect my bike/e-scooter" at bounding box center [895, 371] width 151 height 12
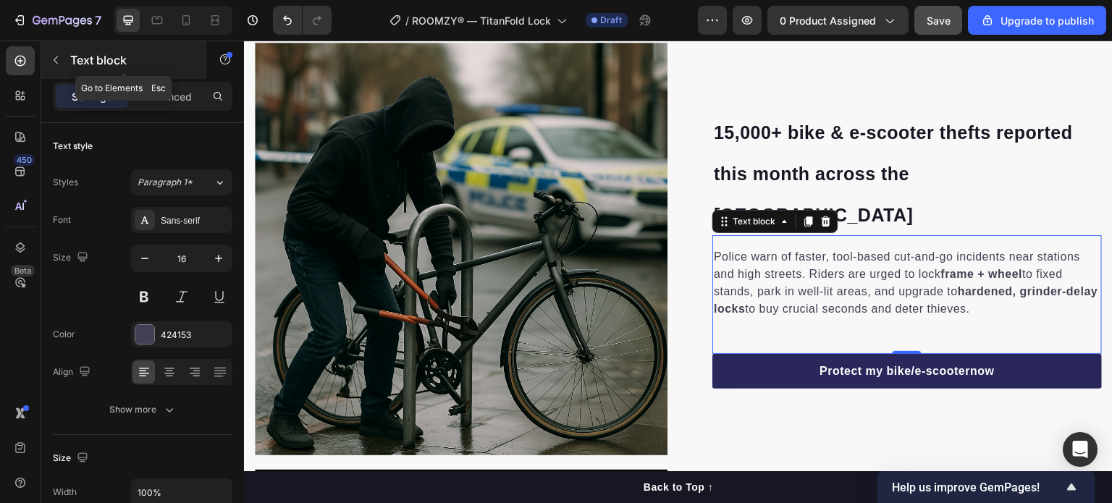
click at [56, 57] on icon "button" at bounding box center [56, 60] width 4 height 8
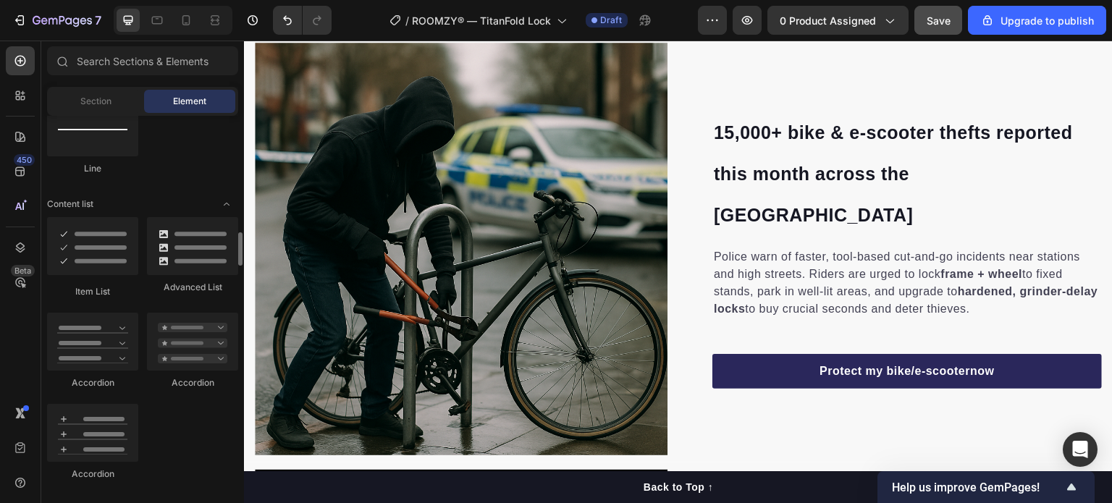
scroll to position [1092, 0]
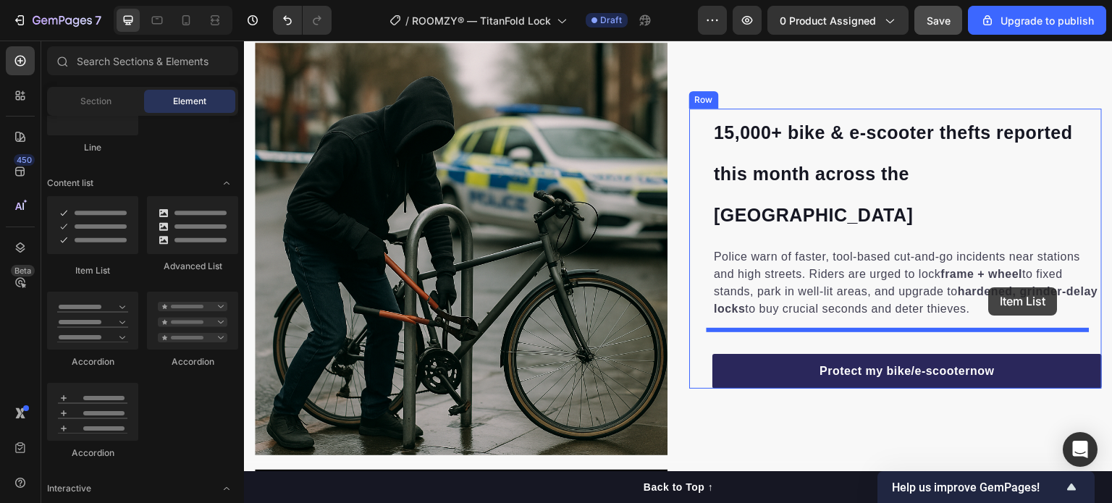
drag, startPoint x: 313, startPoint y: 271, endPoint x: 989, endPoint y: 287, distance: 675.7
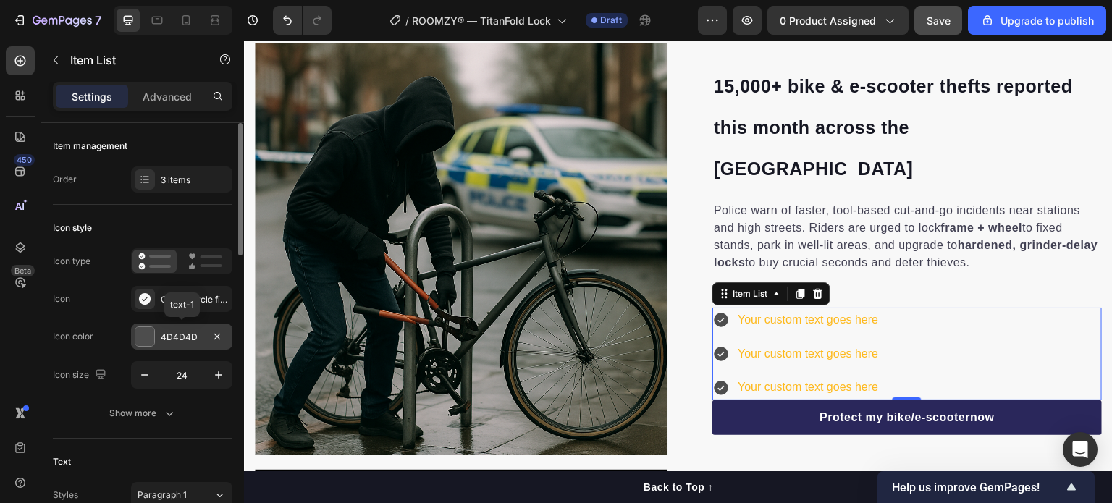
click at [161, 329] on div "4D4D4D" at bounding box center [181, 337] width 101 height 26
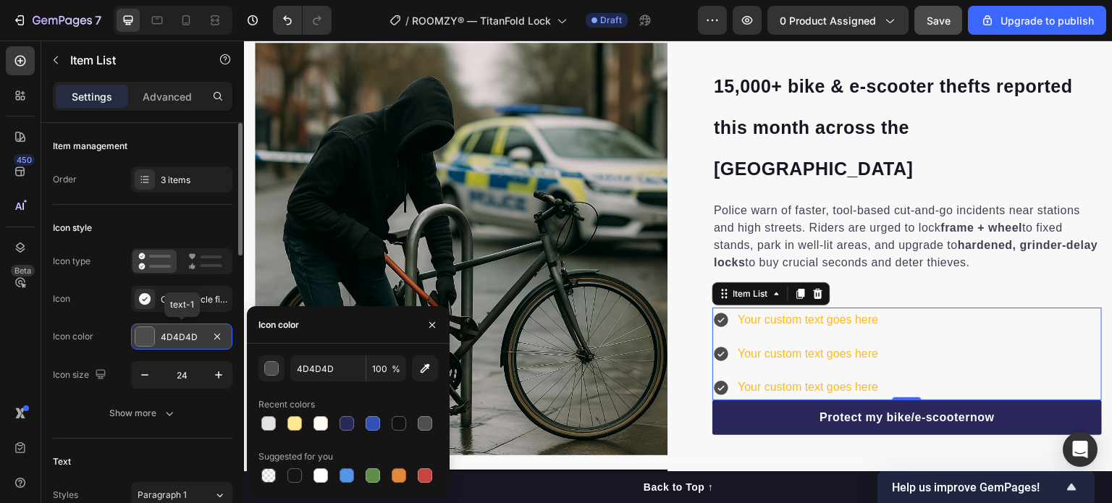
click at [136, 326] on div "4D4D4D" at bounding box center [181, 337] width 101 height 26
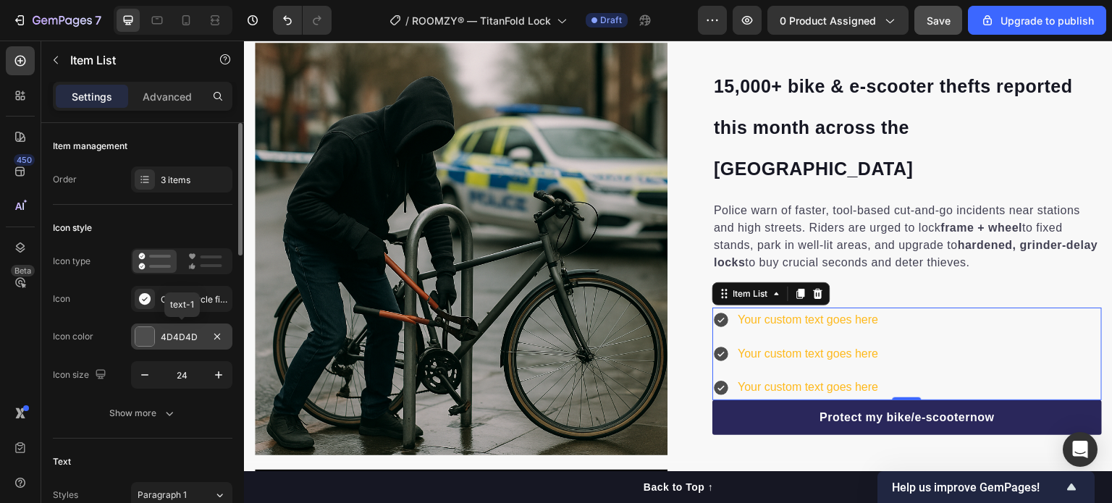
click at [136, 326] on div "4D4D4D" at bounding box center [181, 337] width 101 height 26
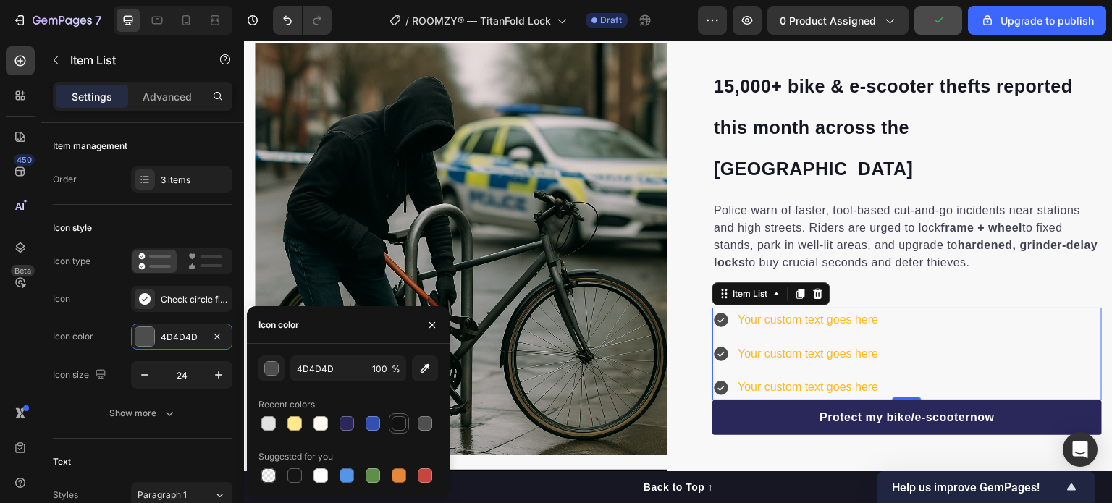
click at [397, 421] on div at bounding box center [399, 423] width 14 height 14
type input "121212"
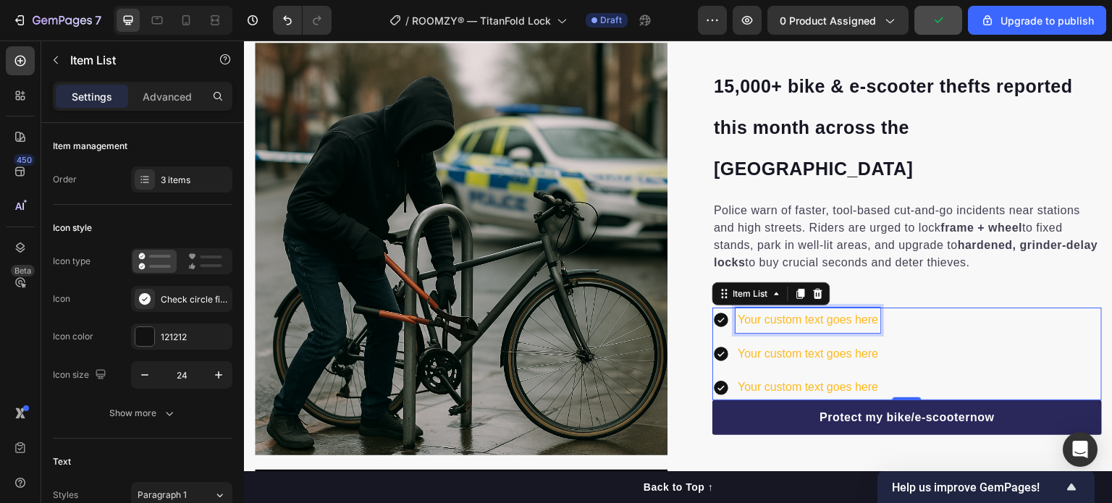
click at [849, 308] on div "Your custom text goes here" at bounding box center [808, 320] width 145 height 25
click at [849, 310] on p "Your custom text goes here" at bounding box center [808, 320] width 140 height 21
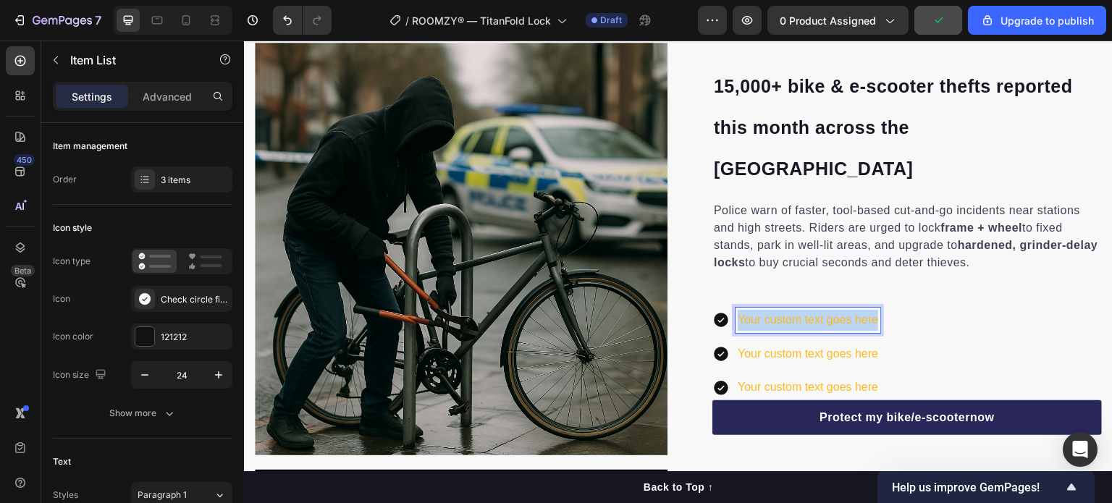
click at [849, 310] on p "Your custom text goes here" at bounding box center [808, 320] width 140 height 21
click at [720, 313] on icon at bounding box center [721, 320] width 14 height 14
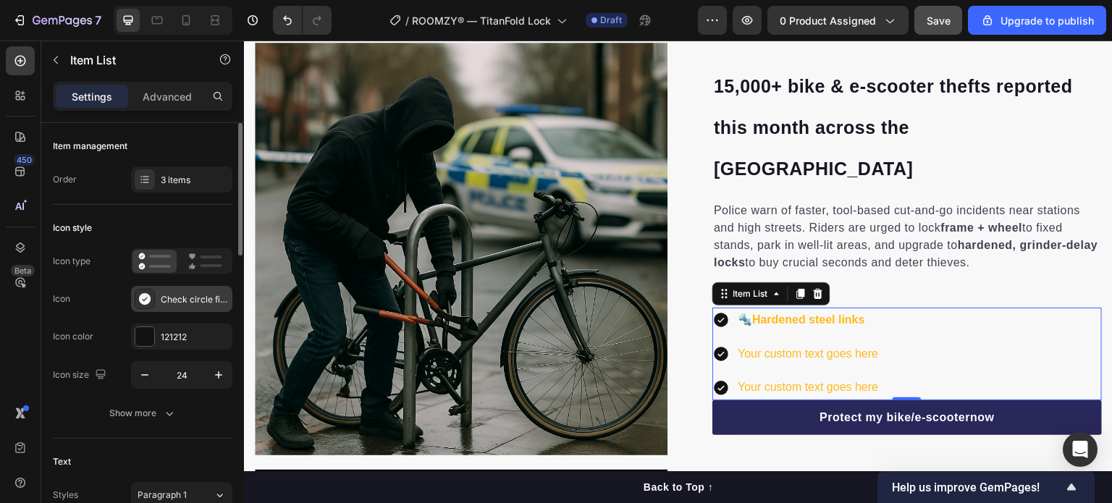
click at [225, 295] on div "Check circle filled" at bounding box center [195, 299] width 68 height 13
click at [202, 269] on icon at bounding box center [205, 261] width 34 height 17
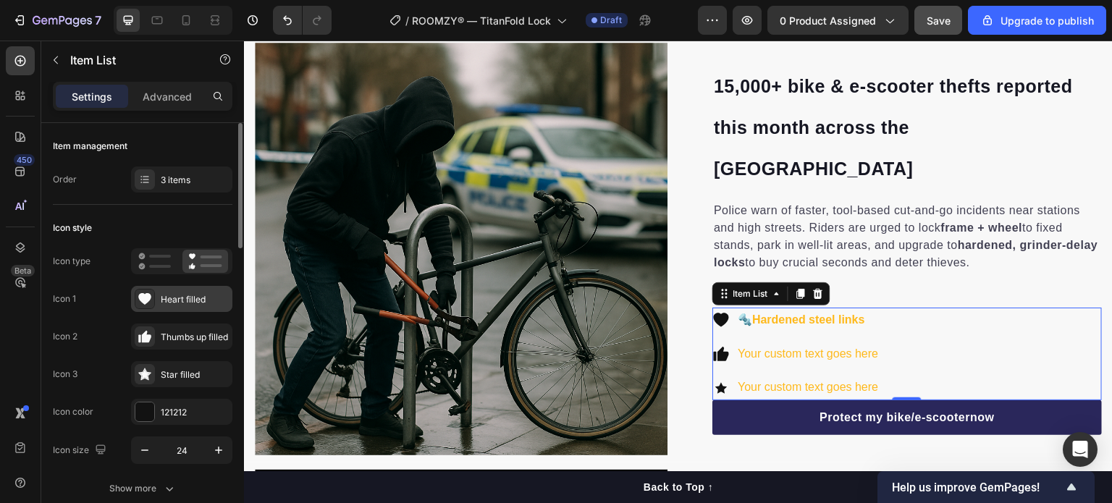
click at [185, 296] on div "Heart filled" at bounding box center [195, 299] width 68 height 13
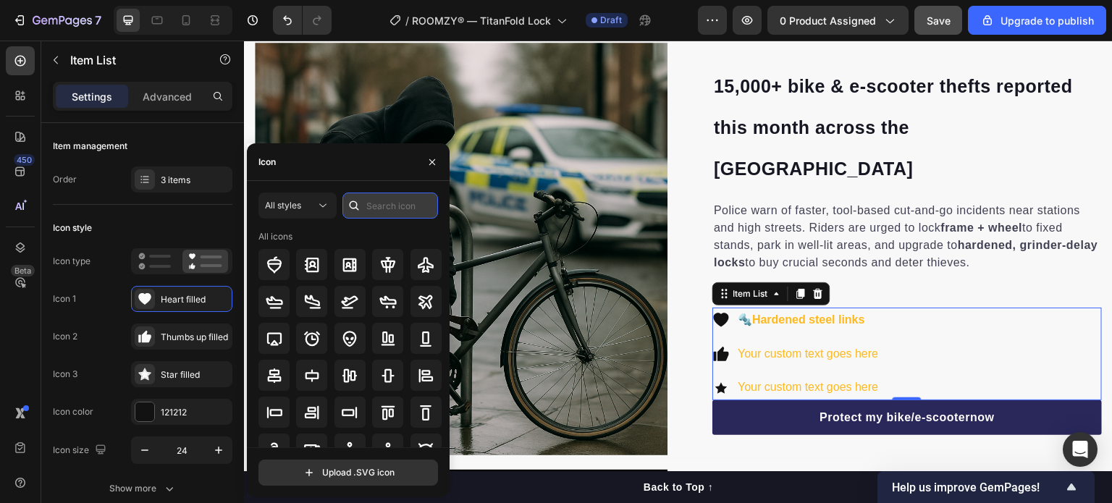
click at [403, 215] on input "text" at bounding box center [390, 206] width 96 height 26
type input "security"
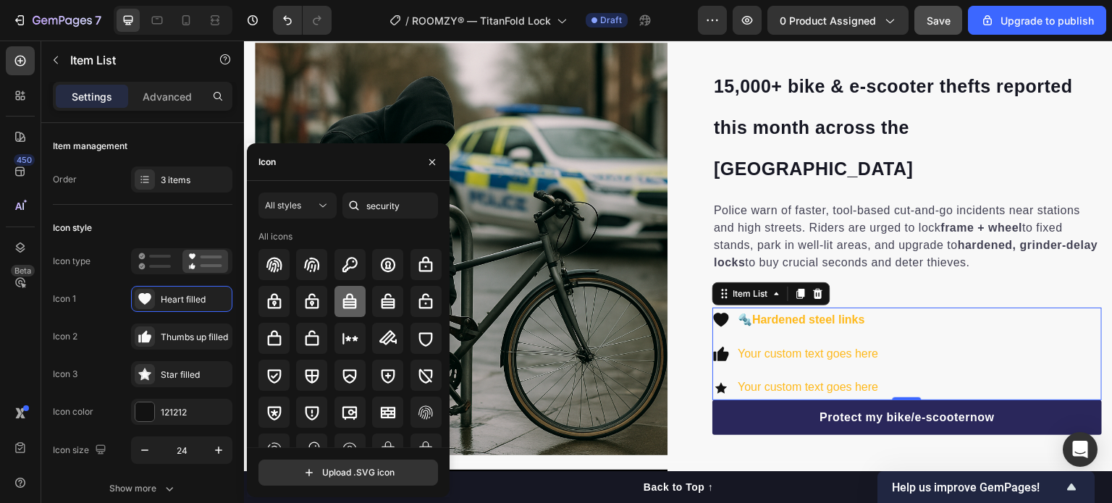
click at [341, 304] on icon at bounding box center [349, 301] width 17 height 17
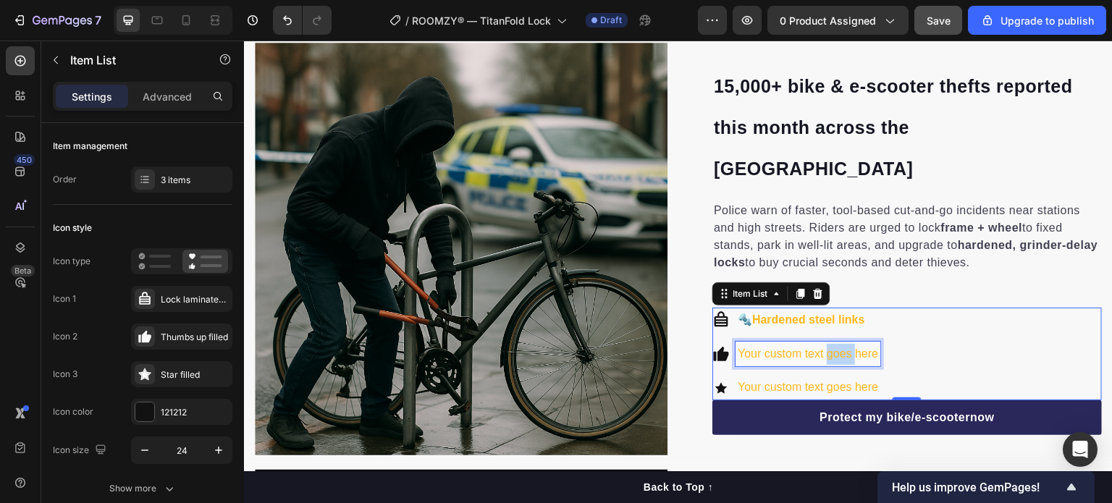
click at [841, 344] on p "Your custom text goes here" at bounding box center [808, 354] width 140 height 21
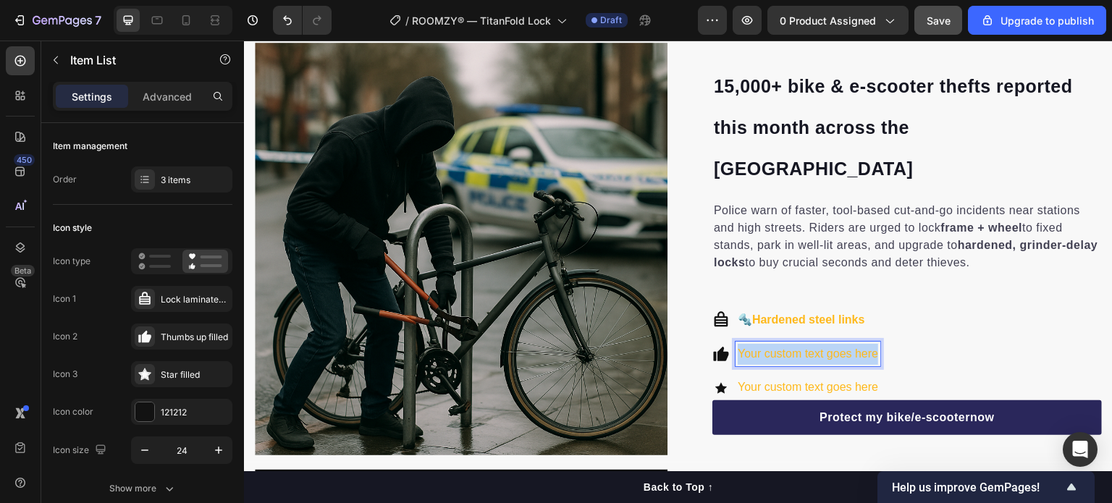
click at [841, 344] on p "Your custom text goes here" at bounding box center [808, 354] width 140 height 21
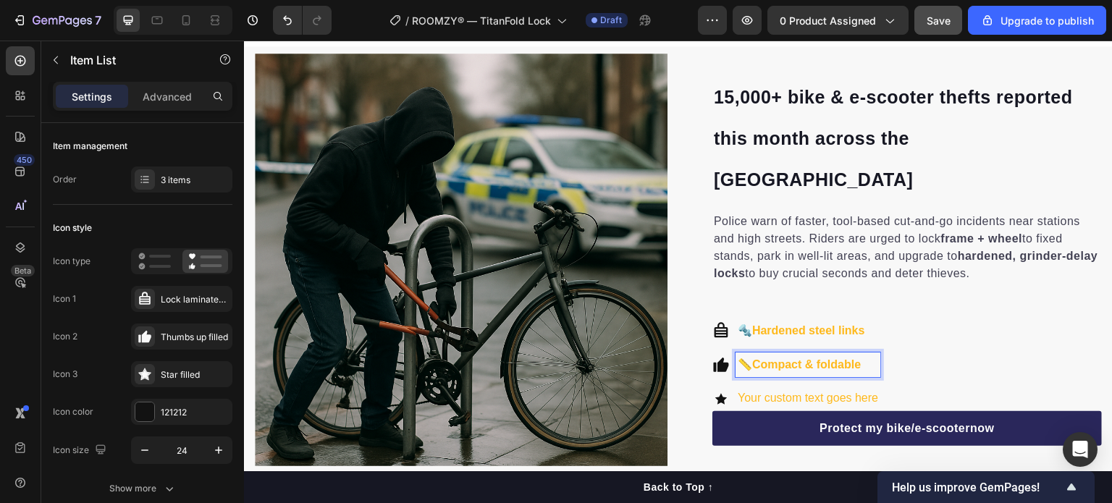
scroll to position [730, 0]
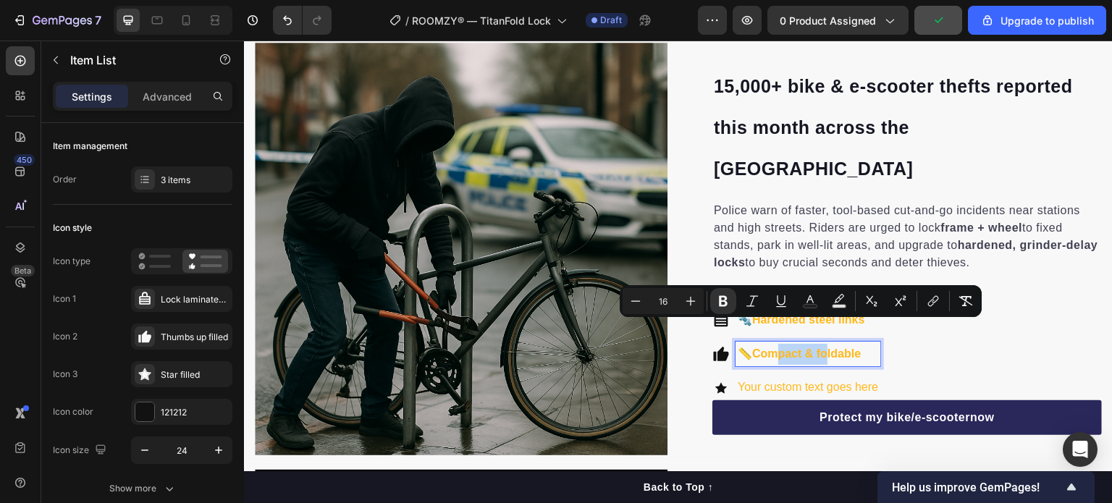
drag, startPoint x: 824, startPoint y: 336, endPoint x: 770, endPoint y: 341, distance: 53.8
click at [770, 342] on div "📏 Compact & foldable" at bounding box center [808, 354] width 145 height 25
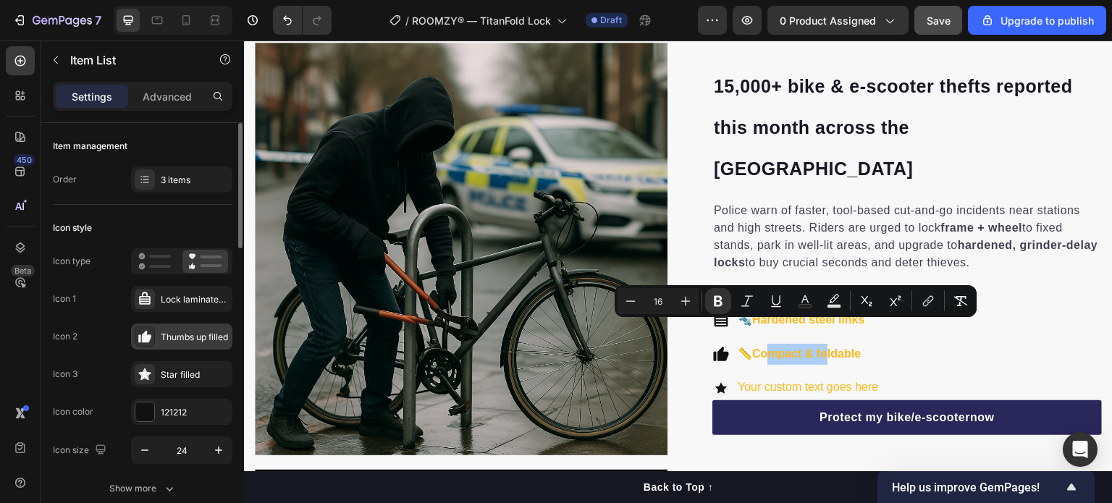
click at [175, 331] on div "Thumbs up filled" at bounding box center [195, 337] width 68 height 13
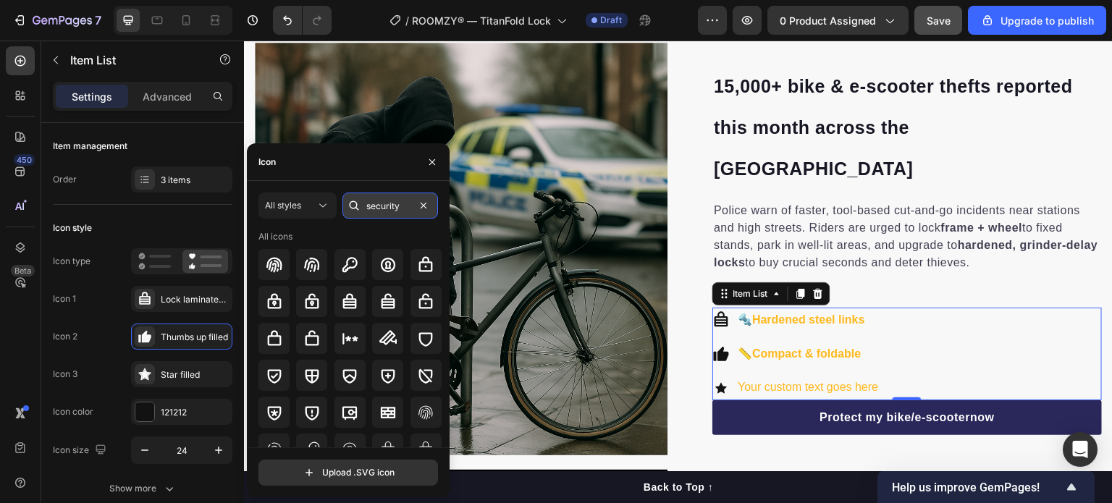
click at [399, 211] on input "security" at bounding box center [390, 206] width 96 height 26
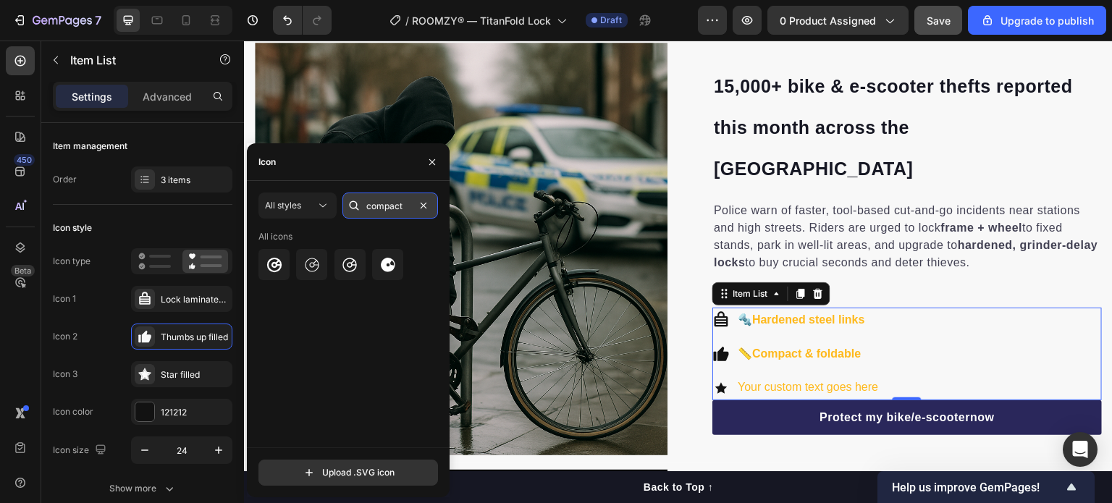
type input "compact"
click at [314, 258] on icon at bounding box center [311, 264] width 17 height 17
click at [289, 266] on div at bounding box center [273, 264] width 31 height 31
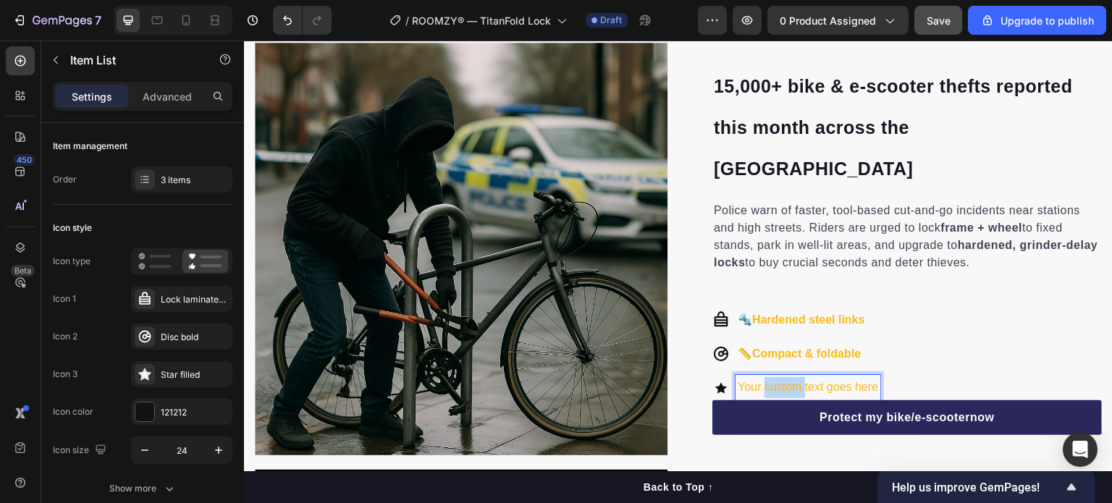
click at [770, 377] on p "Your custom text goes here" at bounding box center [808, 387] width 140 height 21
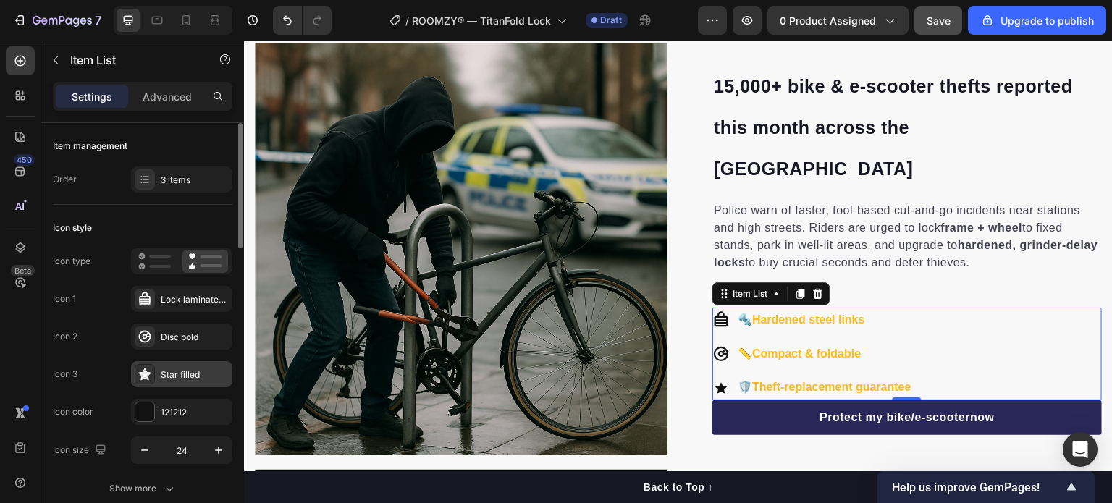
click at [188, 376] on div "Star filled" at bounding box center [195, 375] width 68 height 13
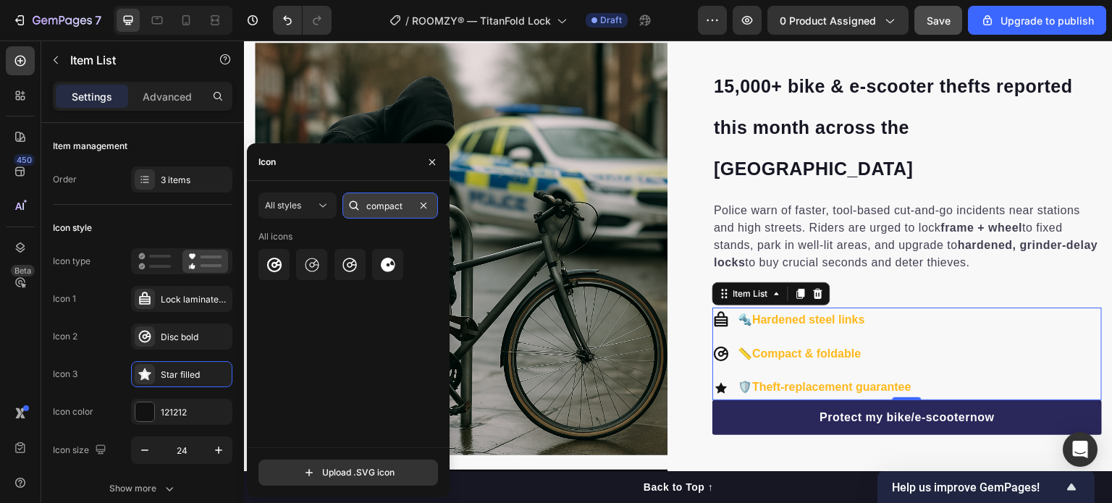
click at [389, 209] on input "compact" at bounding box center [390, 206] width 96 height 26
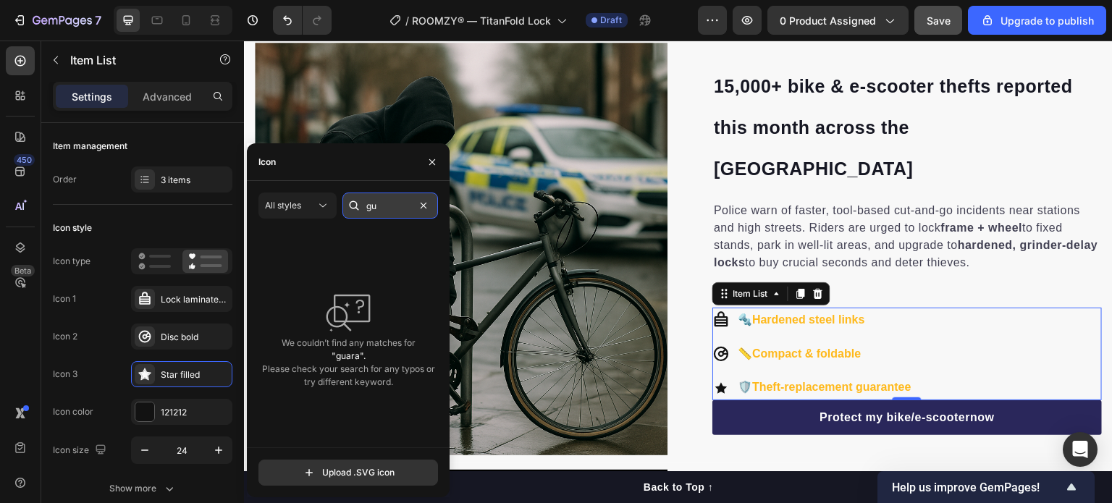
type input "g"
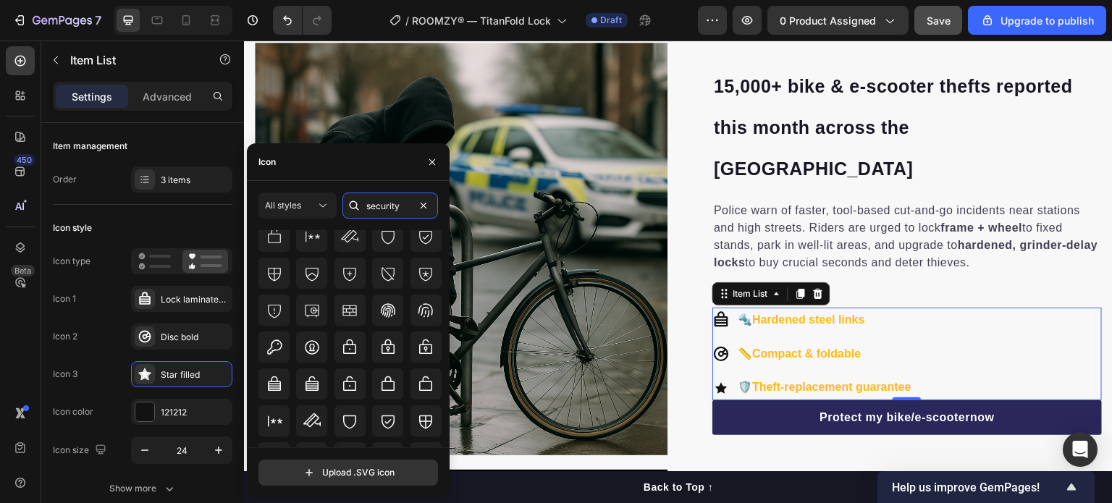
scroll to position [291, 0]
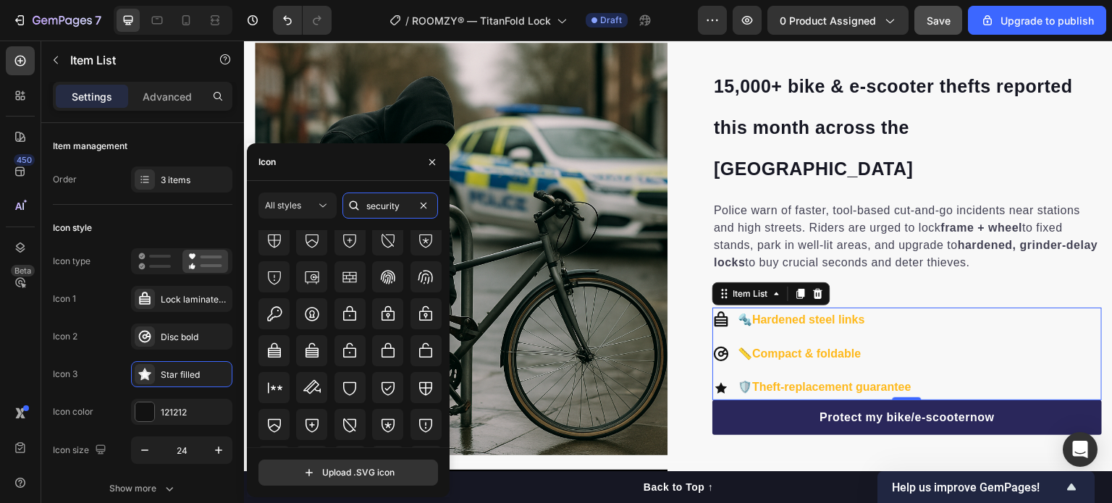
type input "security"
drag, startPoint x: 443, startPoint y: 341, endPoint x: 446, endPoint y: 379, distance: 37.8
click at [446, 379] on div "All icons" at bounding box center [353, 338] width 190 height 217
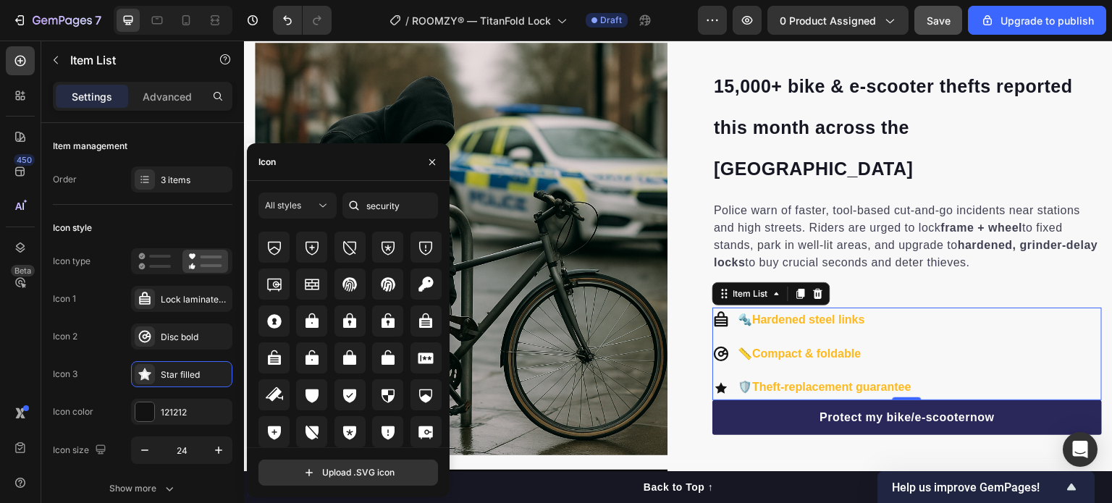
scroll to position [442, 0]
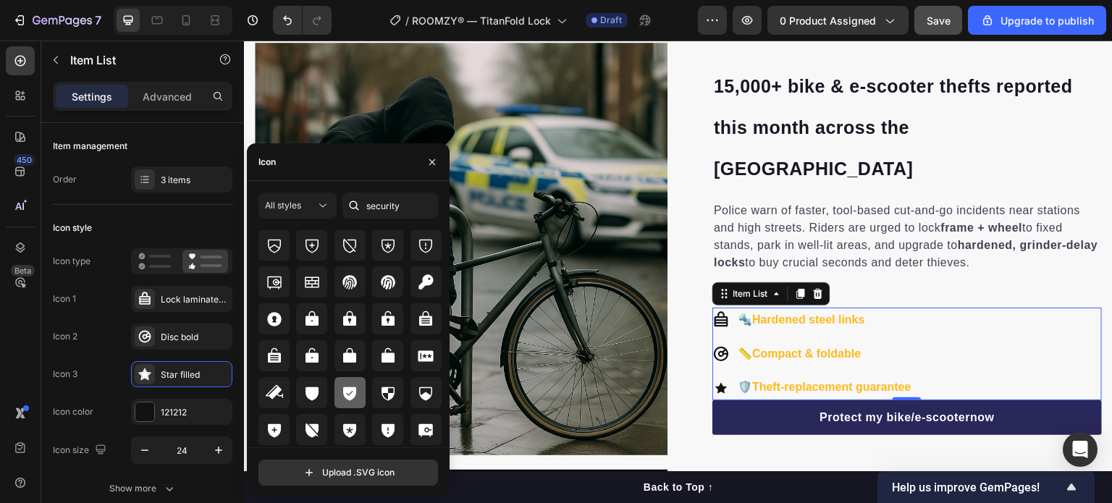
click at [353, 395] on icon at bounding box center [349, 394] width 13 height 14
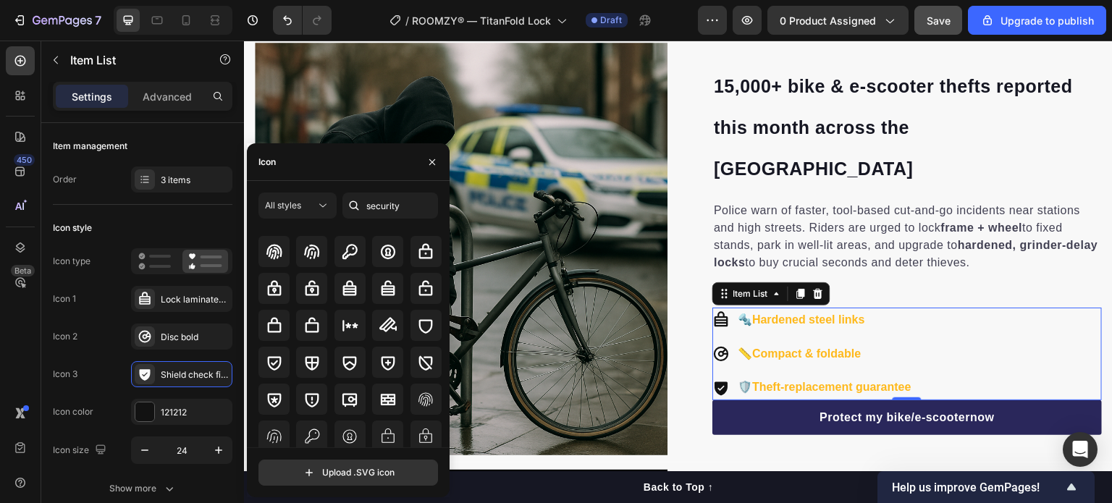
scroll to position [0, 0]
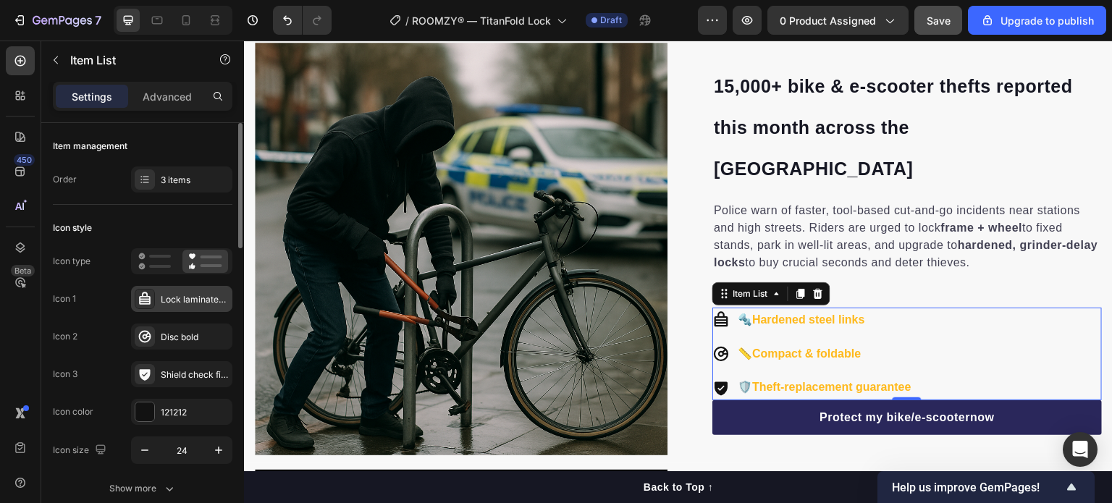
click at [165, 290] on div "Lock laminated bold" at bounding box center [181, 299] width 101 height 26
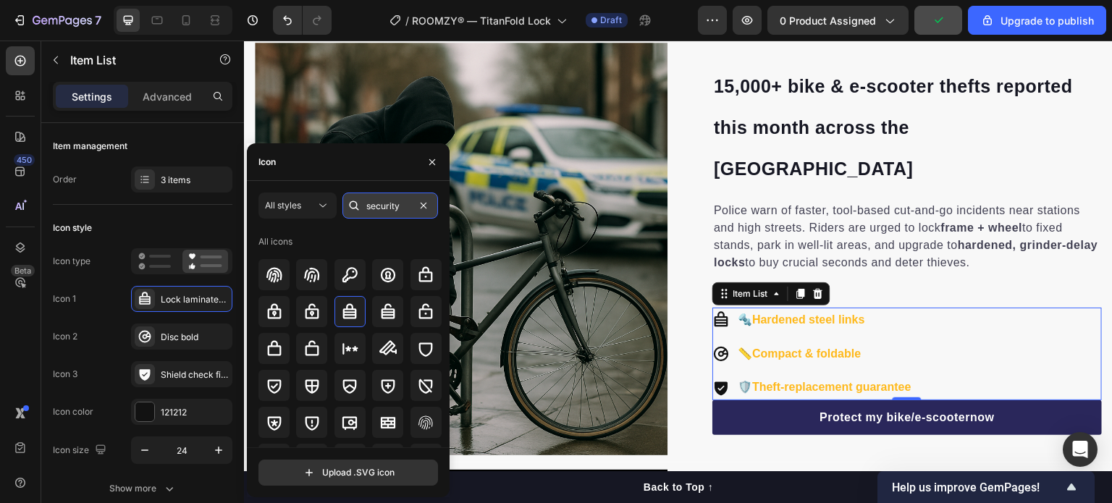
click at [380, 207] on input "security" at bounding box center [390, 206] width 96 height 26
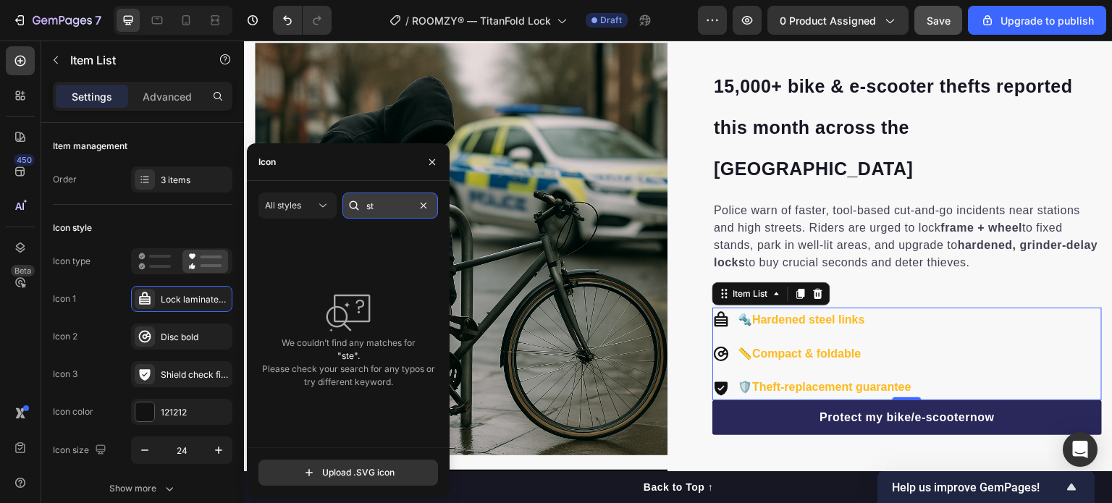
type input "s"
type input "h"
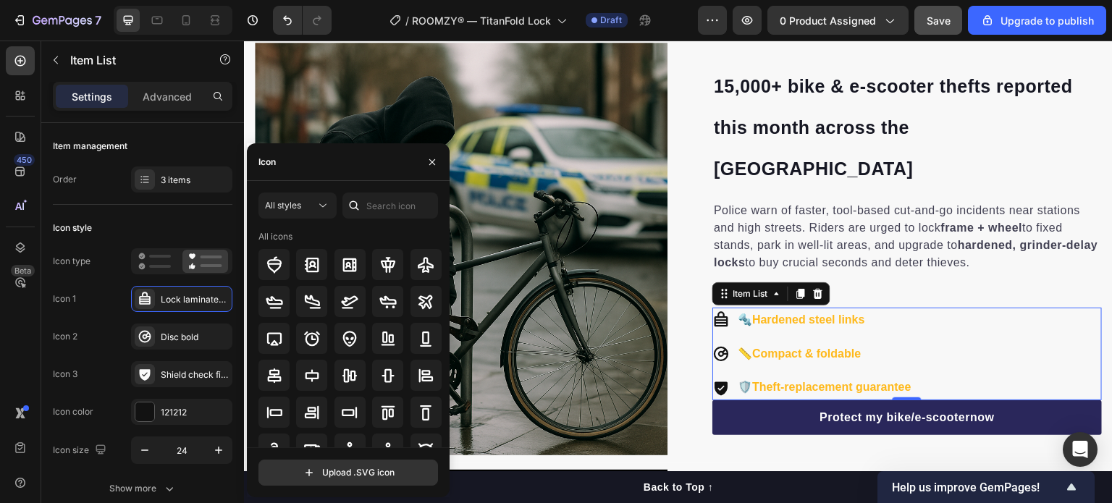
click at [328, 228] on div "All styles All icons" at bounding box center [348, 320] width 180 height 255
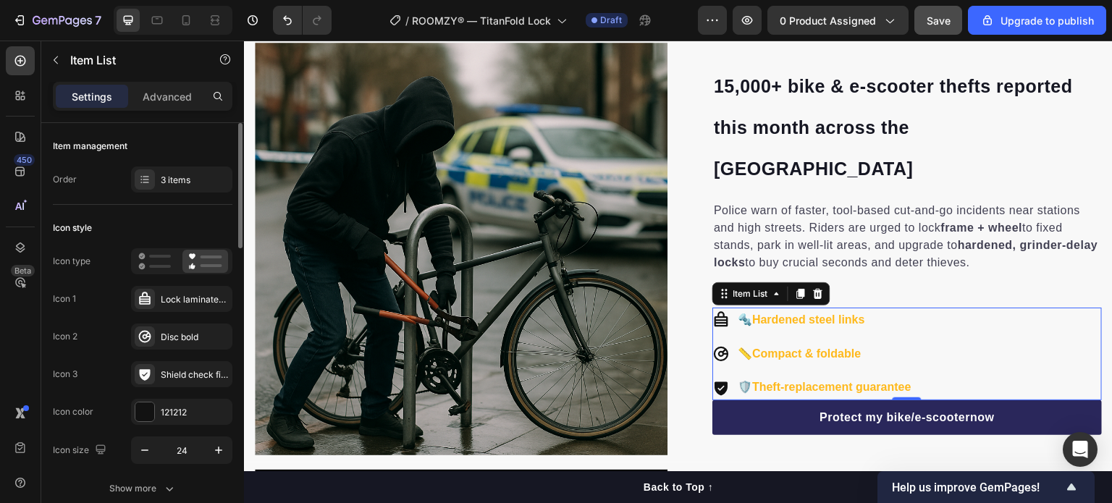
click at [153, 232] on div "Icon style" at bounding box center [143, 227] width 180 height 23
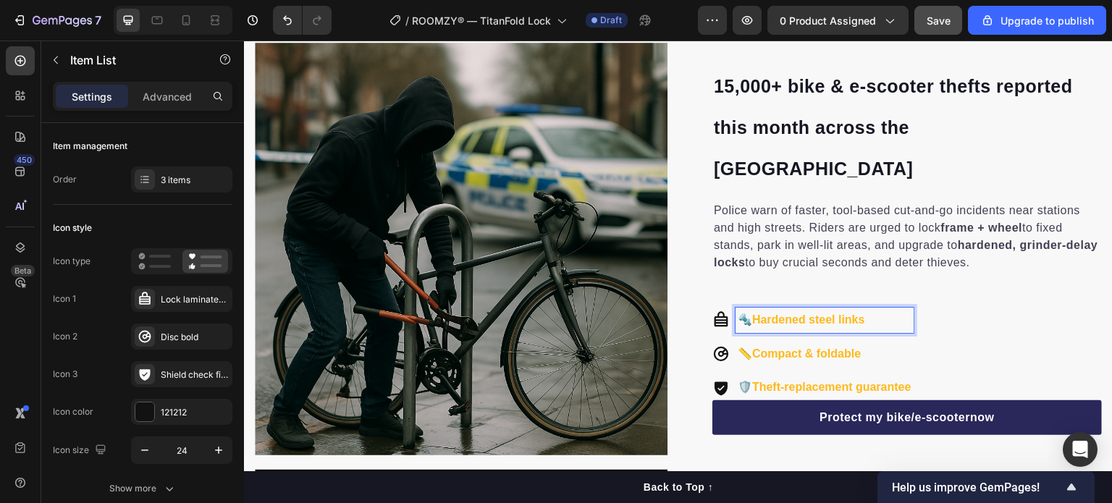
click at [746, 310] on p "🔩 Hardened steel links" at bounding box center [825, 320] width 174 height 21
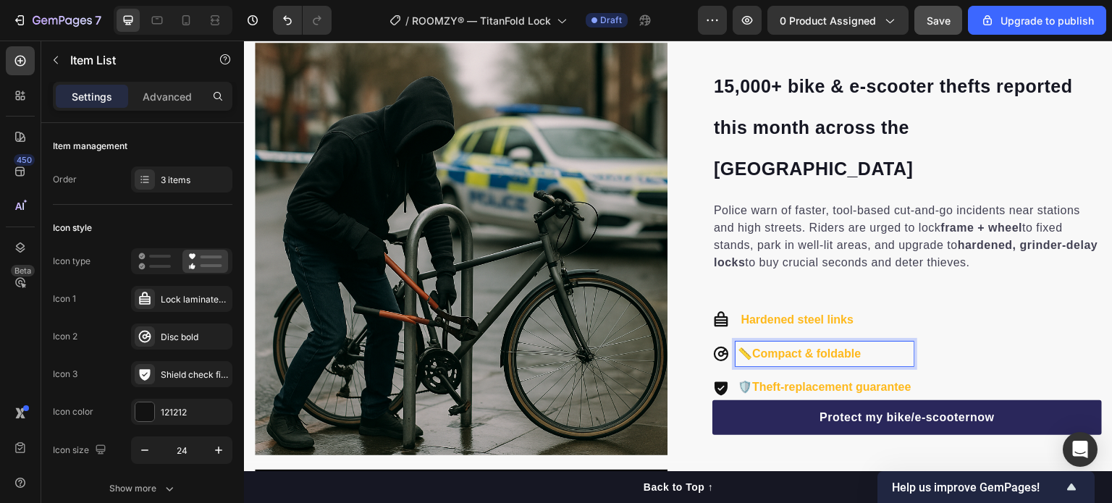
click at [749, 344] on p "📏 Compact & foldable" at bounding box center [825, 354] width 174 height 21
click at [755, 377] on p "🛡️ Theft-replacement guarantee" at bounding box center [825, 387] width 174 height 21
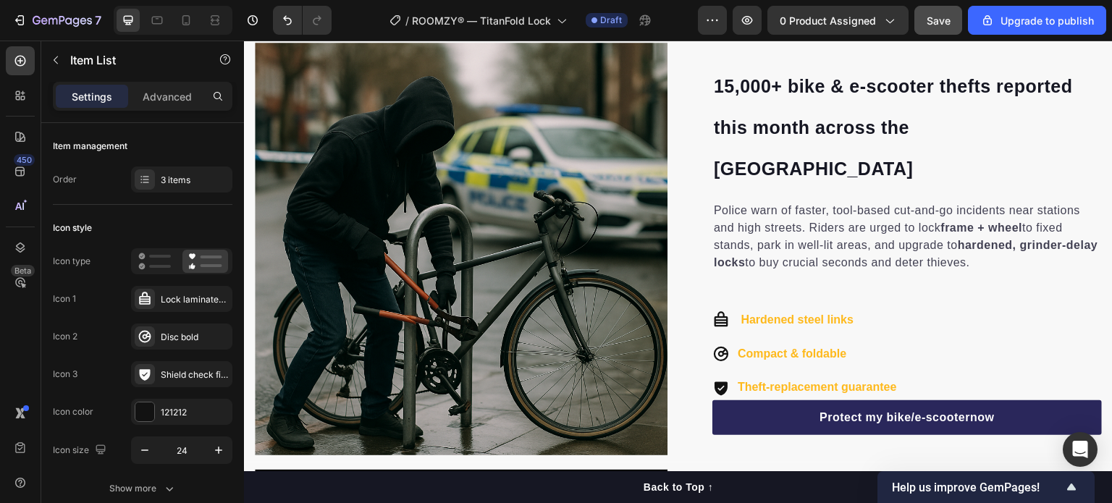
click at [963, 331] on div "Hardened steel links Compact & foldable Theft-replacement guarantee" at bounding box center [906, 354] width 389 height 93
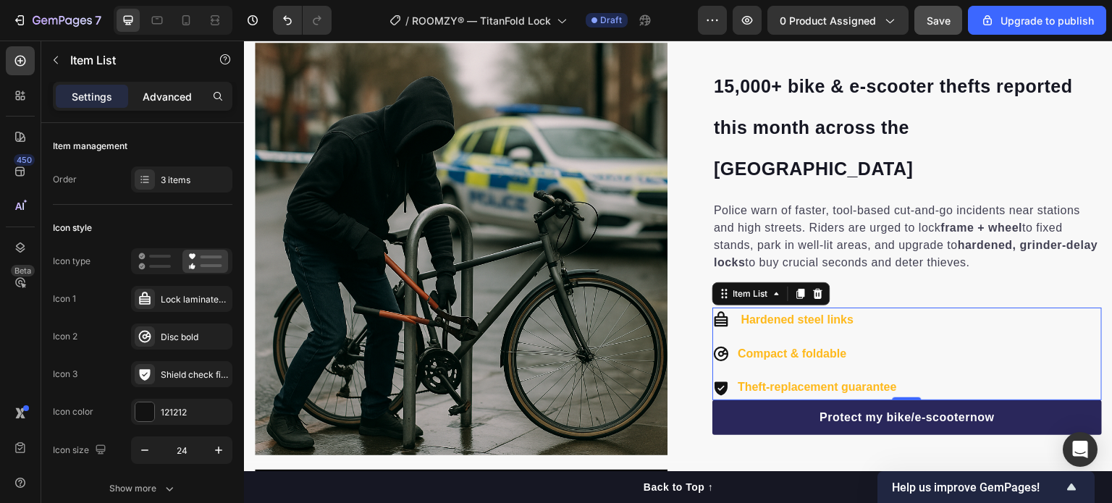
click at [174, 89] on p "Advanced" at bounding box center [167, 96] width 49 height 15
type input "100%"
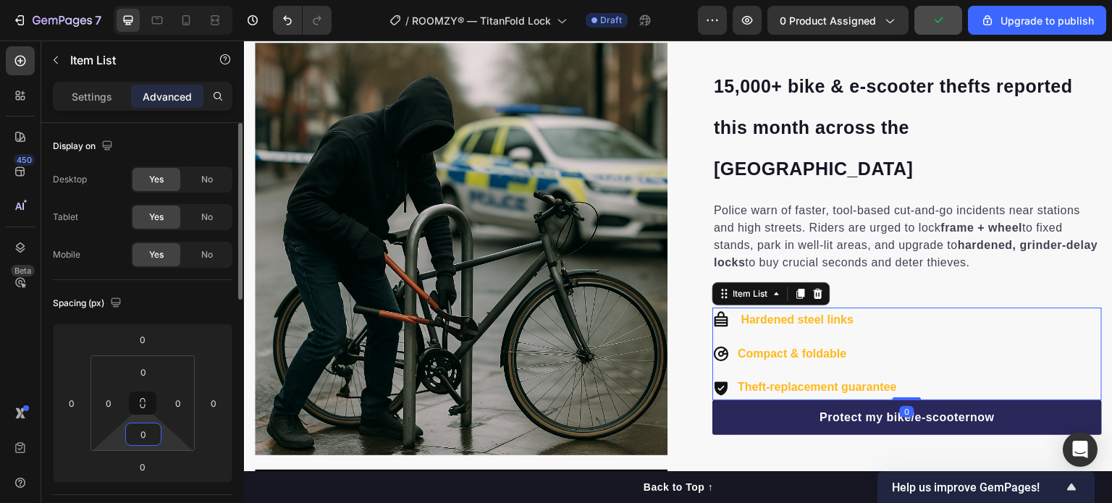
click at [151, 442] on input "0" at bounding box center [143, 435] width 29 height 22
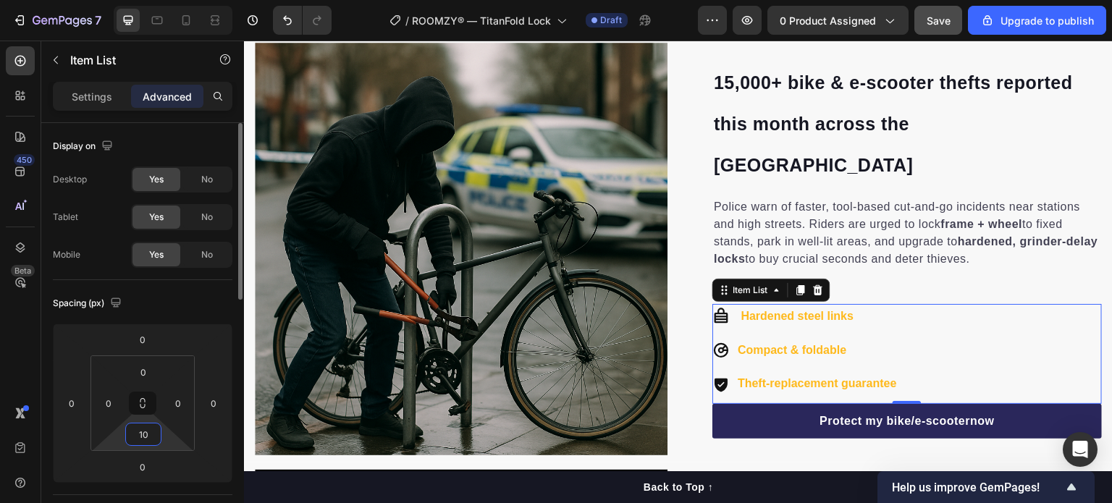
type input "1"
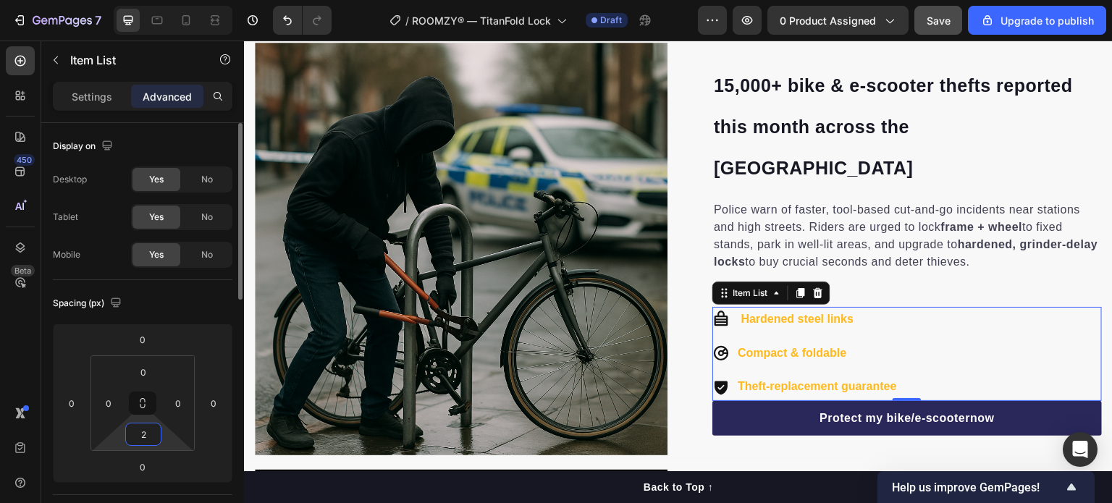
type input "20"
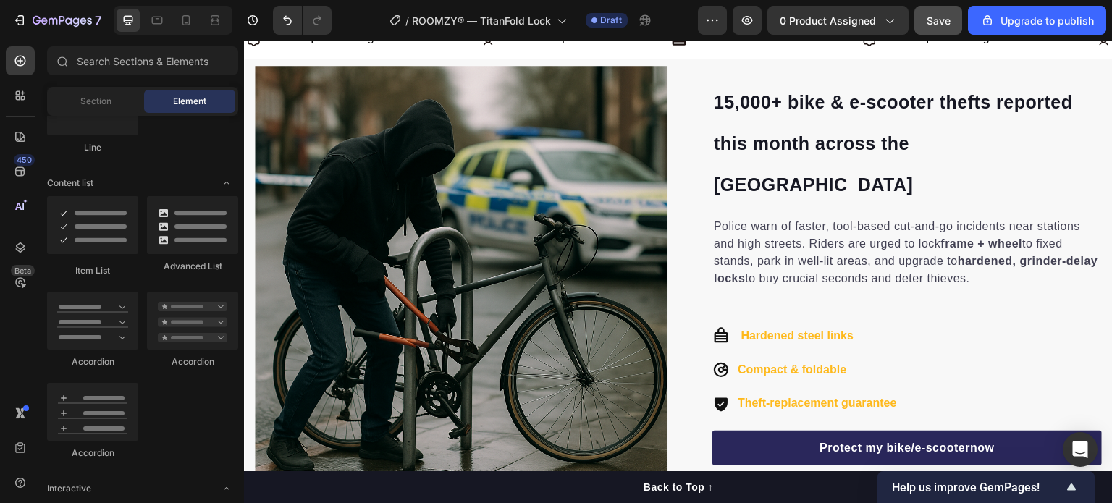
scroll to position [724, 0]
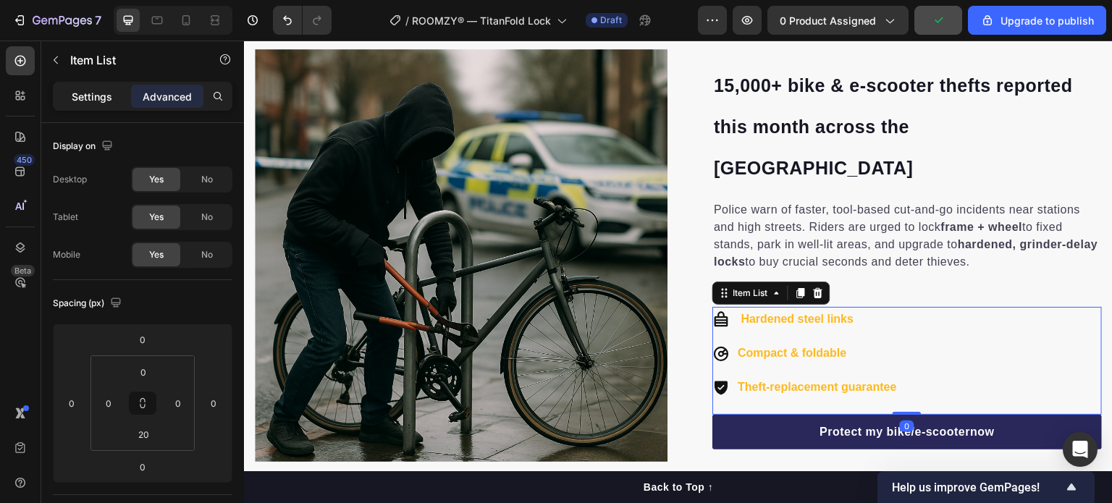
click at [101, 89] on p "Settings" at bounding box center [92, 96] width 41 height 15
type input "8"
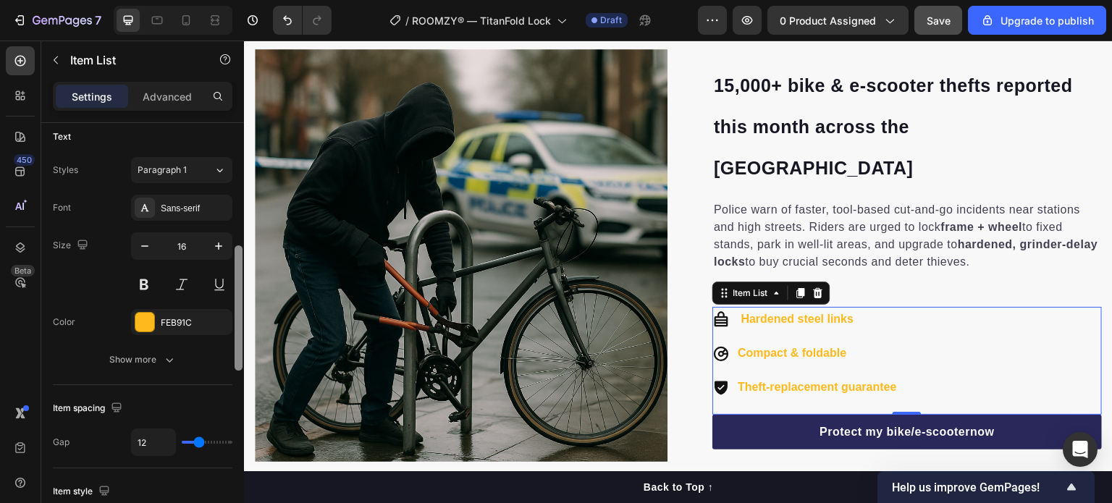
scroll to position [400, 0]
drag, startPoint x: 237, startPoint y: 184, endPoint x: 243, endPoint y: 304, distance: 120.3
click at [243, 304] on div at bounding box center [238, 335] width 11 height 421
click at [188, 319] on div "FEB91C" at bounding box center [182, 322] width 42 height 13
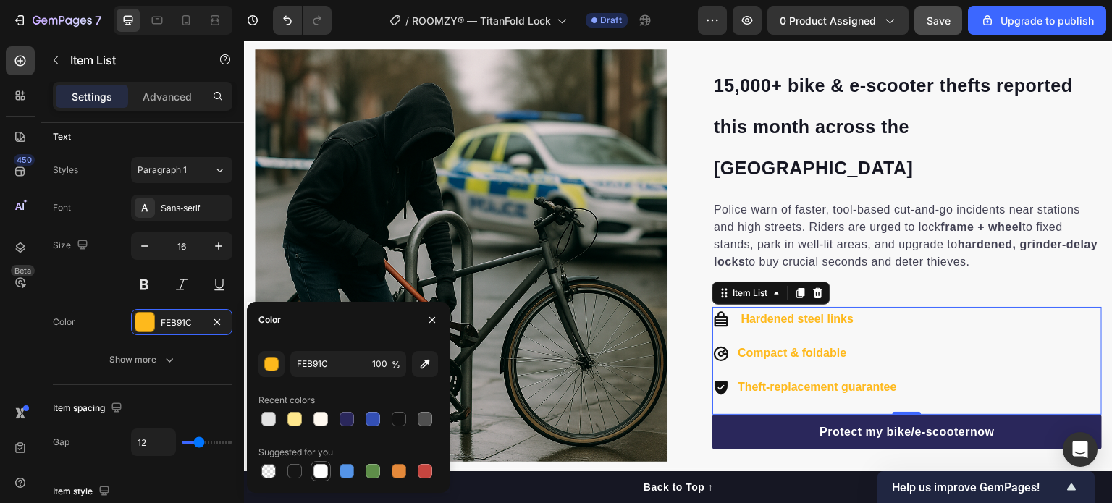
click at [316, 473] on div at bounding box center [320, 471] width 14 height 14
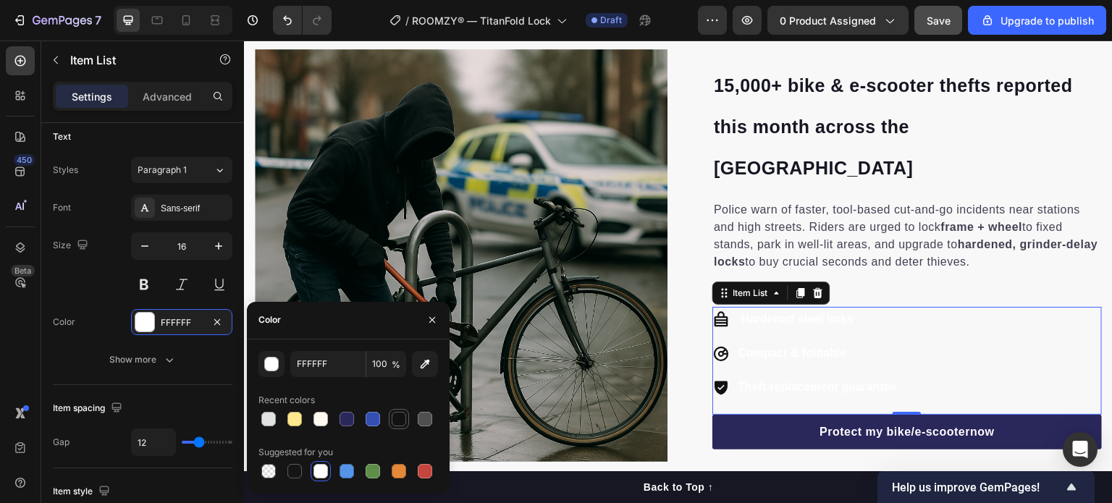
click at [406, 422] on div at bounding box center [398, 418] width 17 height 17
type input "121212"
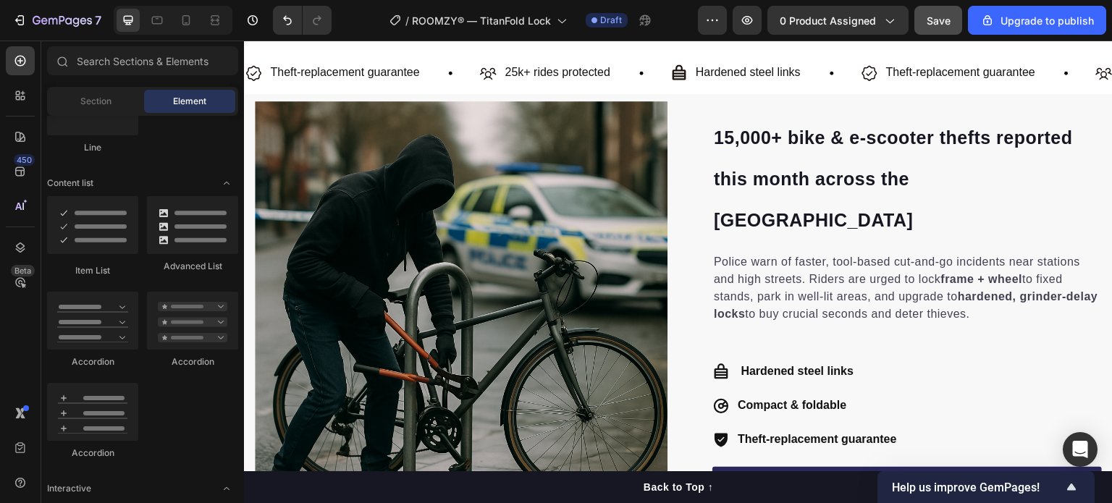
scroll to position [683, 0]
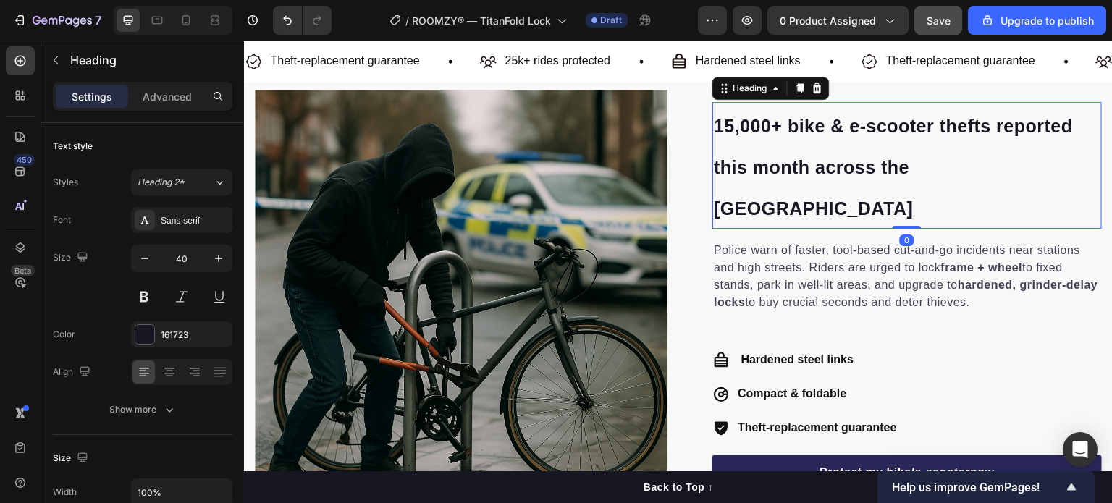
click at [890, 157] on h2 "15,000+ bike & e-scooter thefts reported this month across the [GEOGRAPHIC_DATA]" at bounding box center [906, 165] width 389 height 127
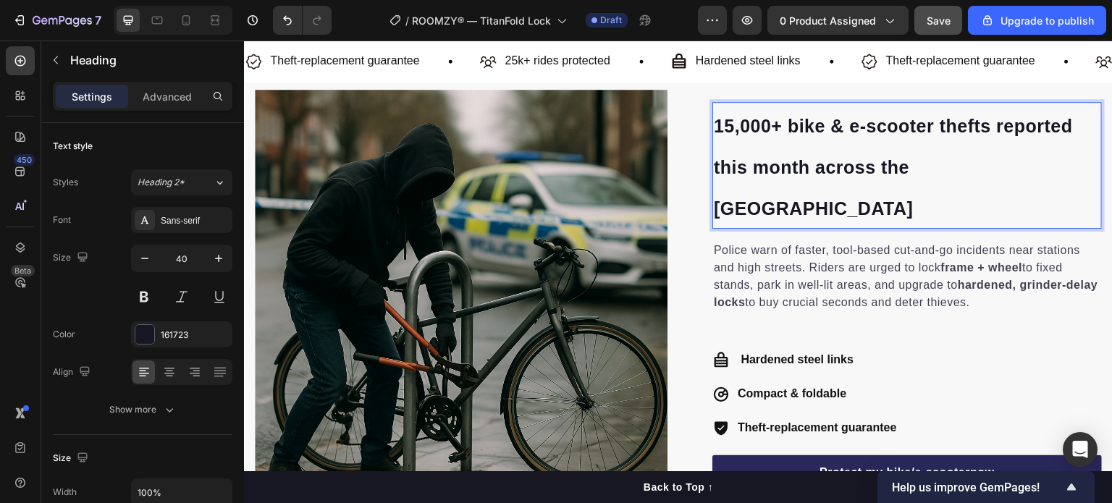
click at [890, 157] on h2 "15,000+ bike & e-scooter thefts reported this month across the [GEOGRAPHIC_DATA]" at bounding box center [906, 165] width 389 height 127
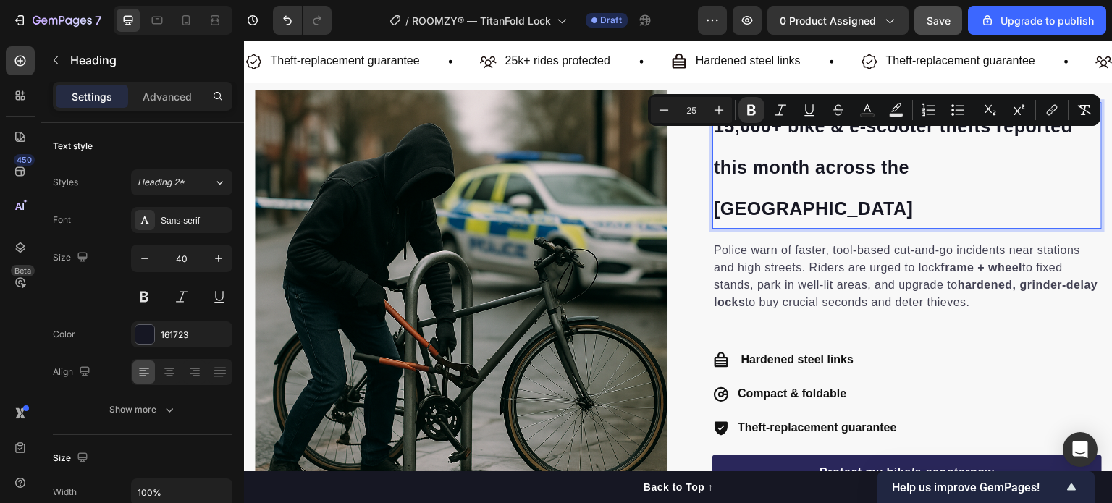
click at [890, 157] on p "15,000+ bike & e-scooter thefts reported this month across the [GEOGRAPHIC_DATA]" at bounding box center [907, 166] width 387 height 124
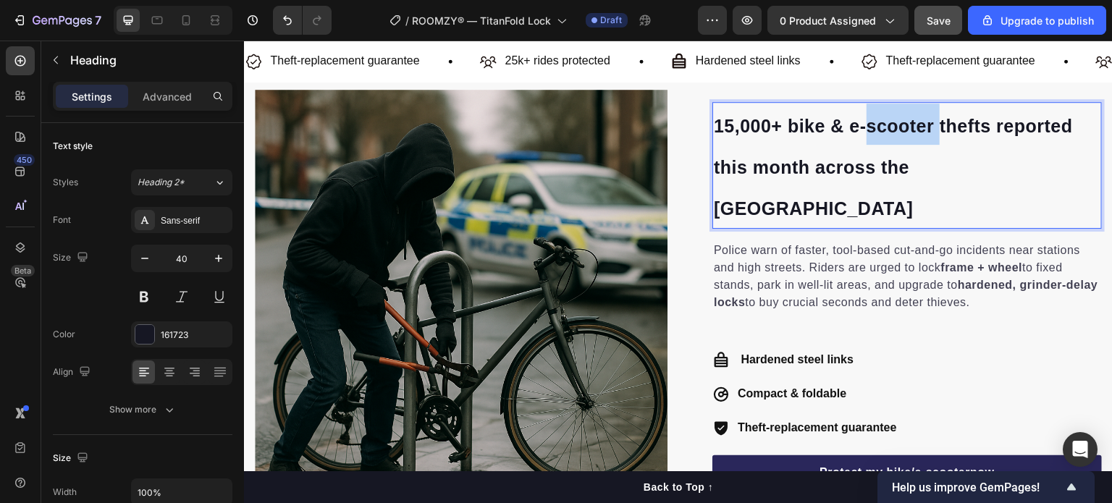
click at [890, 157] on p "15,000+ bike & e-scooter thefts reported this month across the [GEOGRAPHIC_DATA]" at bounding box center [907, 166] width 387 height 124
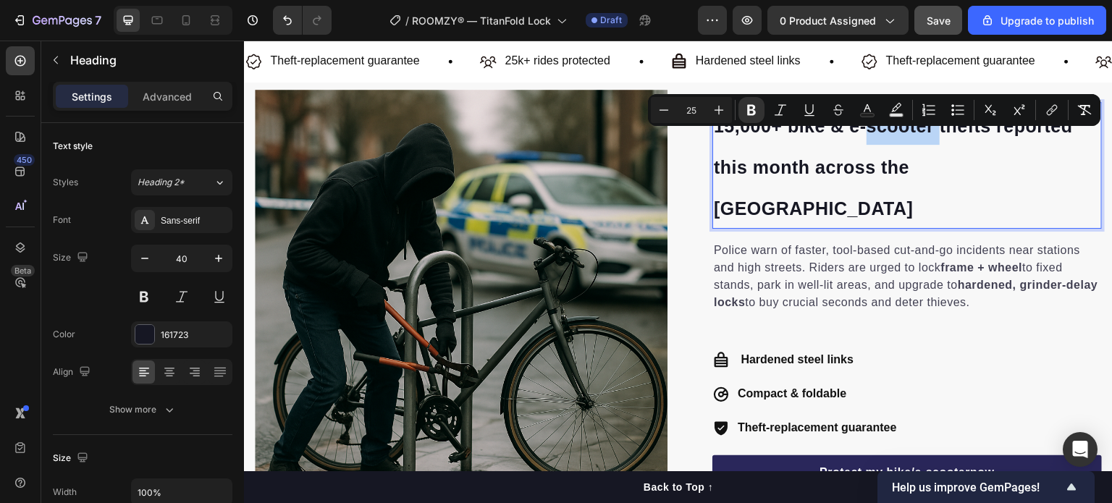
click at [890, 157] on p "15,000+ bike & e-scooter thefts reported this month across the [GEOGRAPHIC_DATA]" at bounding box center [907, 166] width 387 height 124
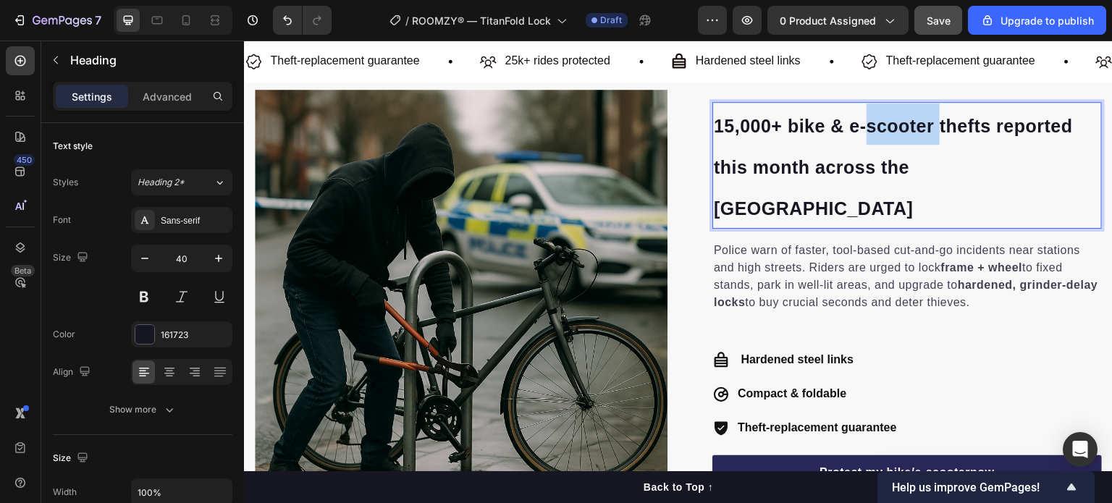
click at [890, 157] on p "15,000+ bike & e-scooter thefts reported this month across the [GEOGRAPHIC_DATA]" at bounding box center [907, 166] width 387 height 124
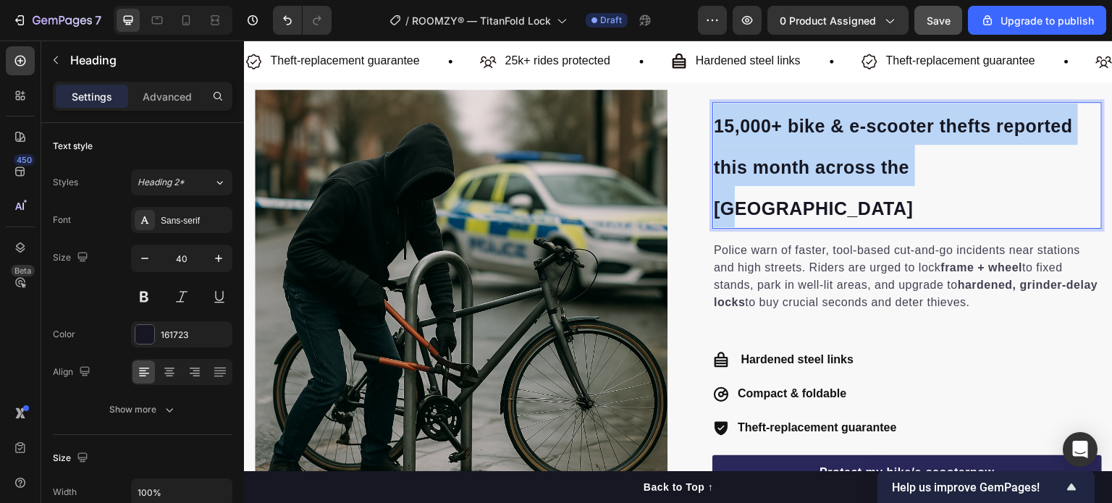
click at [890, 157] on p "15,000+ bike & e-scooter thefts reported this month across the [GEOGRAPHIC_DATA]" at bounding box center [907, 166] width 387 height 124
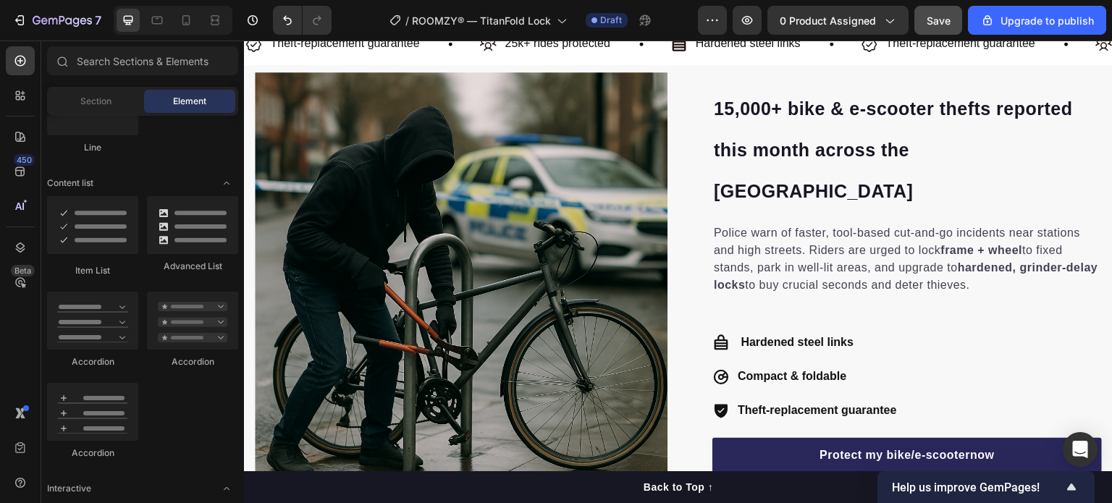
scroll to position [707, 0]
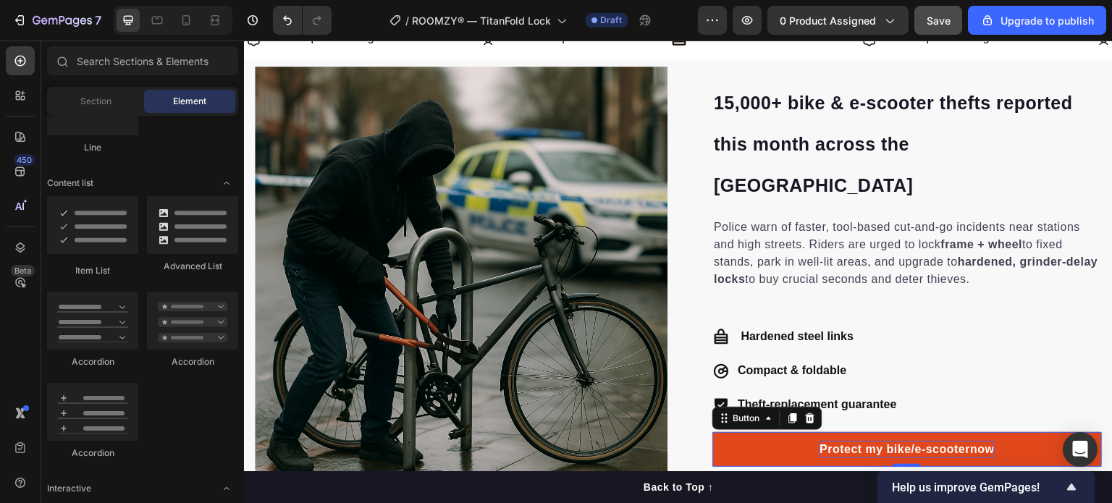
click at [871, 443] on strong "Protect my bike/e-scooter" at bounding box center [895, 449] width 151 height 12
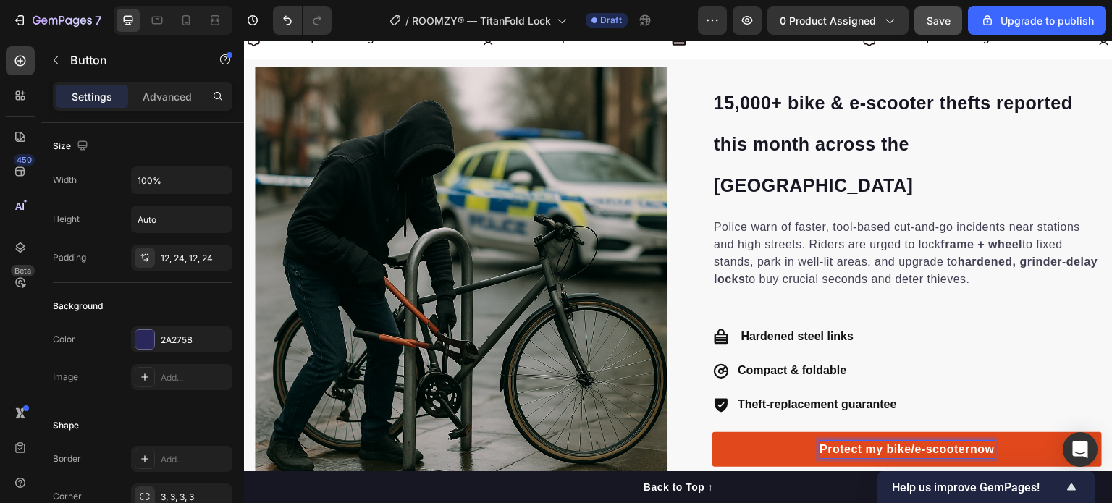
click at [871, 443] on strong "Protect my bike/e-scooter" at bounding box center [895, 449] width 151 height 12
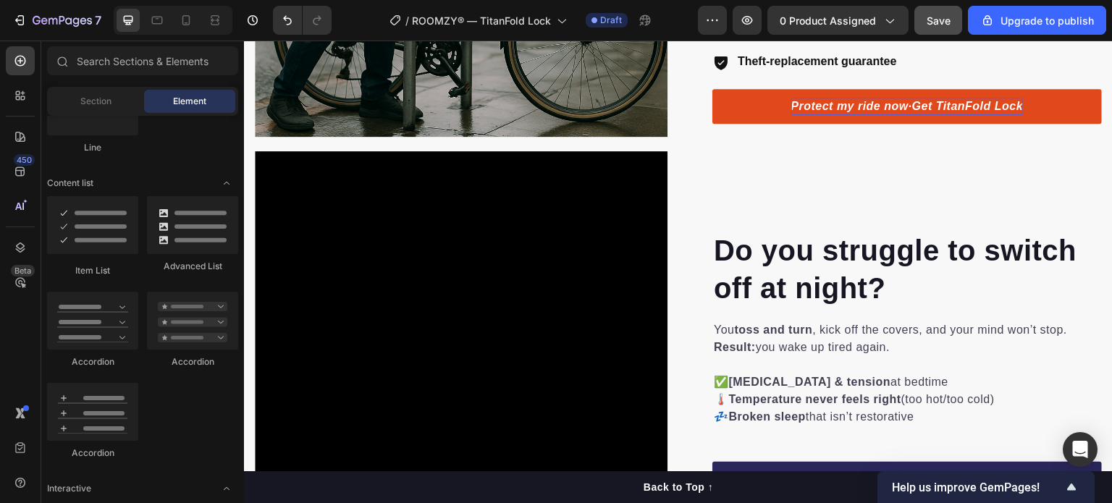
scroll to position [1117, 0]
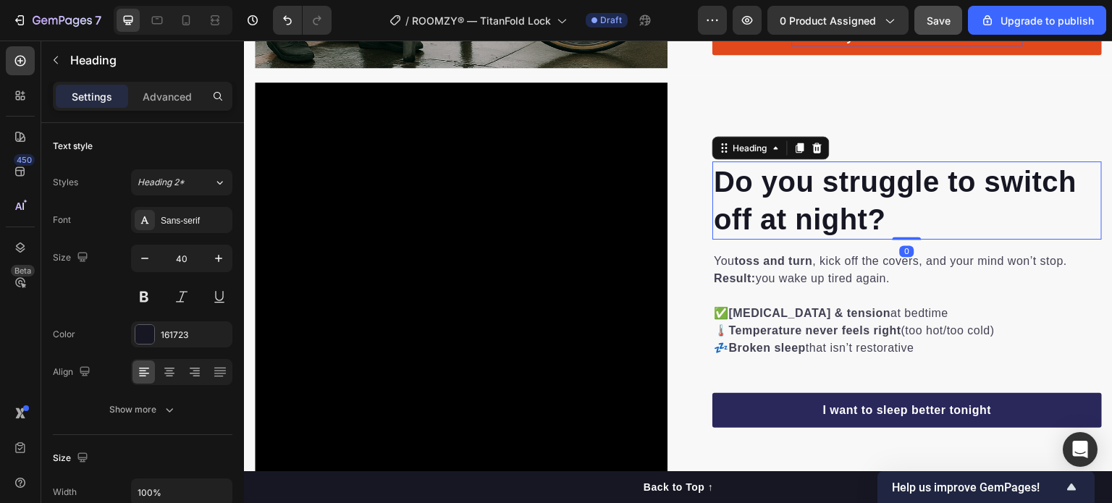
click at [757, 183] on h2 "Do you struggle to switch off at night?" at bounding box center [906, 200] width 389 height 78
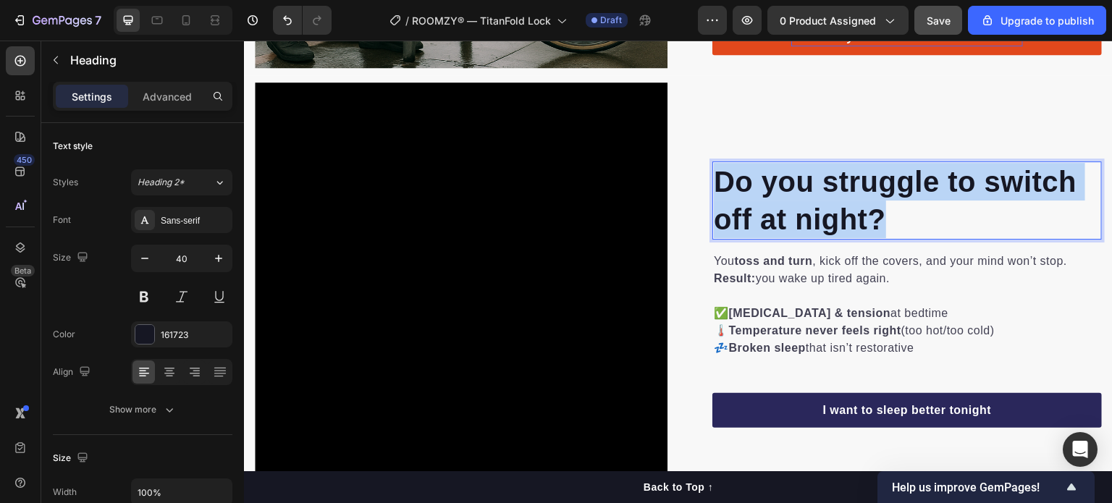
click at [757, 183] on p "Do you struggle to switch off at night?" at bounding box center [907, 200] width 387 height 75
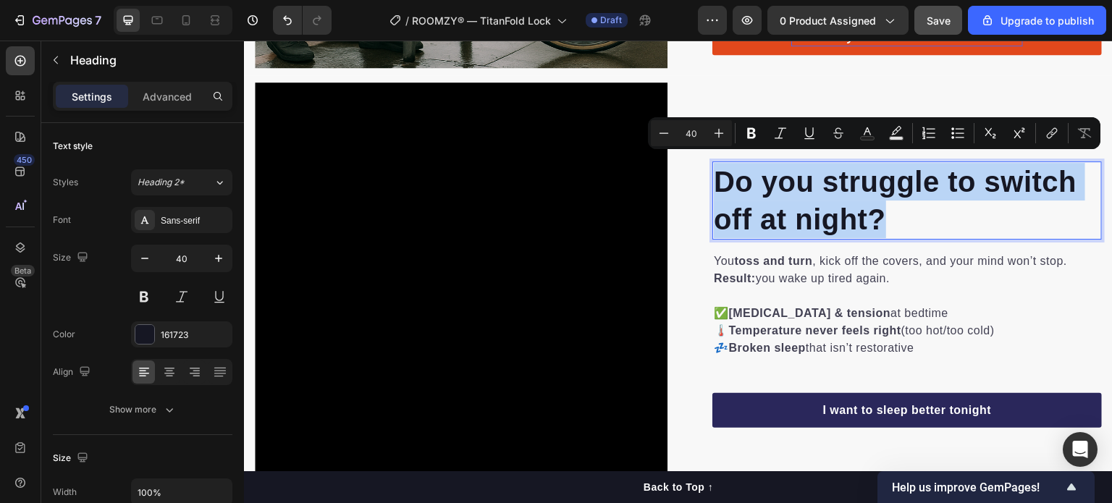
click at [757, 183] on p "Do you struggle to switch off at night?" at bounding box center [907, 200] width 387 height 75
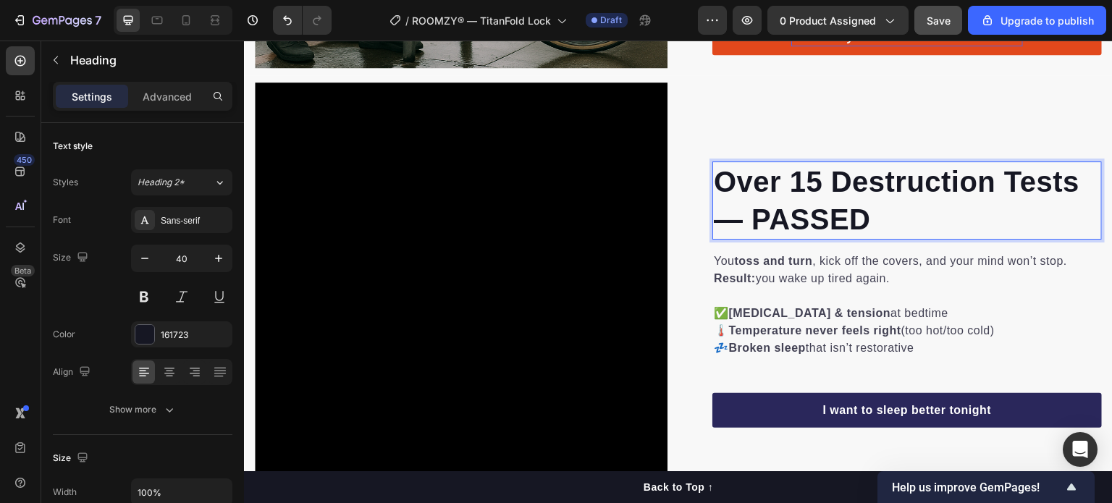
click at [787, 202] on p "Over 15 Destruction Tests — PASSED" at bounding box center [907, 200] width 387 height 75
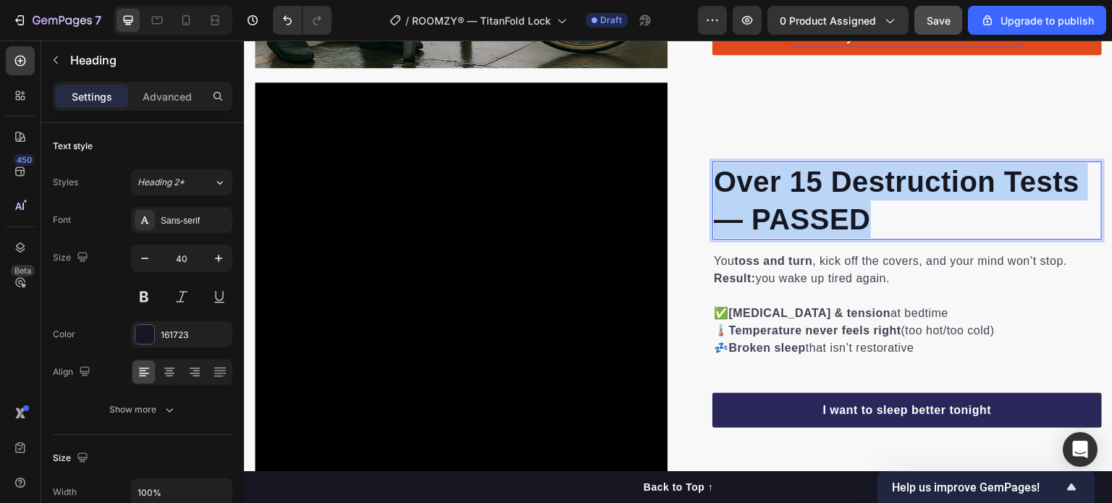
click at [787, 202] on p "Over 15 Destruction Tests — PASSED" at bounding box center [907, 200] width 387 height 75
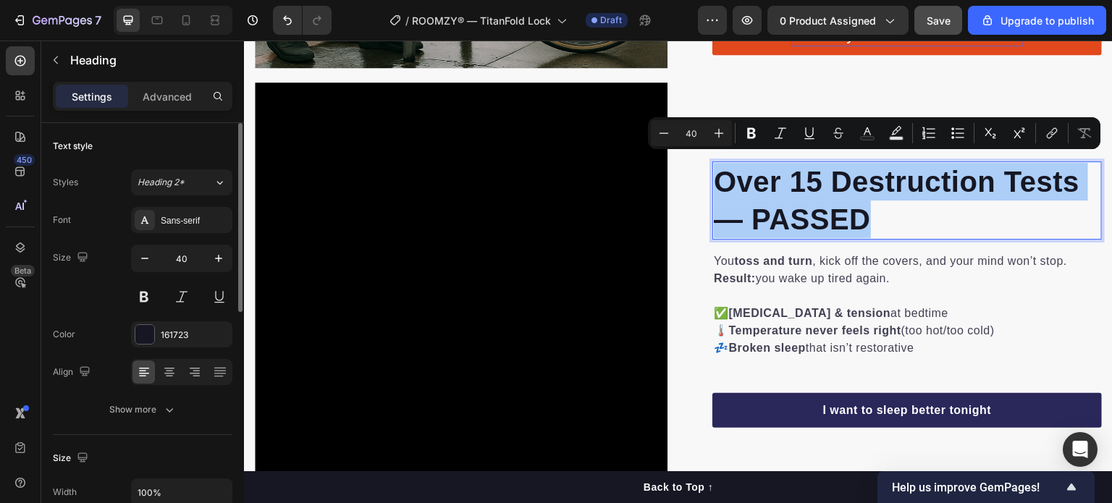
click at [164, 141] on div "Text style" at bounding box center [143, 146] width 180 height 23
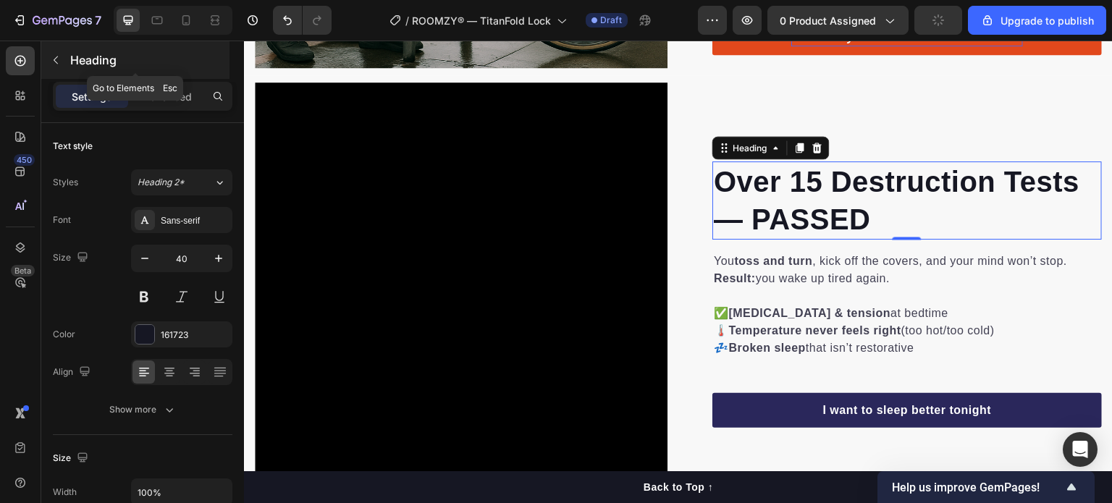
click at [62, 68] on button "button" at bounding box center [55, 60] width 23 height 23
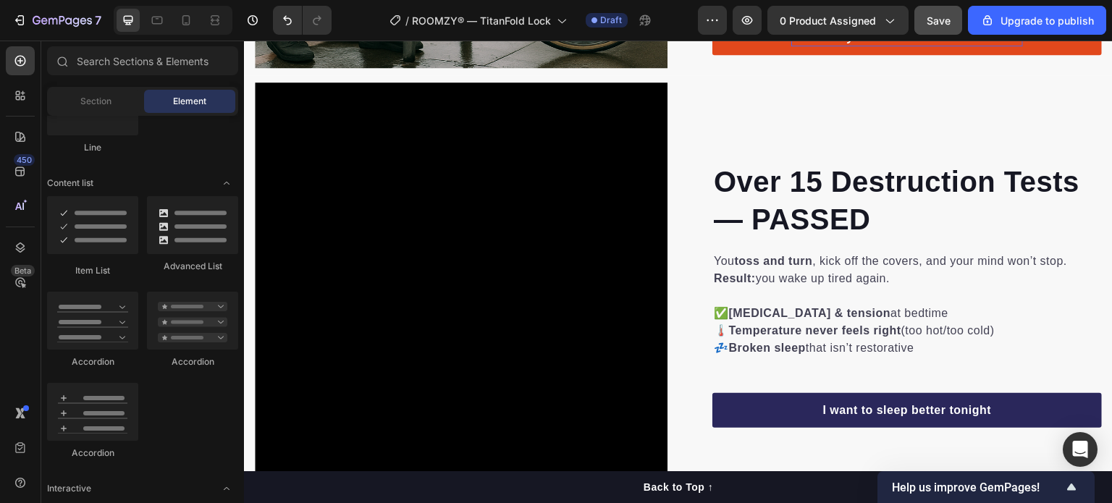
click at [201, 395] on div "Item List Advanced List Accordion Accordion Accordion" at bounding box center [142, 334] width 191 height 277
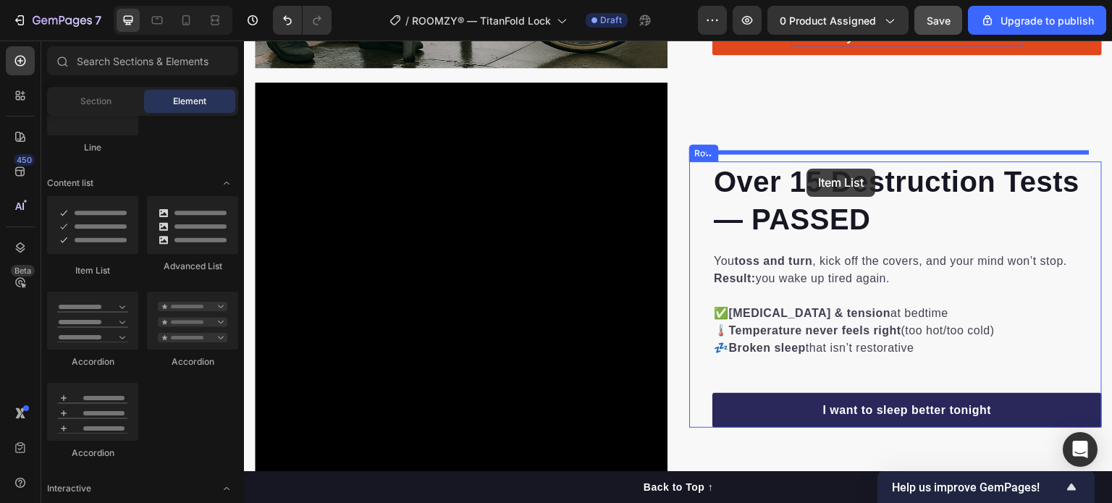
drag, startPoint x: 332, startPoint y: 276, endPoint x: 828, endPoint y: 168, distance: 507.5
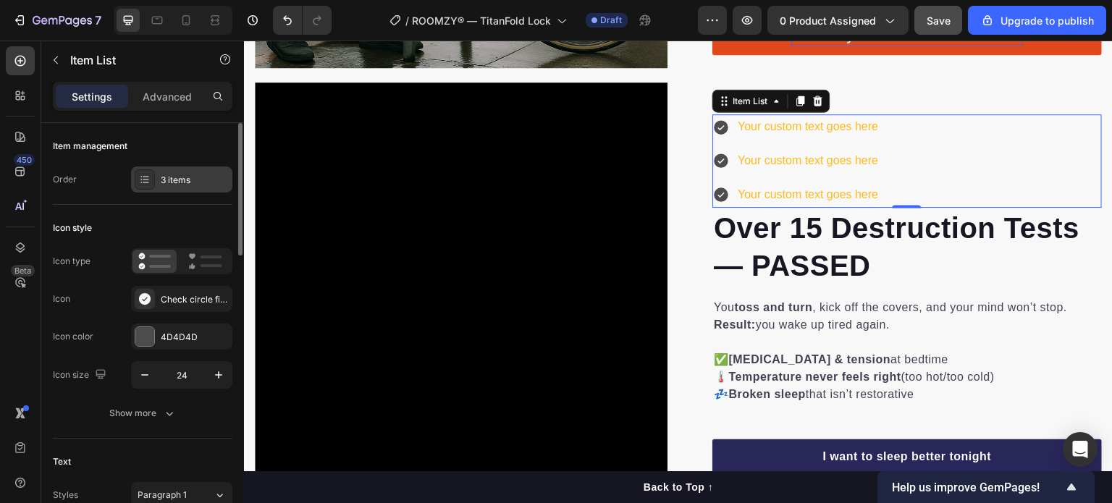
click at [177, 187] on div "3 items" at bounding box center [181, 180] width 101 height 26
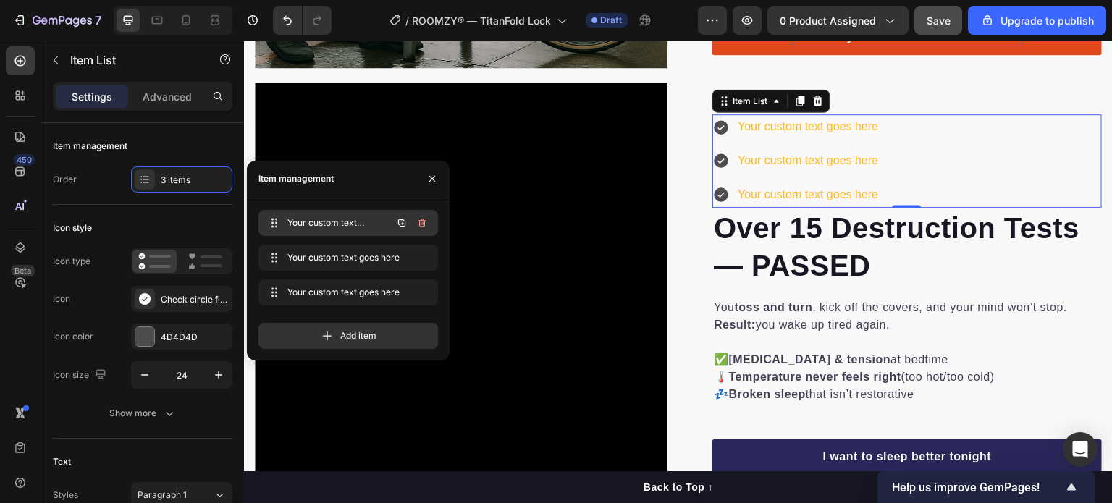
click at [425, 222] on icon "button" at bounding box center [422, 223] width 12 height 12
click at [425, 222] on div "Delete" at bounding box center [412, 222] width 27 height 13
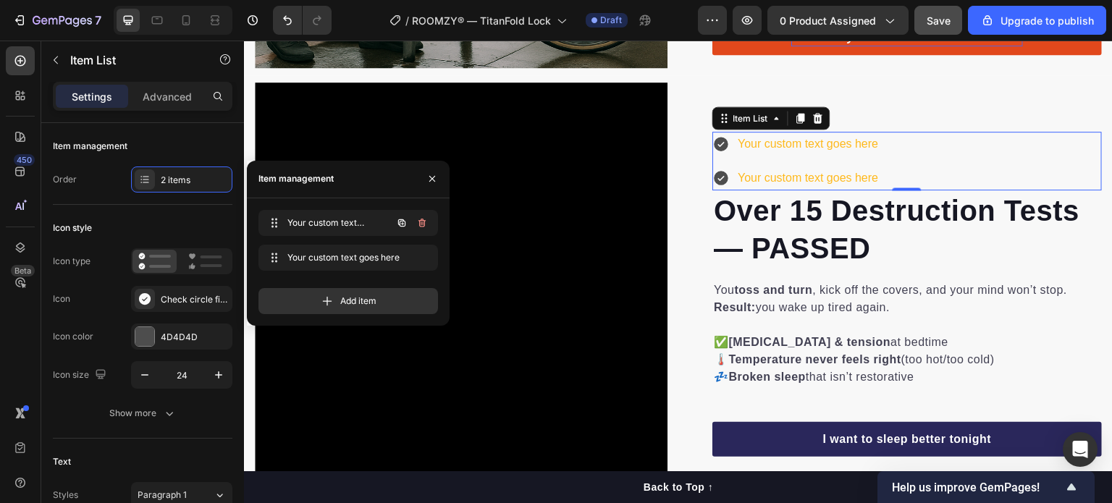
click at [425, 222] on icon "button" at bounding box center [422, 223] width 12 height 12
click at [425, 222] on div "Delete" at bounding box center [412, 222] width 27 height 13
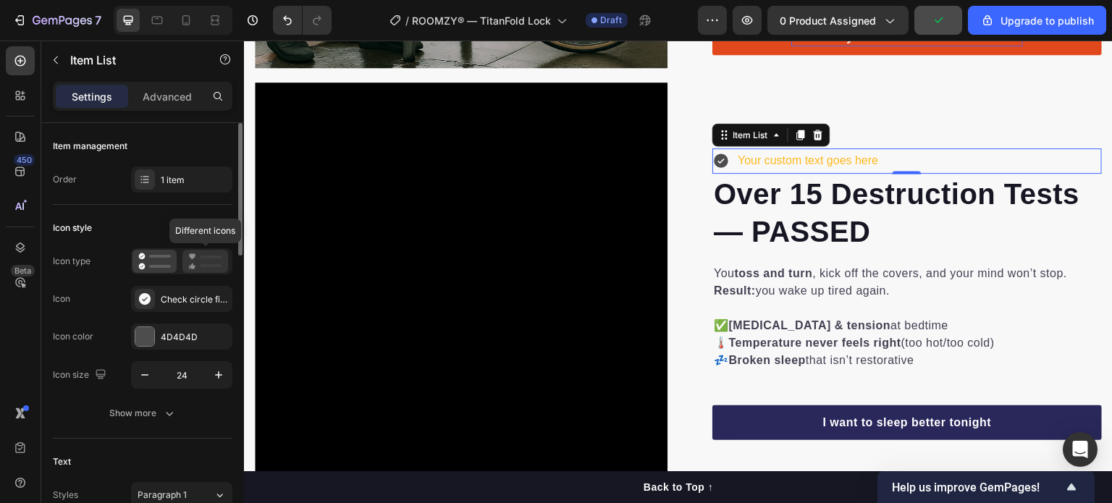
click at [203, 262] on icon at bounding box center [205, 261] width 34 height 17
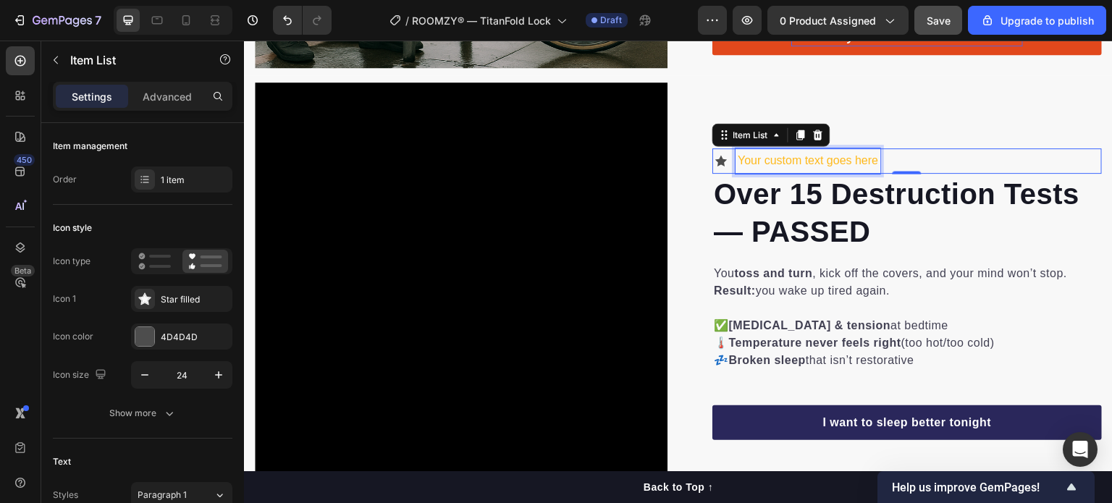
click at [791, 148] on div "Your custom text goes here" at bounding box center [808, 160] width 145 height 25
click at [791, 151] on p "Your custom text goes here" at bounding box center [808, 161] width 140 height 21
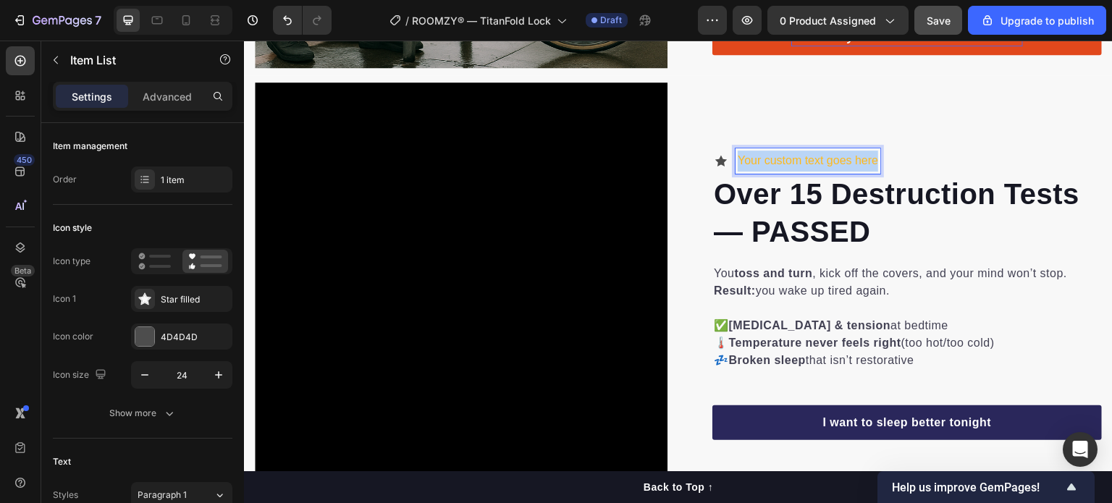
click at [791, 151] on p "Your custom text goes here" at bounding box center [808, 161] width 140 height 21
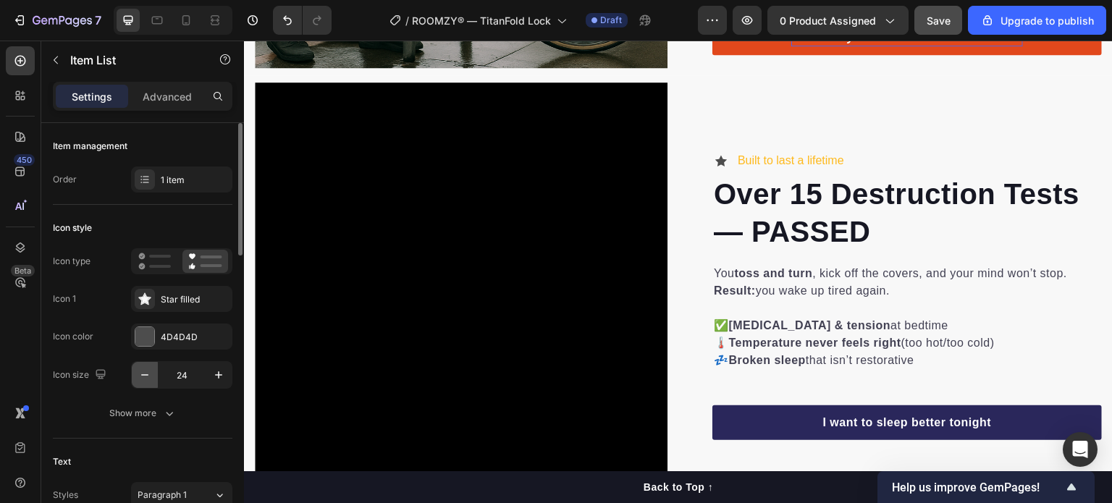
click at [138, 382] on button "button" at bounding box center [145, 375] width 26 height 26
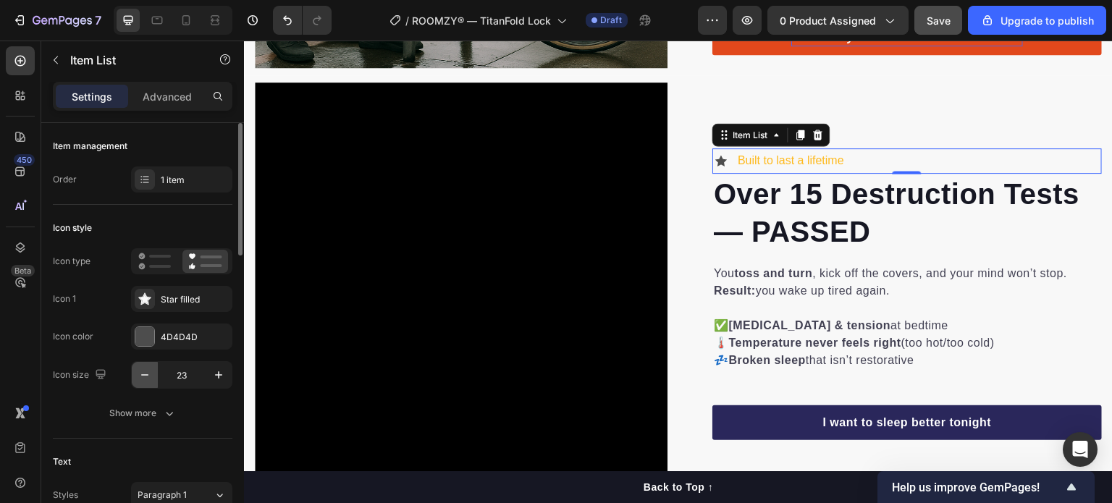
click at [138, 382] on button "button" at bounding box center [145, 375] width 26 height 26
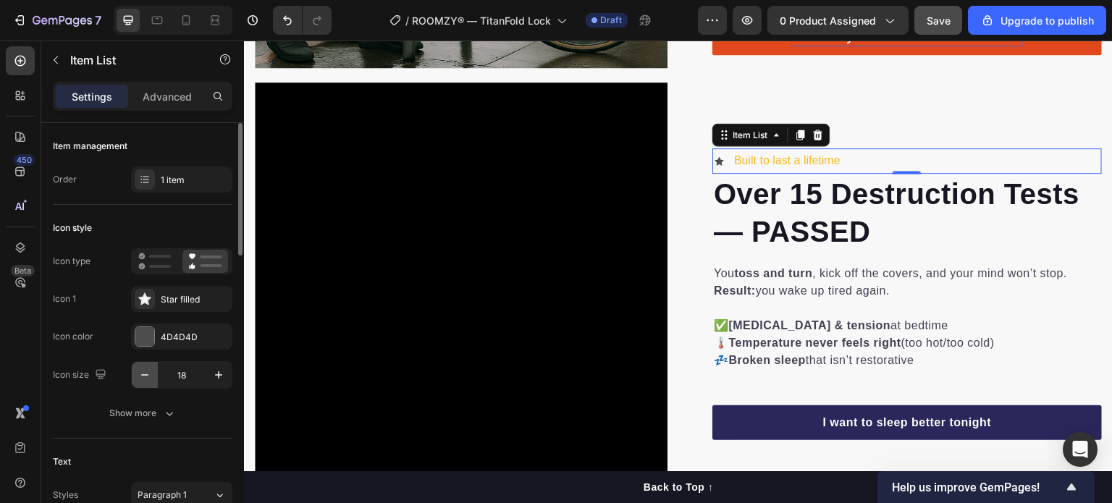
click at [138, 382] on button "button" at bounding box center [145, 375] width 26 height 26
type input "15"
click at [156, 294] on div "Star filled" at bounding box center [181, 299] width 101 height 26
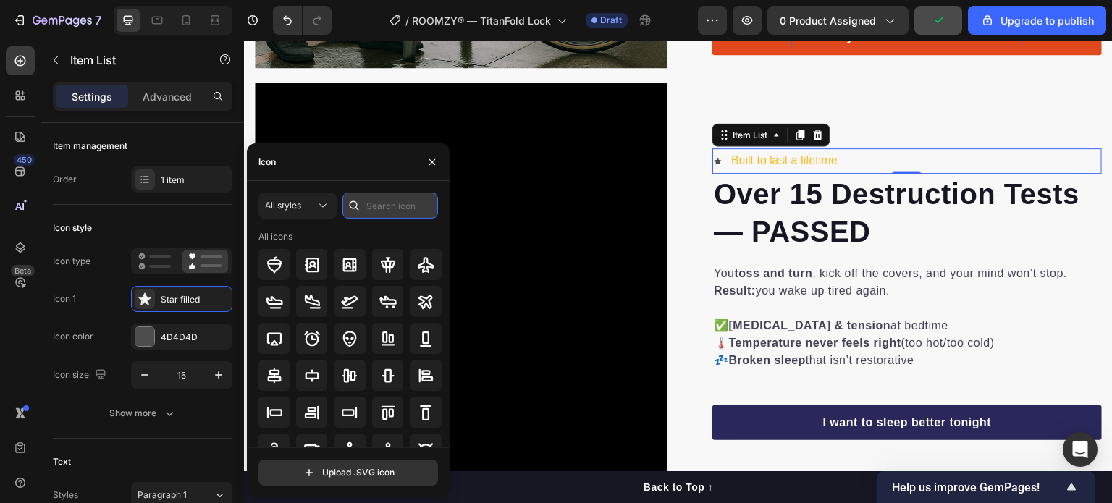
click at [382, 201] on input "text" at bounding box center [390, 206] width 96 height 26
type input "security"
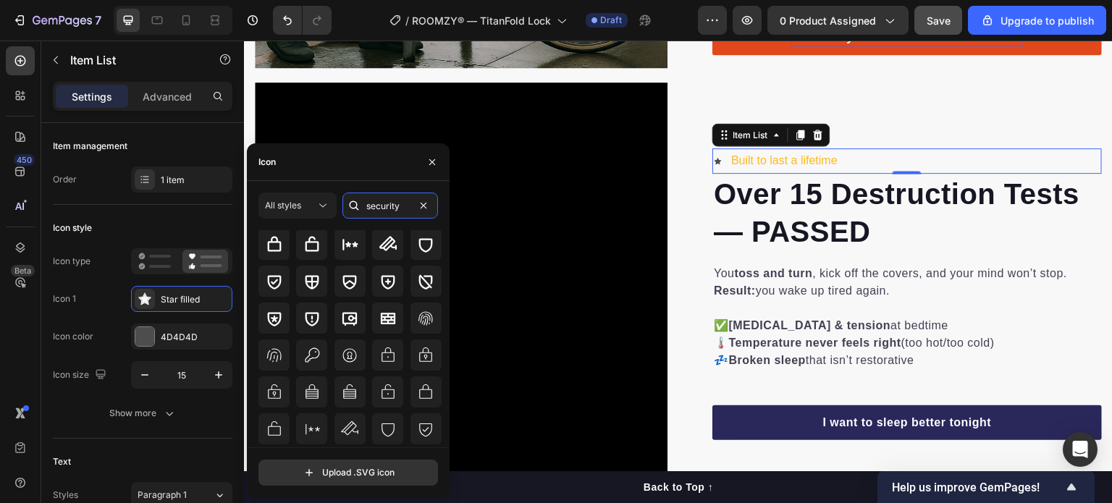
scroll to position [114, 0]
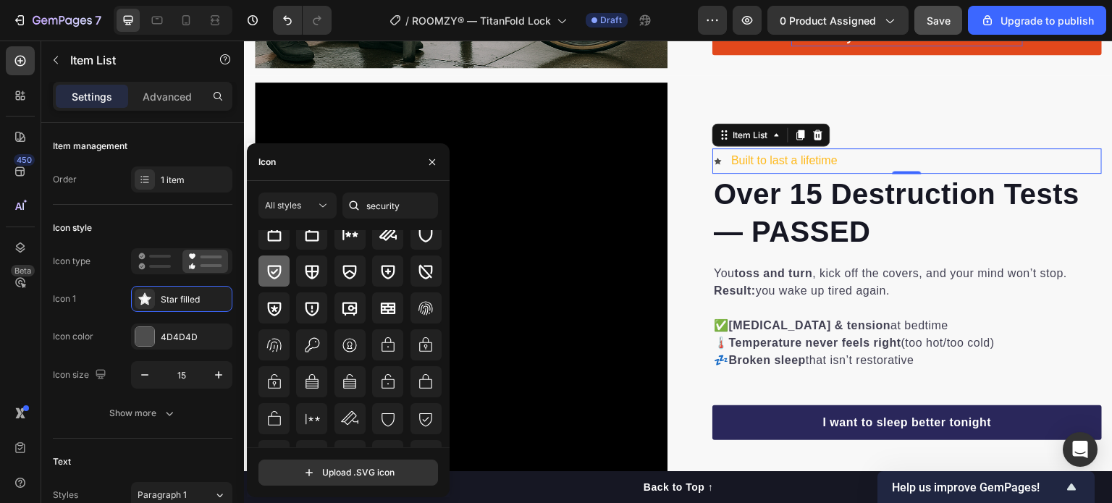
click at [277, 268] on icon at bounding box center [274, 271] width 17 height 17
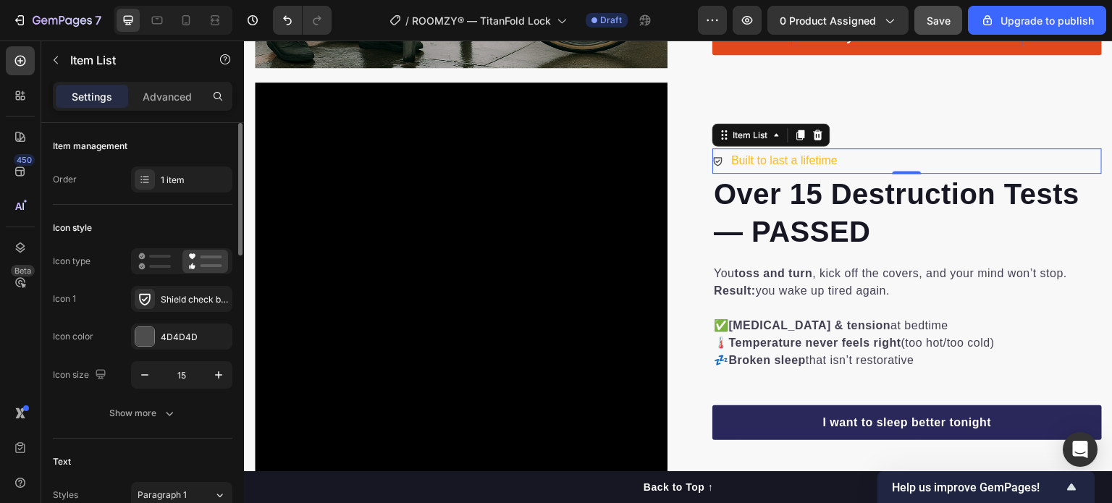
click at [180, 222] on div "Icon style" at bounding box center [143, 227] width 180 height 23
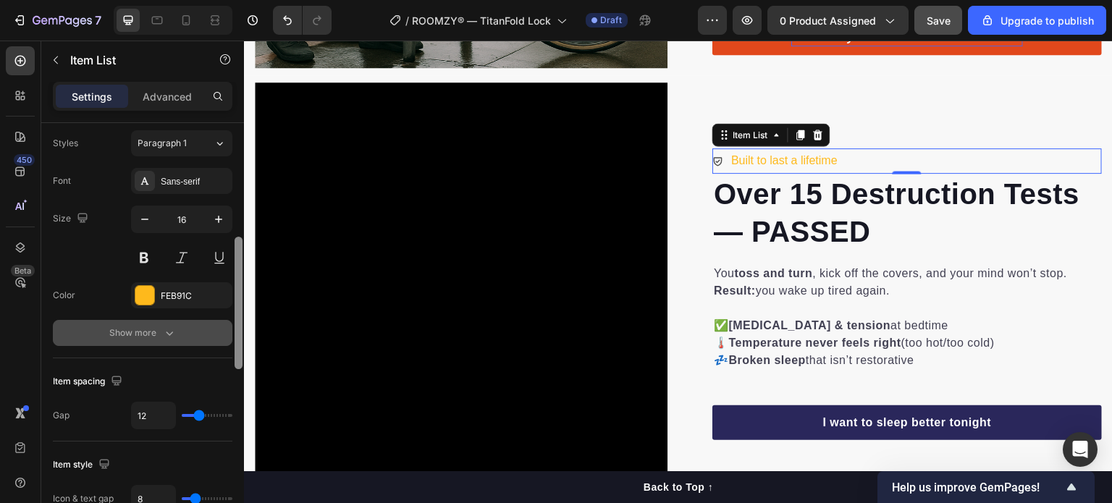
scroll to position [354, 0]
drag, startPoint x: 239, startPoint y: 214, endPoint x: 224, endPoint y: 327, distance: 113.1
click at [224, 327] on div "Item management Order 1 item Icon style Icon type Icon 1 Shield check bold Icon…" at bounding box center [142, 333] width 203 height 421
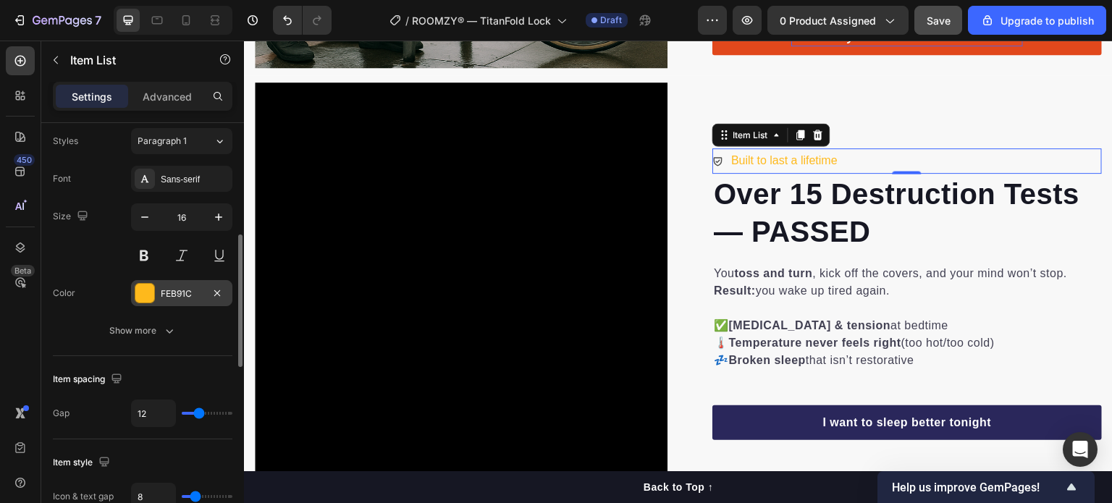
click at [172, 292] on div "FEB91C" at bounding box center [182, 293] width 42 height 13
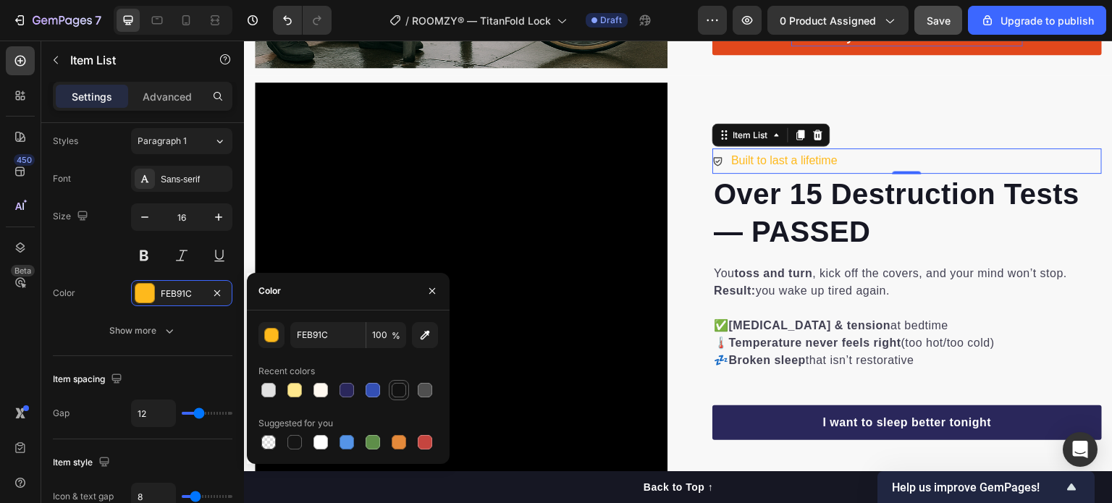
click at [397, 397] on div at bounding box center [399, 390] width 14 height 14
type input "121212"
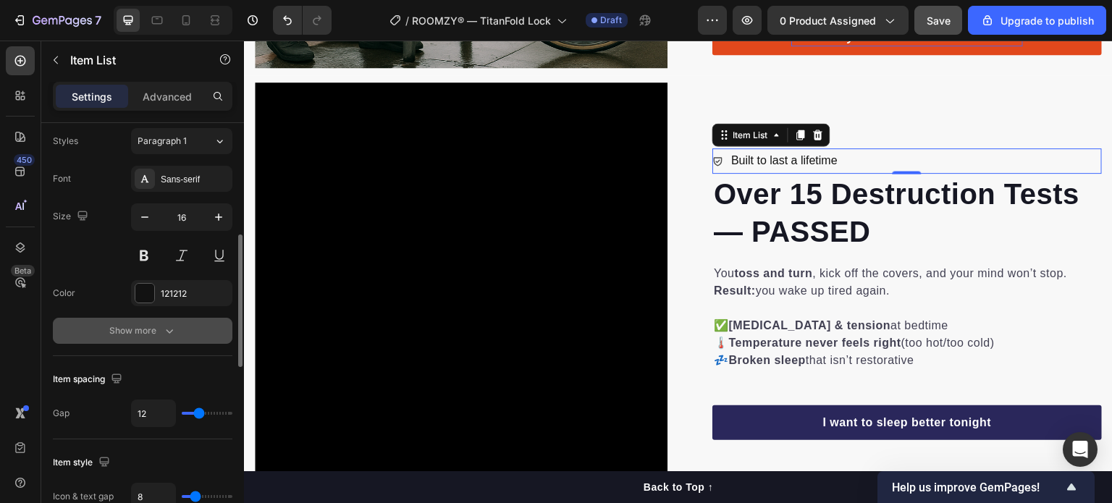
click at [155, 325] on div "Show more" at bounding box center [142, 331] width 67 height 14
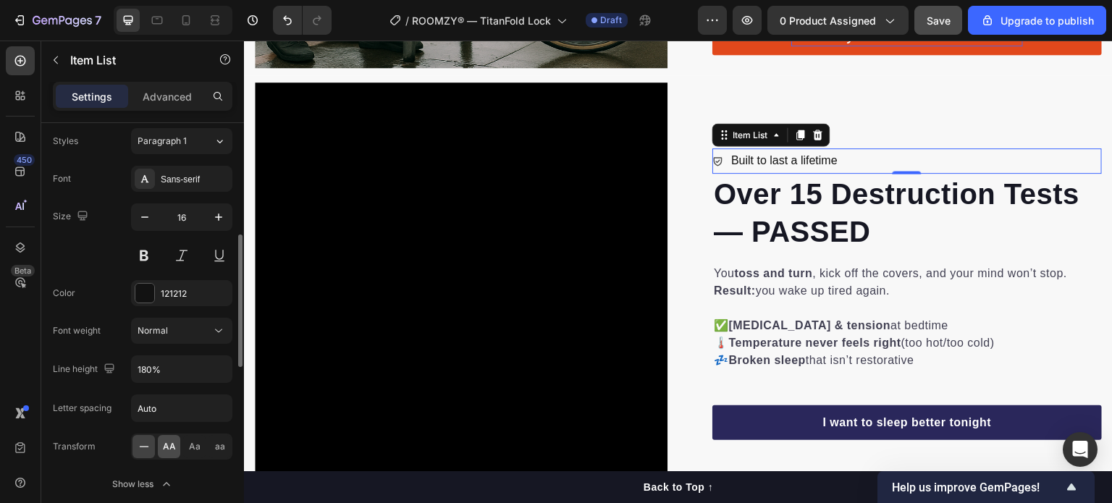
click at [166, 440] on span "AA" at bounding box center [169, 446] width 13 height 13
click at [195, 442] on span "Aa" at bounding box center [195, 446] width 12 height 13
click at [137, 450] on icon at bounding box center [144, 446] width 14 height 14
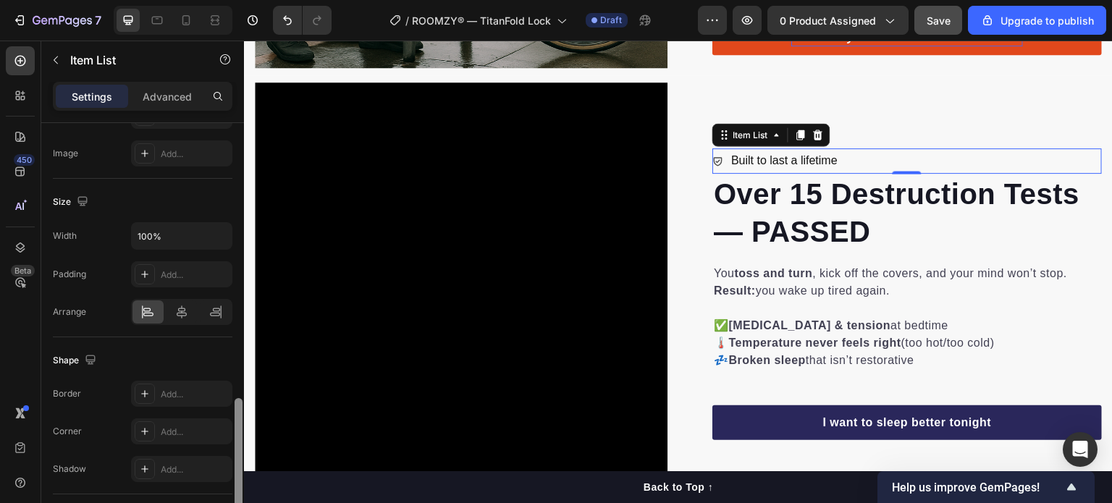
drag, startPoint x: 240, startPoint y: 329, endPoint x: 229, endPoint y: 503, distance: 174.1
click at [229, 0] on html "7 / ROOMZY® — TitanFold Lock Draft Preview 0 product assigned Save Upgrade to p…" at bounding box center [556, 0] width 1112 height 0
click at [182, 309] on icon at bounding box center [181, 316] width 14 height 14
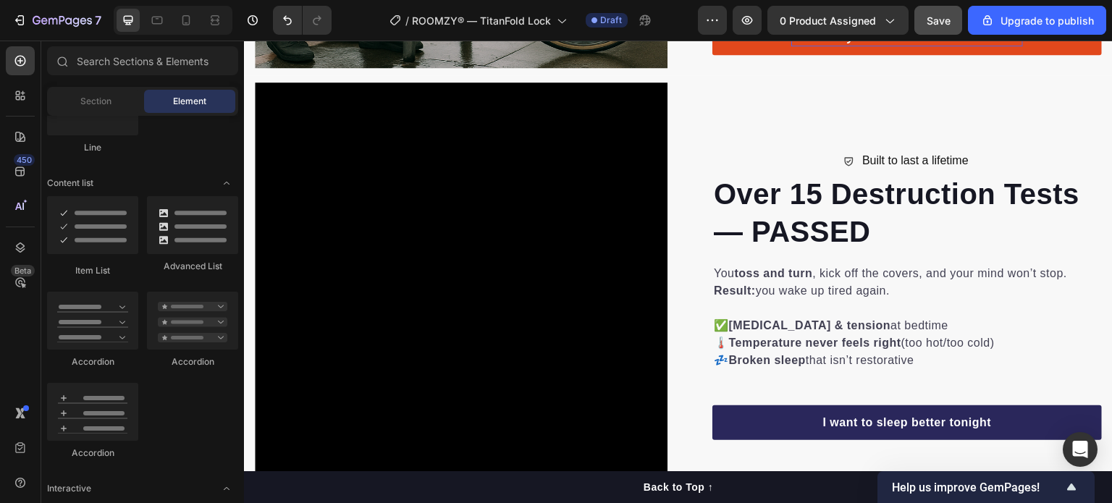
scroll to position [1128, 0]
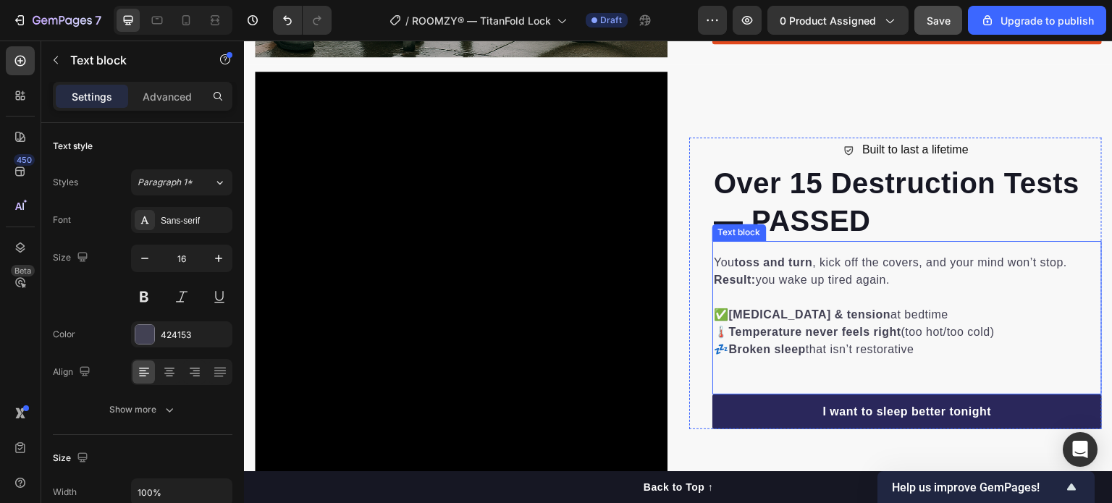
click at [830, 261] on p "You toss and turn , kick off the covers, and your mind won’t stop. Result: you …" at bounding box center [907, 271] width 387 height 35
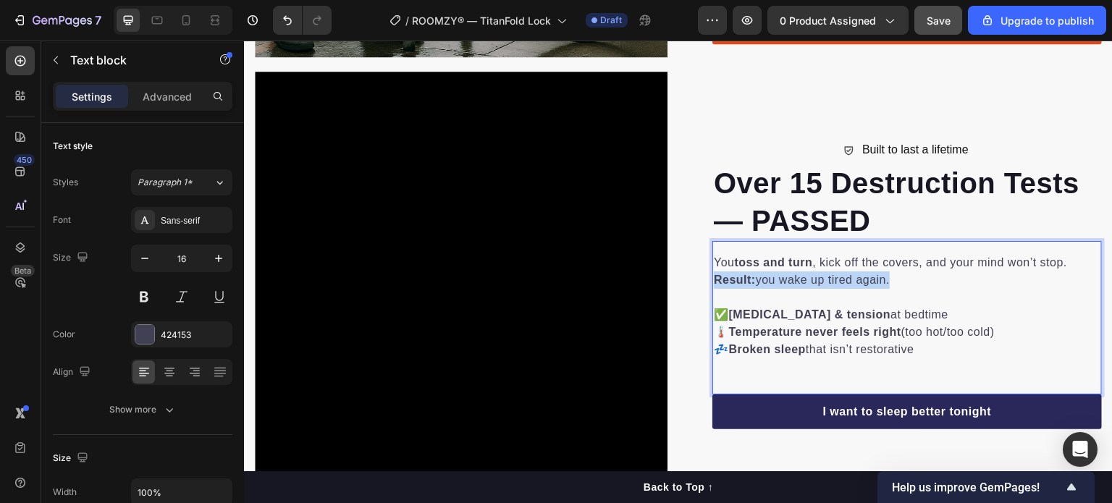
click at [830, 261] on p "You toss and turn , kick off the covers, and your mind won’t stop. Result: you …" at bounding box center [907, 271] width 387 height 35
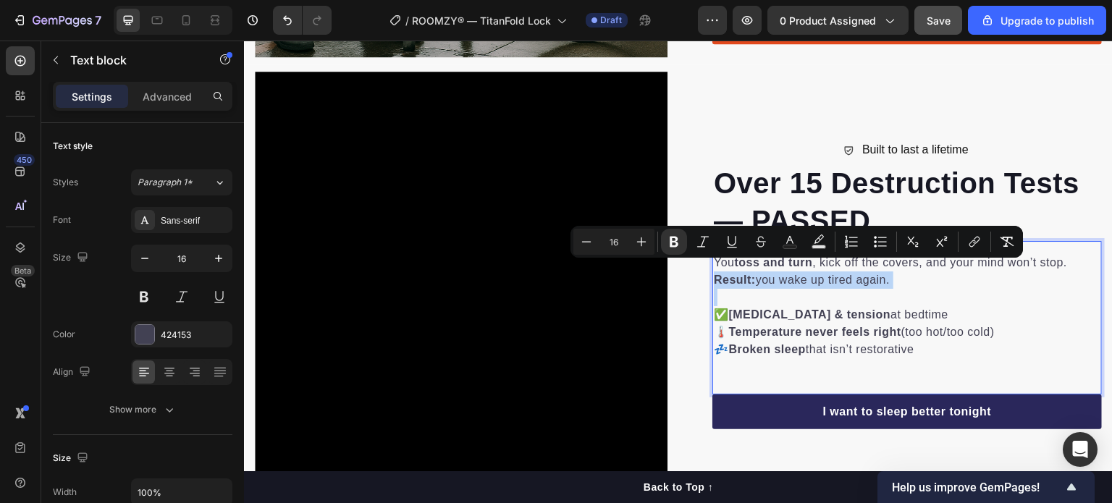
click at [830, 261] on p "You toss and turn , kick off the covers, and your mind won’t stop. Result: you …" at bounding box center [907, 271] width 387 height 35
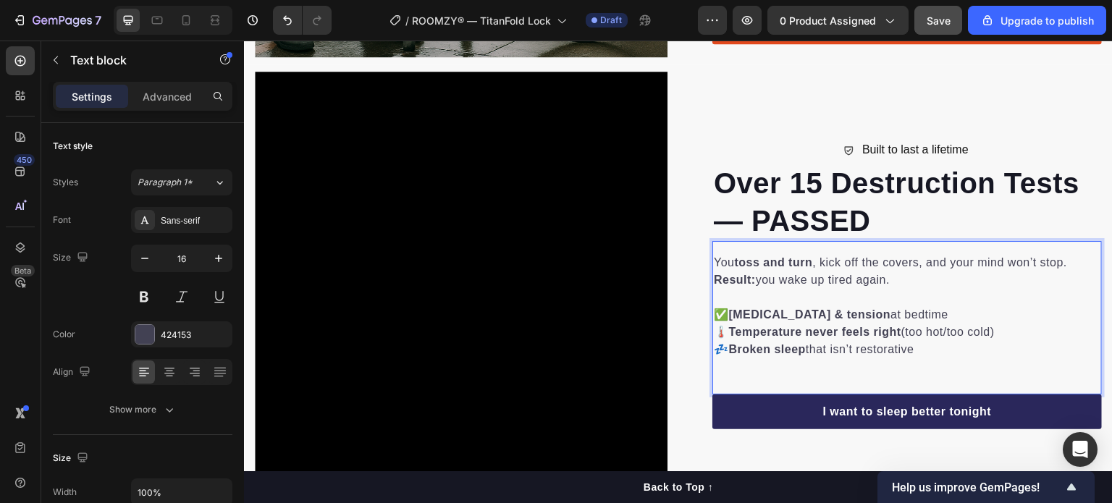
click at [830, 261] on p "You toss and turn , kick off the covers, and your mind won’t stop. Result: you …" at bounding box center [907, 271] width 387 height 35
drag, startPoint x: 897, startPoint y: 269, endPoint x: 708, endPoint y: 255, distance: 189.5
click at [714, 255] on p "You toss and turn , kick off the covers, and your mind won’t stop. Result: you …" at bounding box center [907, 271] width 387 height 35
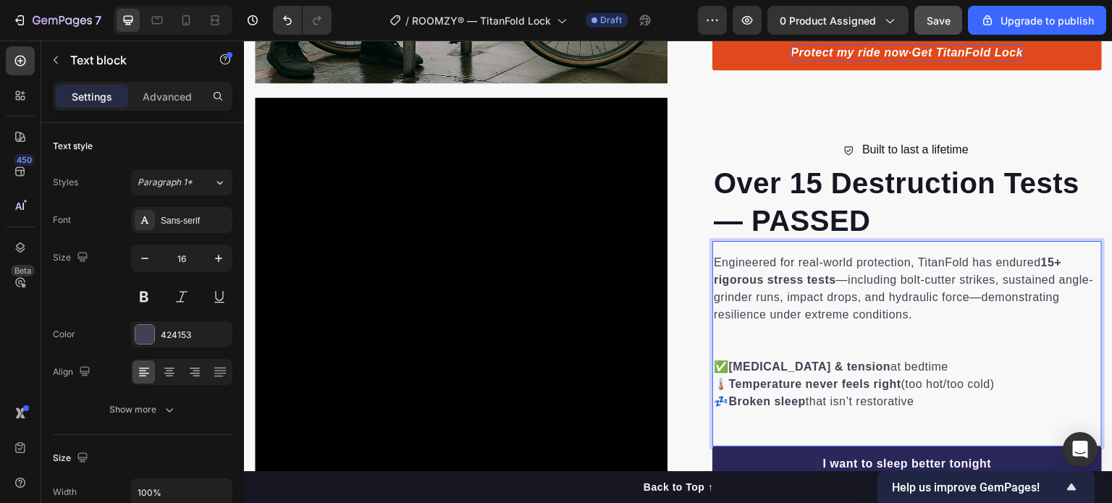
click at [869, 384] on p "✅ [MEDICAL_DATA] & tension at bedtime 🌡️ Temperature never feels right (too hot…" at bounding box center [907, 384] width 387 height 52
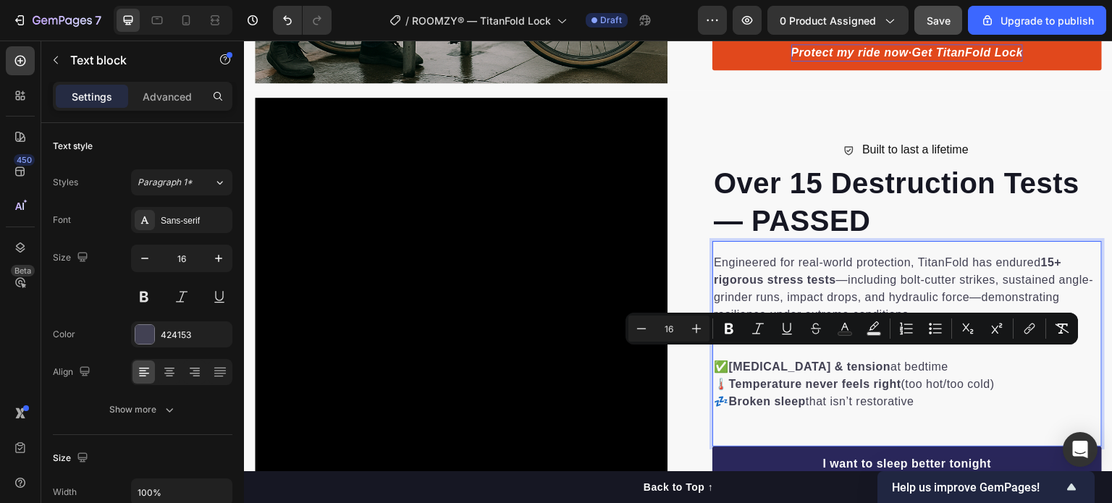
drag, startPoint x: 938, startPoint y: 393, endPoint x: 718, endPoint y: 359, distance: 222.7
click at [718, 359] on p "✅ [MEDICAL_DATA] & tension at bedtime 🌡️ Temperature never feels right (too hot…" at bounding box center [907, 384] width 387 height 52
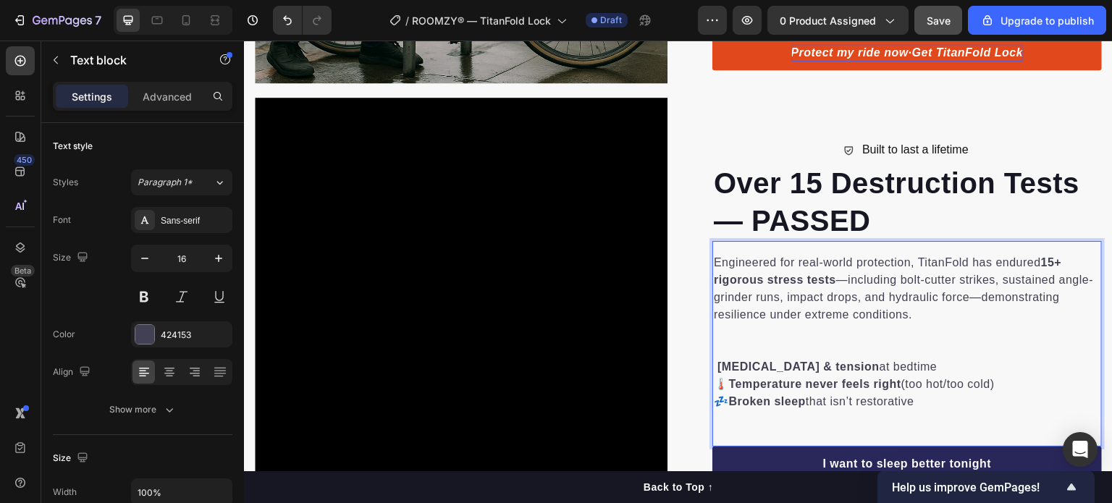
click at [718, 361] on strong "[MEDICAL_DATA] & tension" at bounding box center [798, 367] width 162 height 12
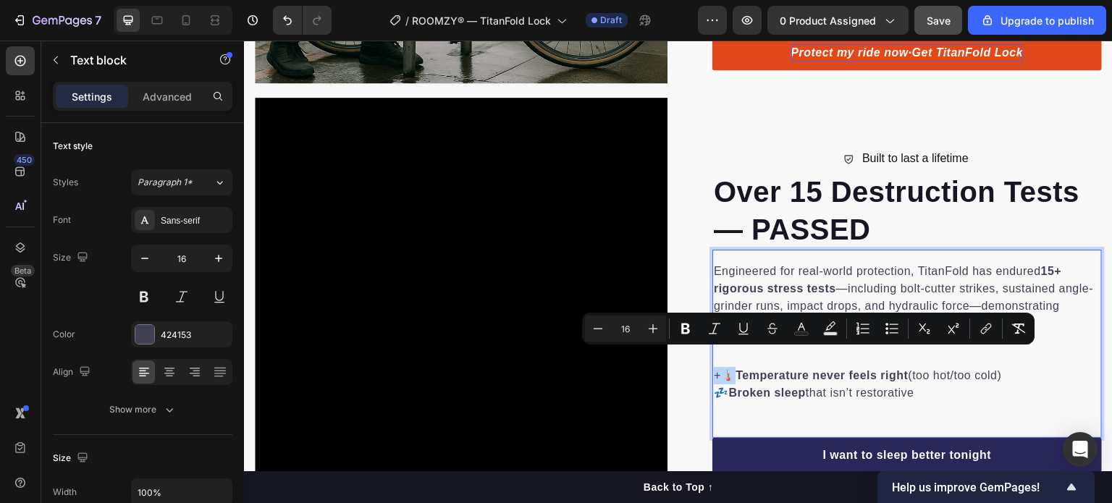
scroll to position [1111, 0]
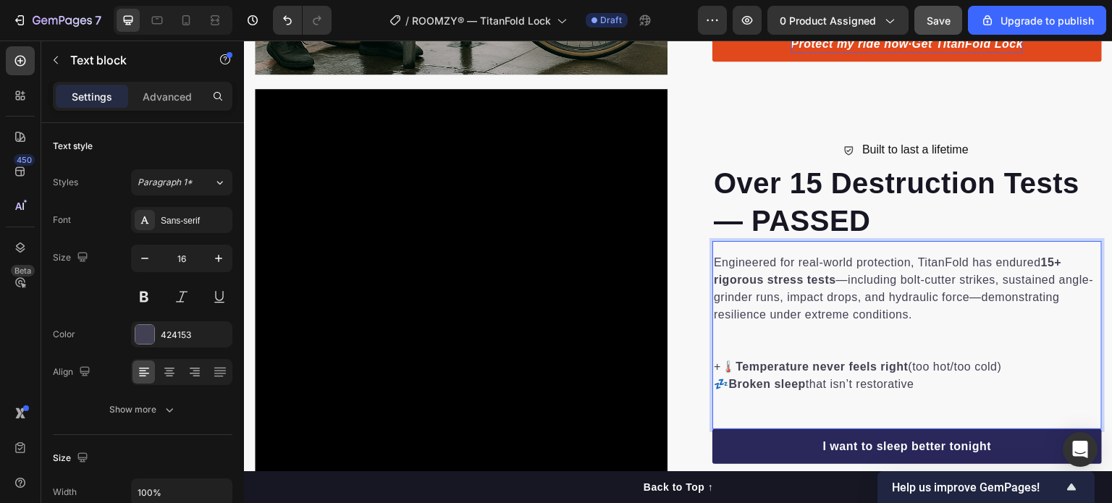
click at [718, 359] on p "+🌡️ Temperature never feels right (too hot/too cold) 💤 Broken sleep that isn’t …" at bounding box center [907, 375] width 387 height 35
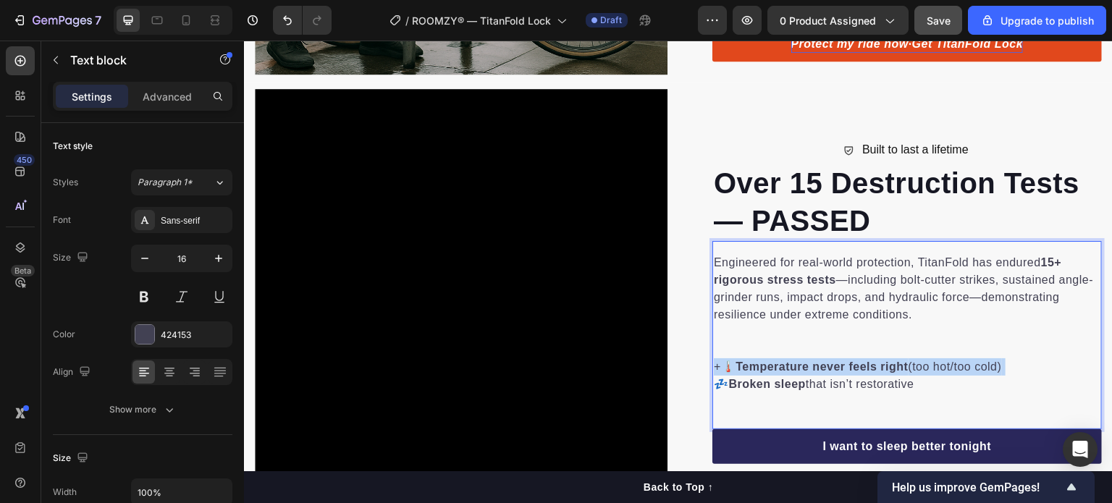
click at [718, 359] on p "+🌡️ Temperature never feels right (too hot/too cold) 💤 Broken sleep that isn’t …" at bounding box center [907, 375] width 387 height 35
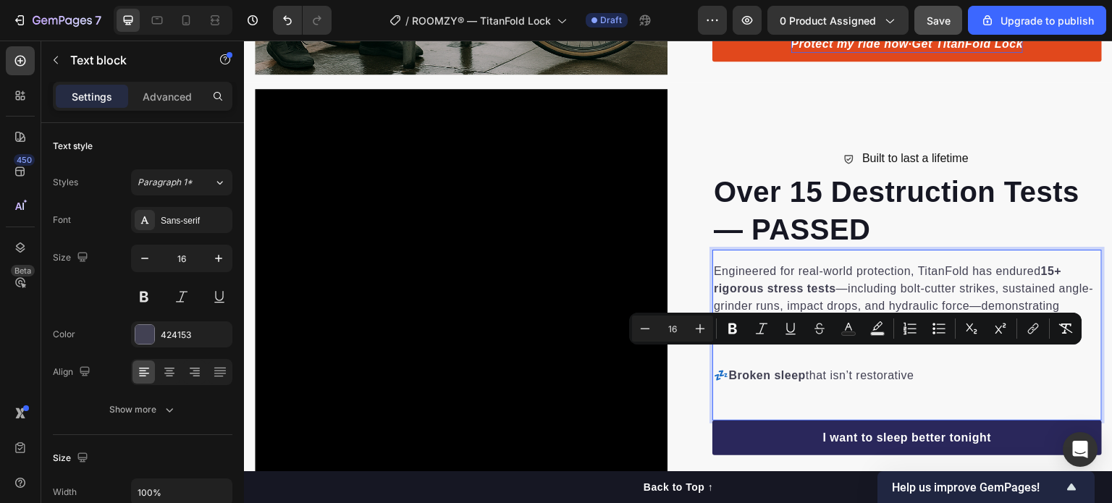
scroll to position [1119, 0]
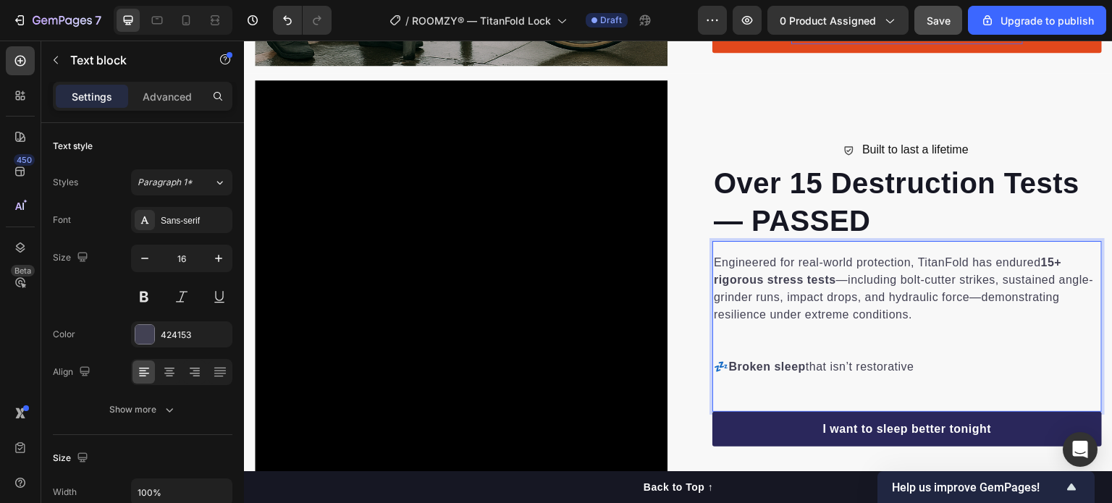
click at [718, 359] on p "💤 Broken sleep that isn’t restorative" at bounding box center [907, 366] width 387 height 17
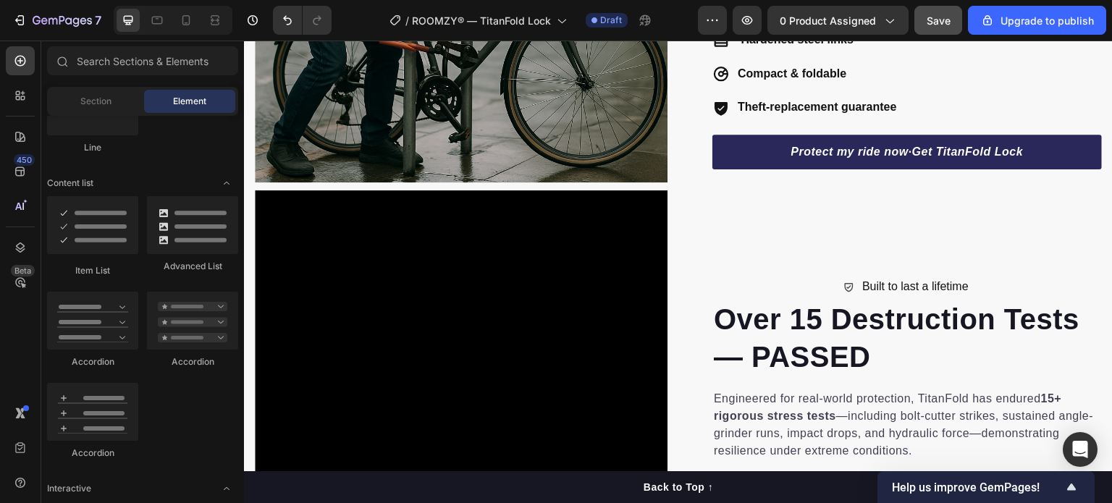
scroll to position [1026, 0]
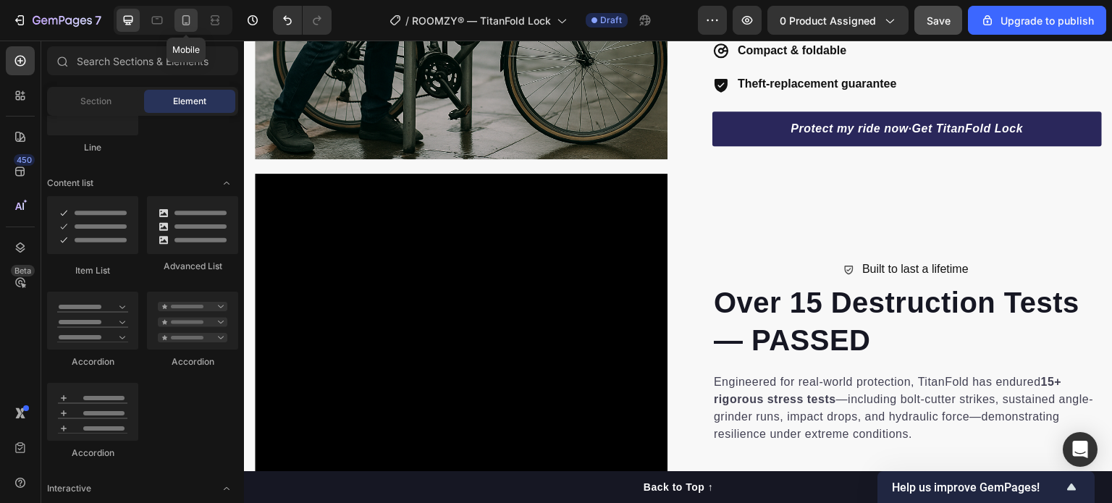
click at [177, 27] on div at bounding box center [185, 20] width 23 height 23
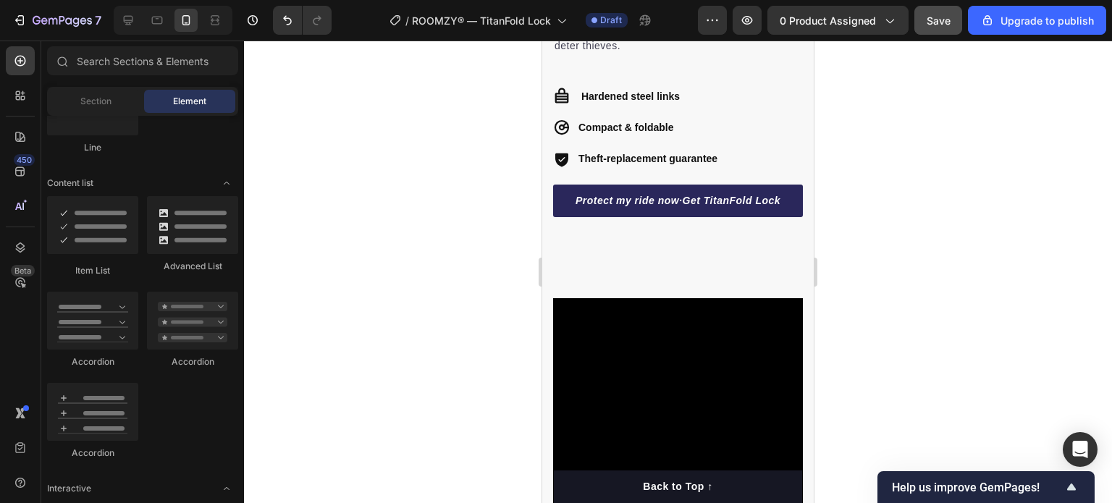
scroll to position [1185, 0]
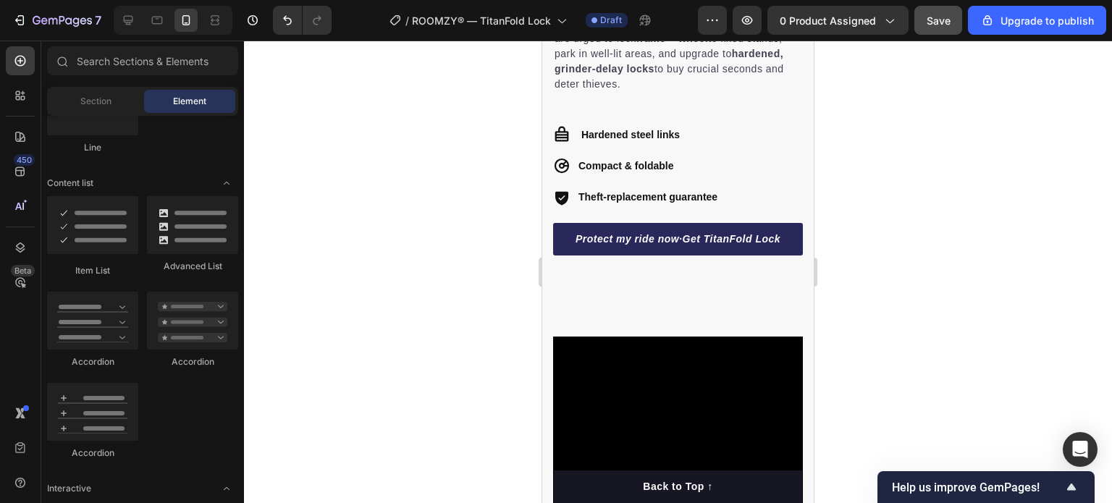
drag, startPoint x: 806, startPoint y: 143, endPoint x: 1358, endPoint y: 216, distance: 557.2
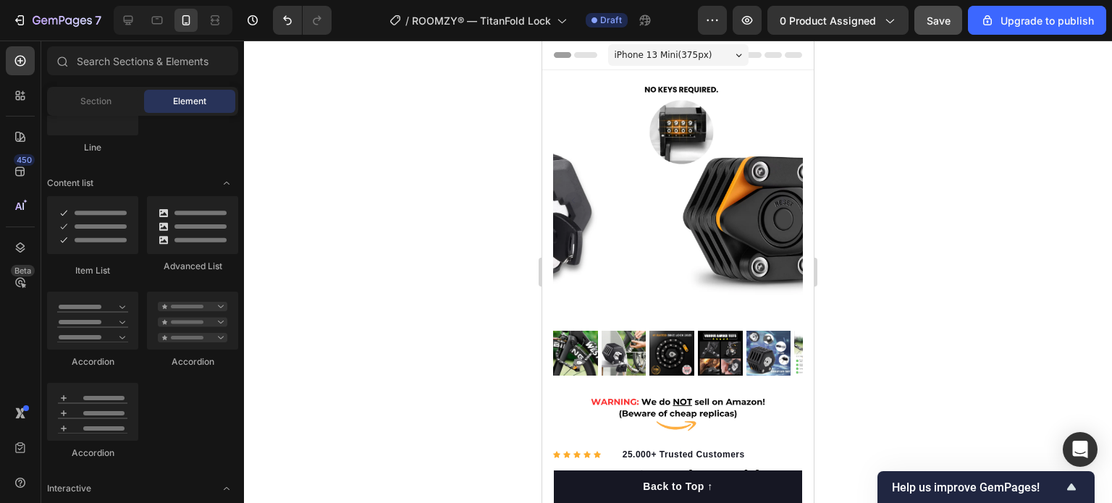
scroll to position [27, 0]
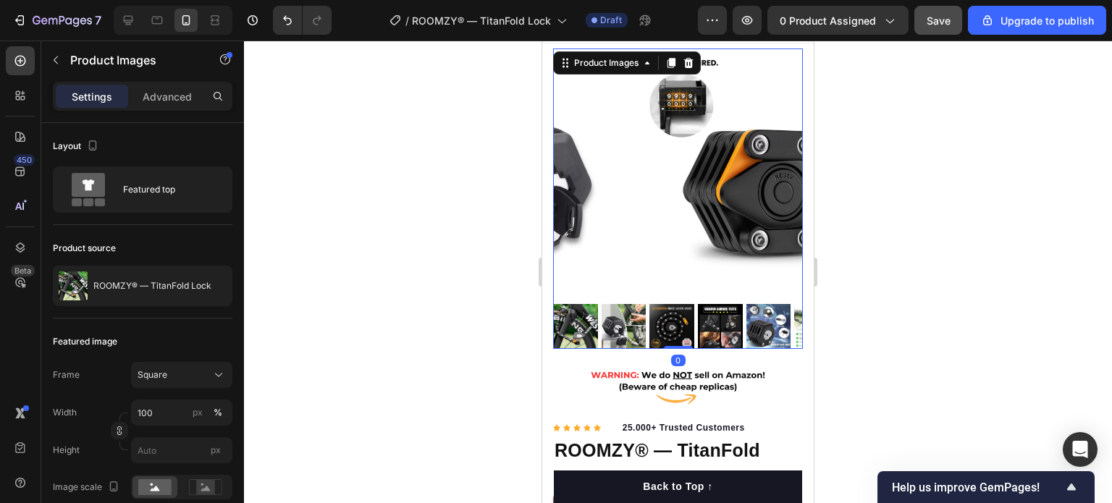
click at [573, 318] on img at bounding box center [575, 326] width 45 height 45
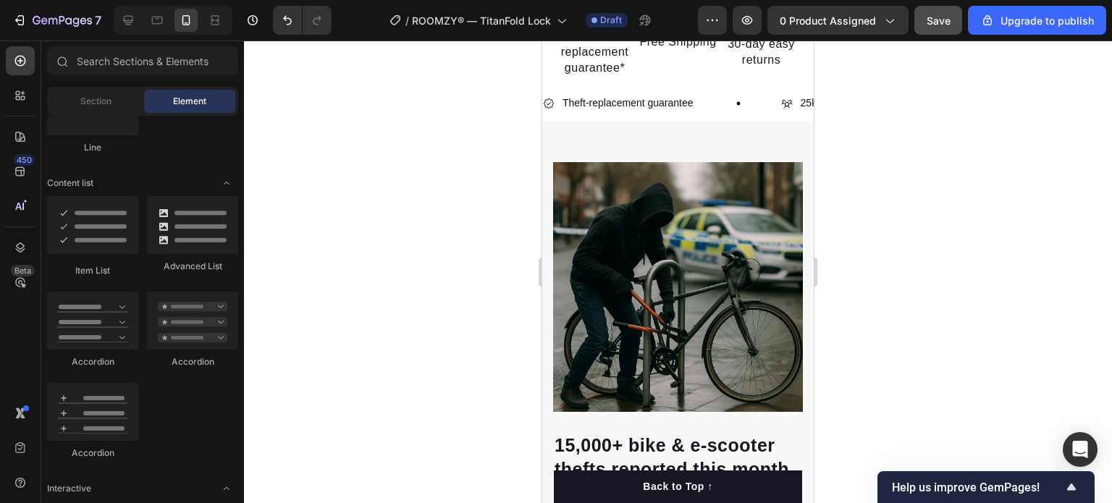
scroll to position [878, 0]
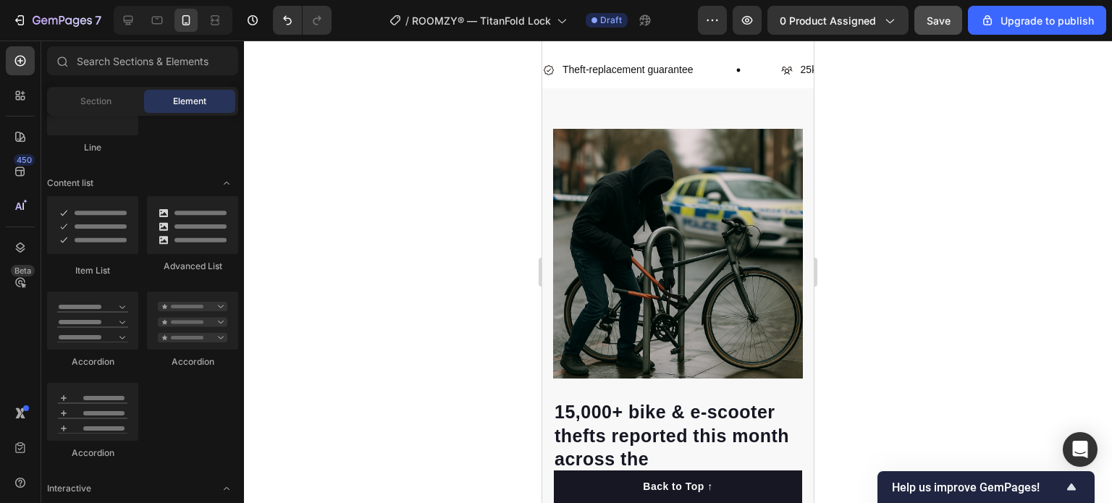
drag, startPoint x: 807, startPoint y: 76, endPoint x: 1368, endPoint y: 193, distance: 572.5
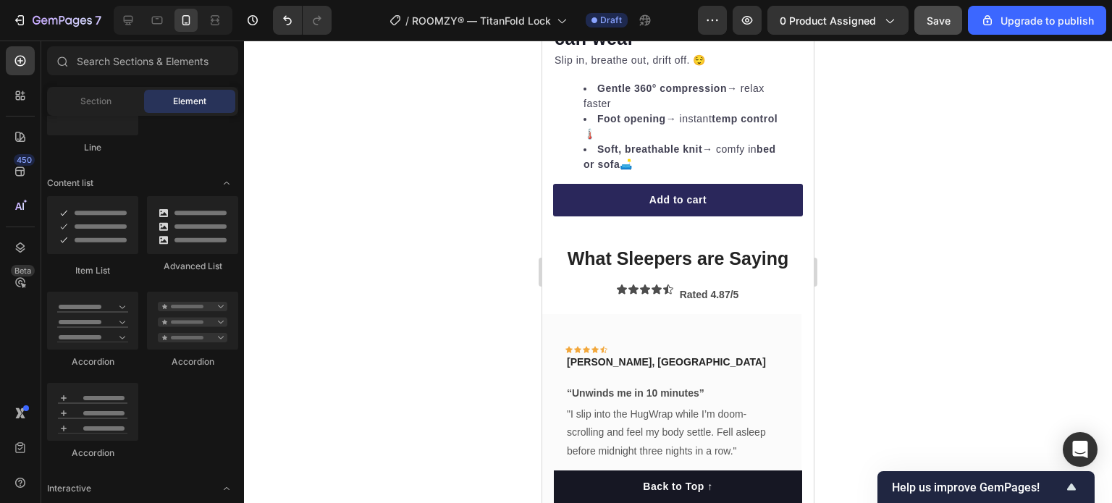
scroll to position [2932, 0]
